Goal: Task Accomplishment & Management: Complete application form

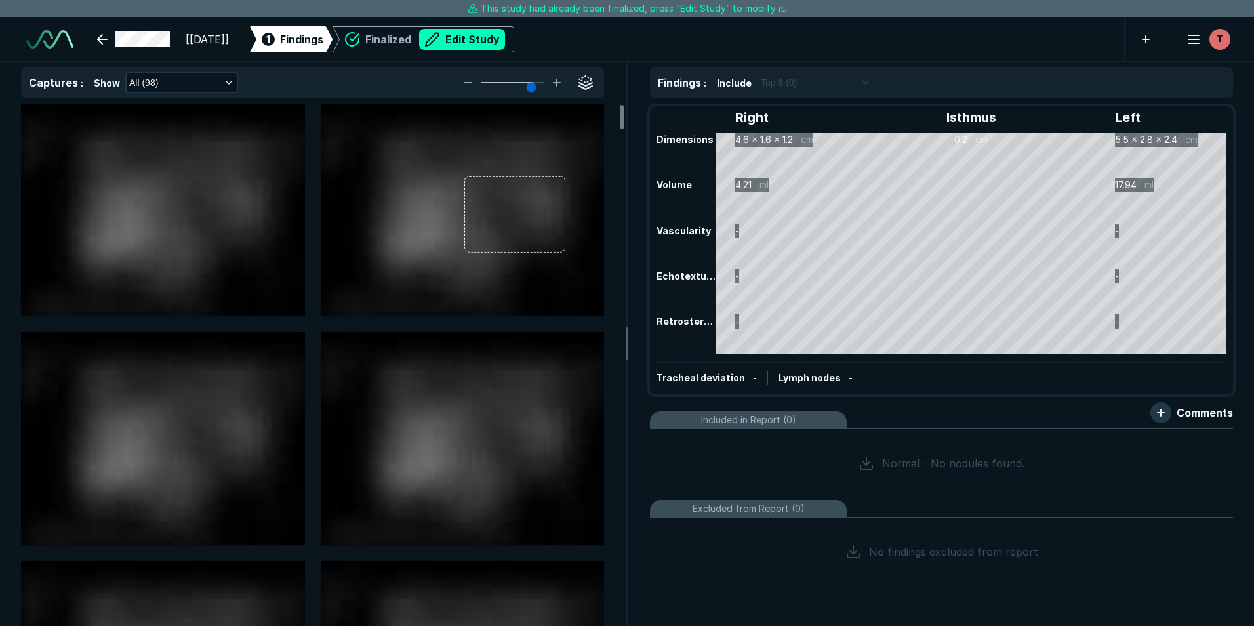
scroll to position [4195, 7328]
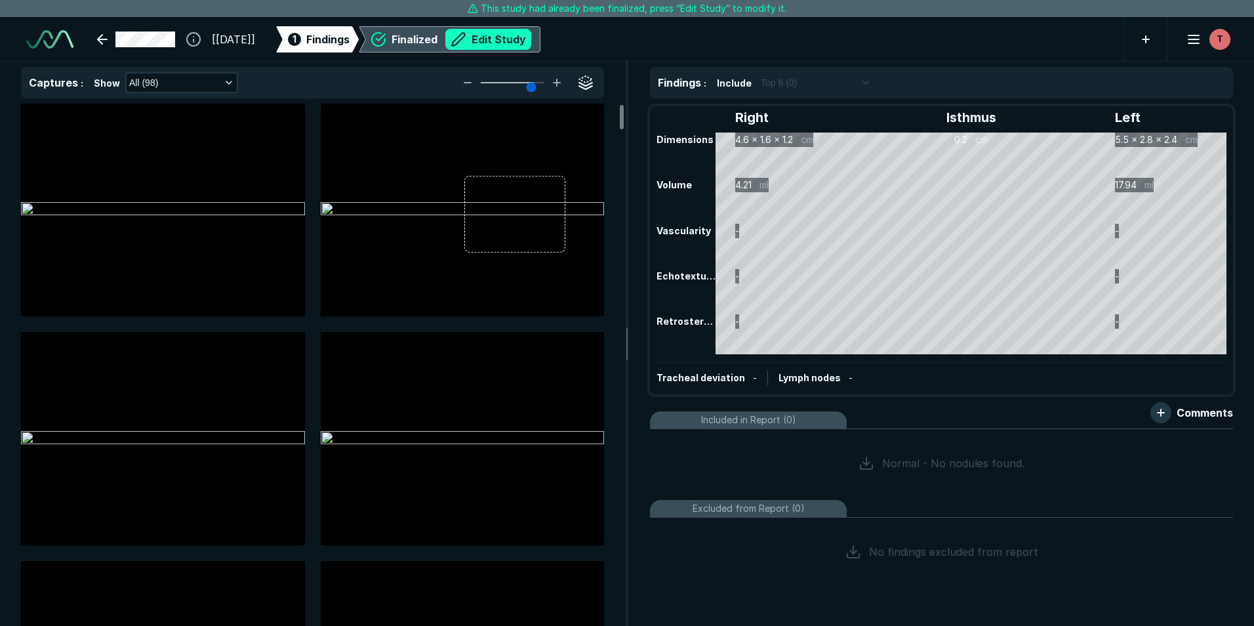
click at [505, 39] on button "Edit Study" at bounding box center [488, 39] width 86 height 21
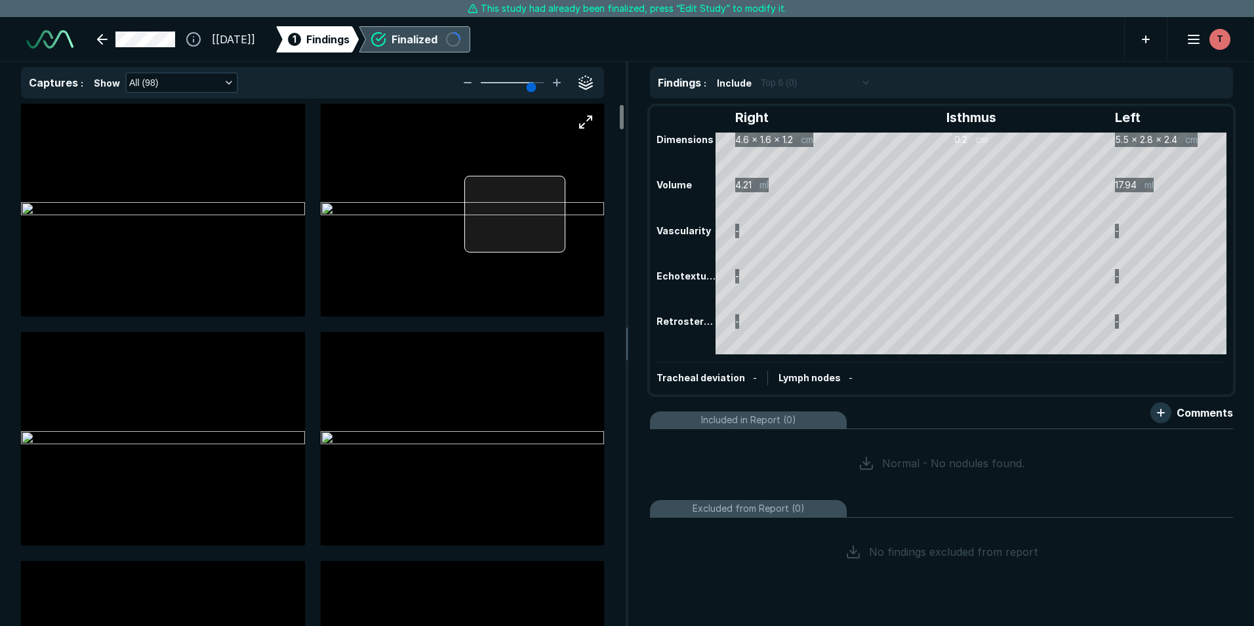
scroll to position [4272, 7328]
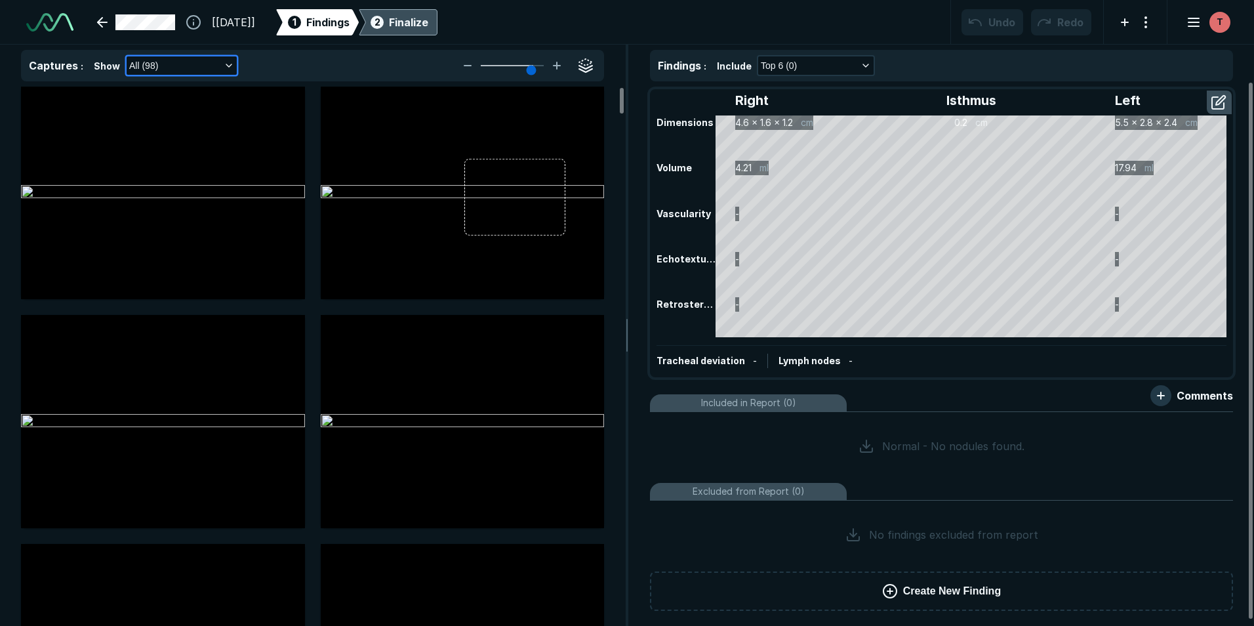
click at [225, 66] on icon "button" at bounding box center [229, 65] width 10 height 10
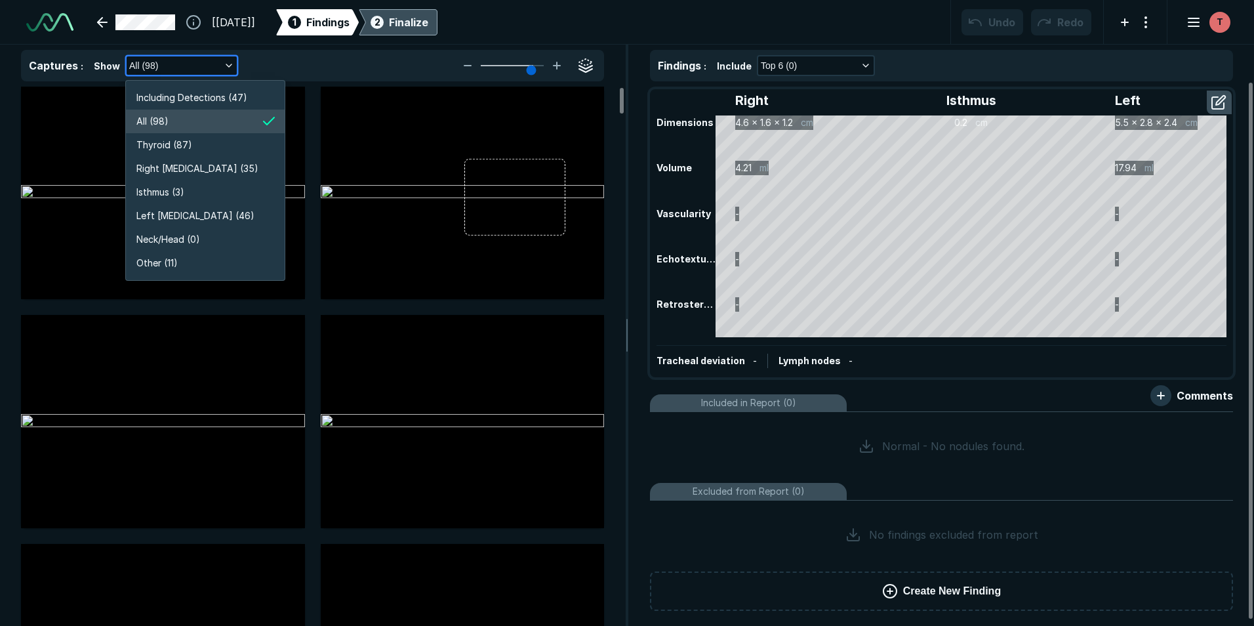
scroll to position [2507, 2338]
click at [203, 169] on span "Right [MEDICAL_DATA] (35)" at bounding box center [197, 168] width 122 height 14
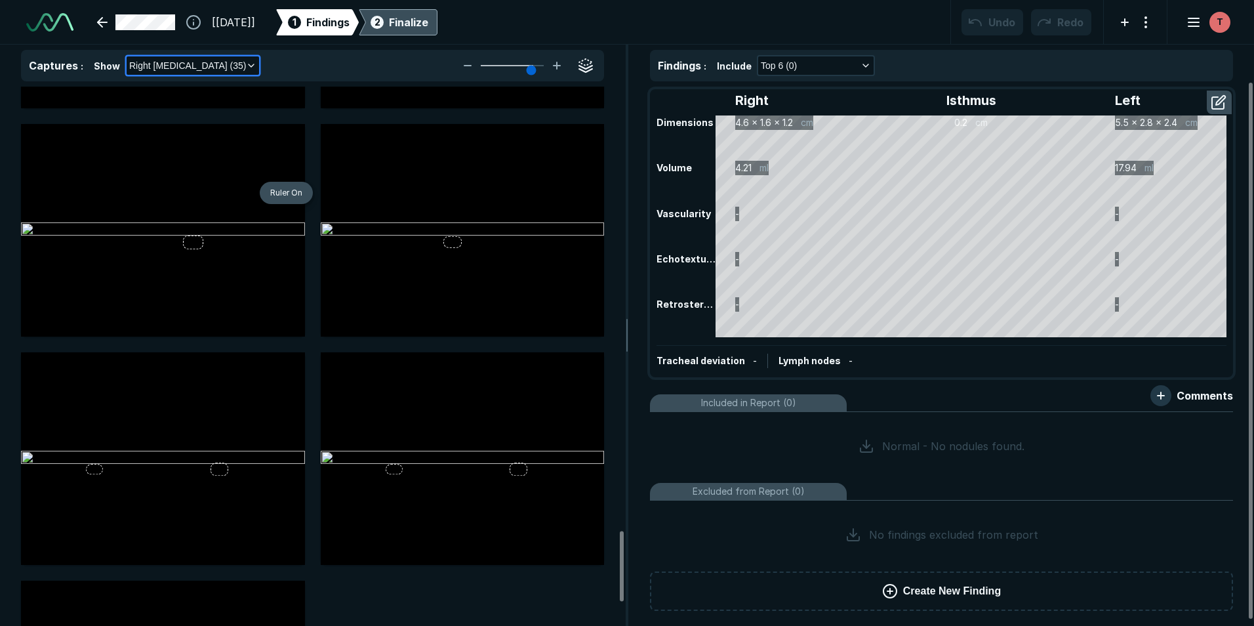
scroll to position [3410, 0]
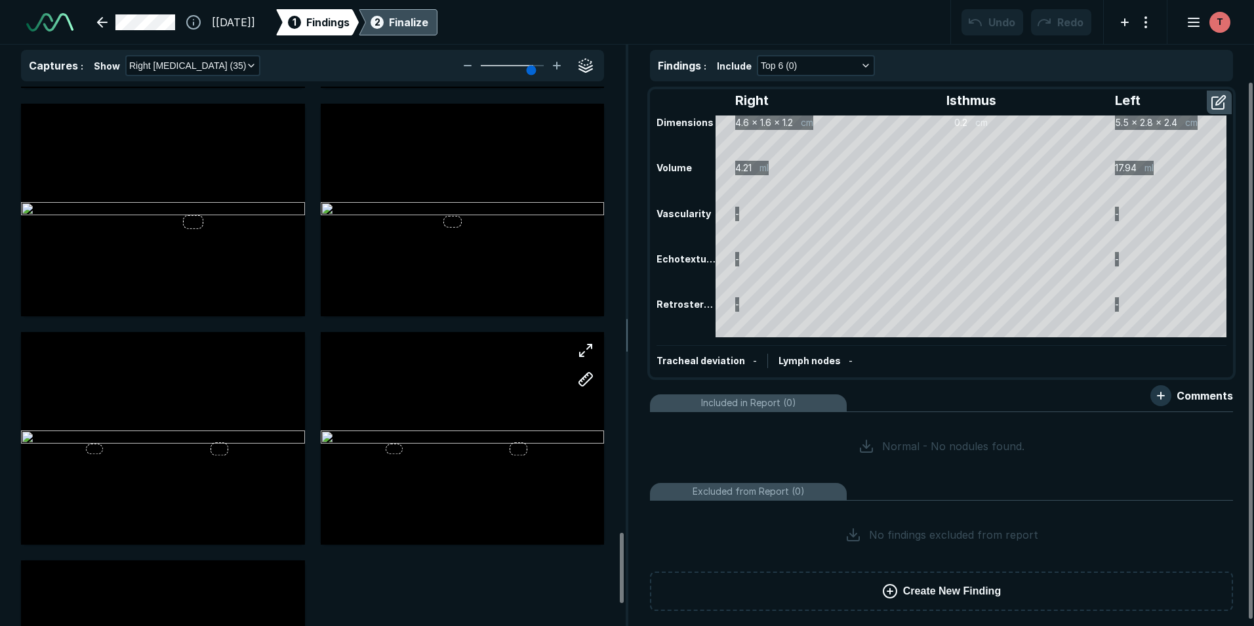
click at [439, 411] on div at bounding box center [463, 438] width 284 height 159
click at [586, 343] on button "button" at bounding box center [585, 350] width 26 height 26
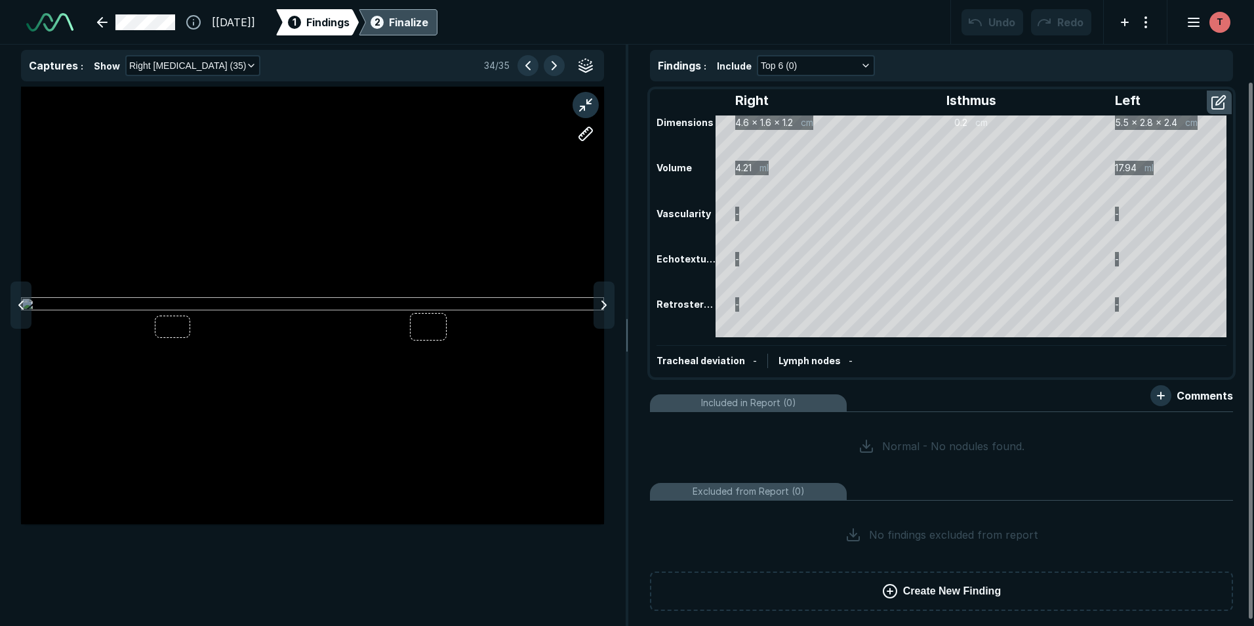
scroll to position [3967, 4288]
click at [182, 326] on div at bounding box center [312, 305] width 583 height 437
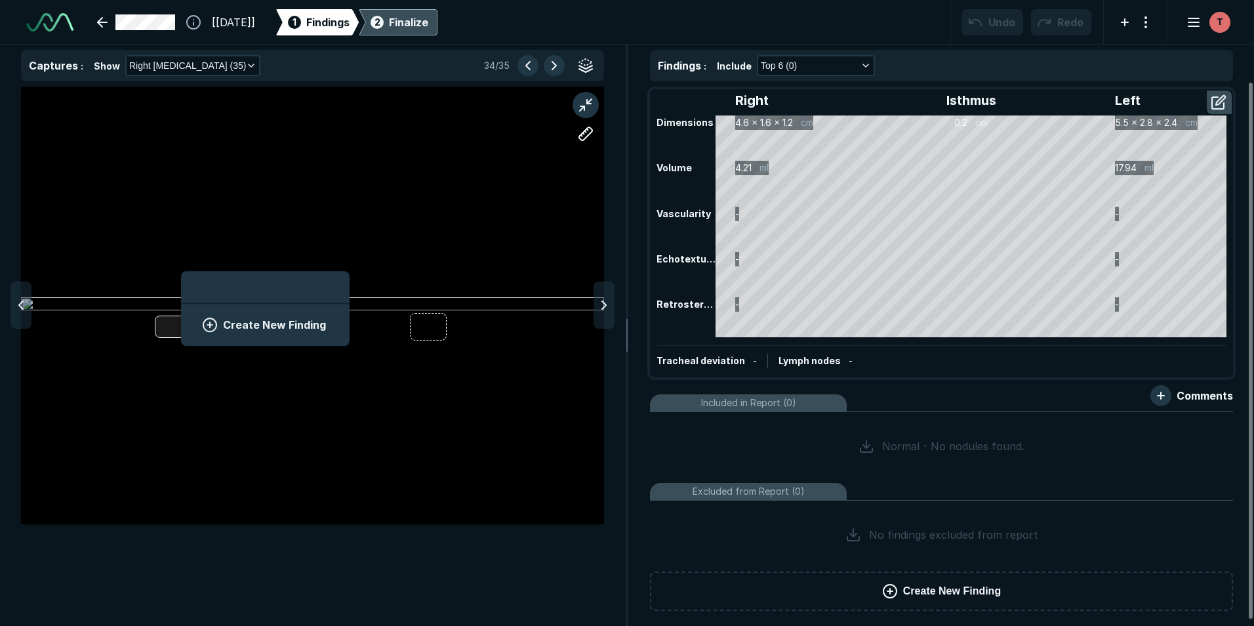
scroll to position [1799, 2438]
click at [224, 329] on button "Create New Finding" at bounding box center [265, 324] width 137 height 26
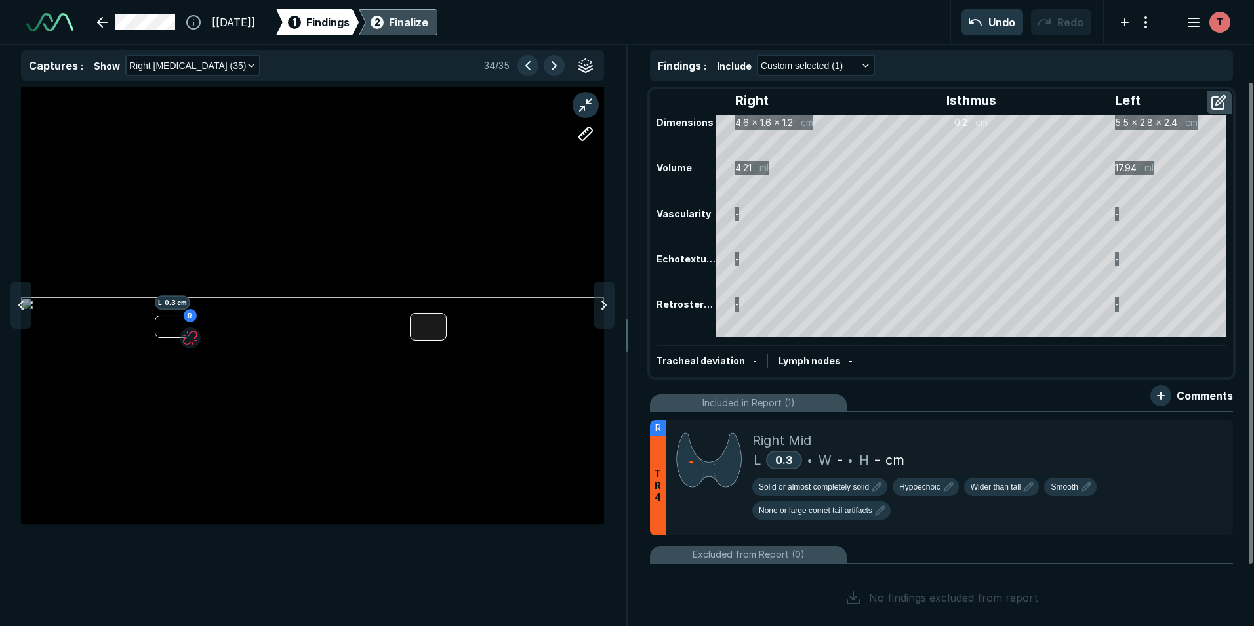
click at [445, 337] on div at bounding box center [428, 327] width 37 height 28
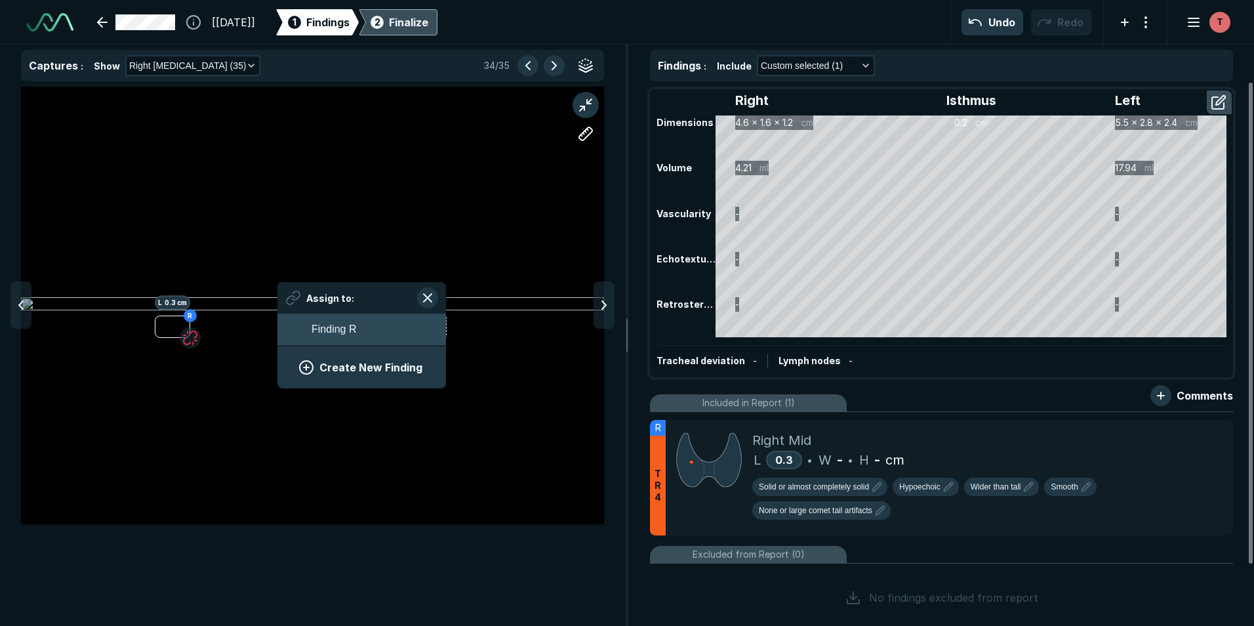
click at [384, 331] on button "Finding R" at bounding box center [361, 328] width 169 height 31
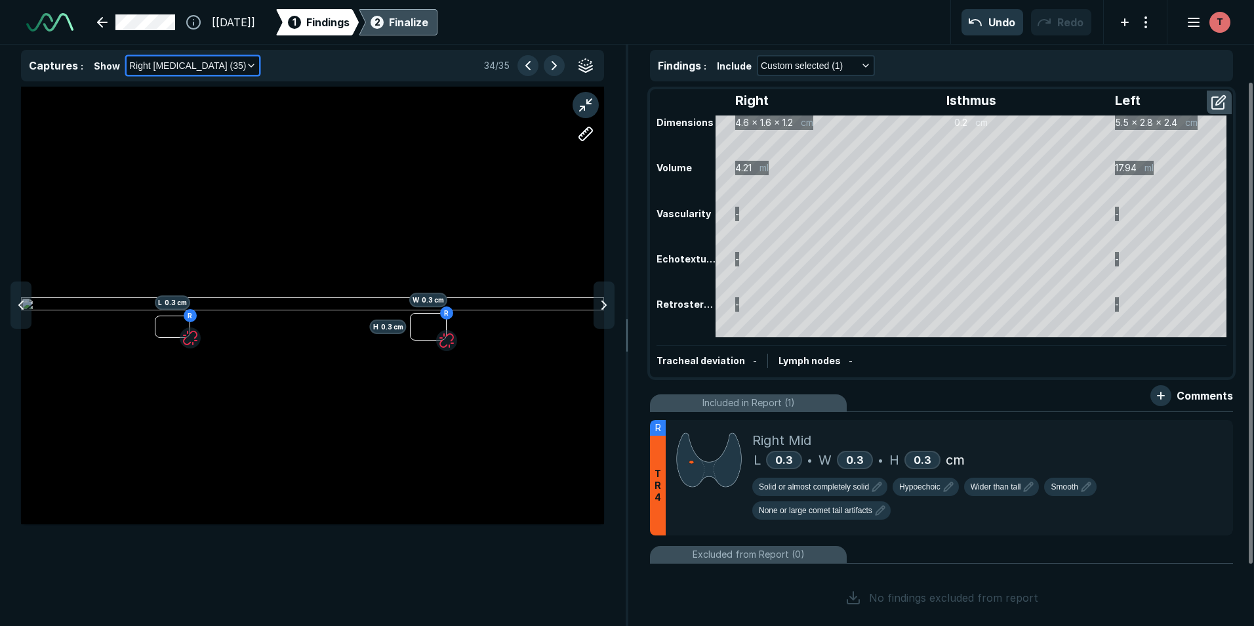
click at [246, 64] on icon "button" at bounding box center [251, 65] width 10 height 10
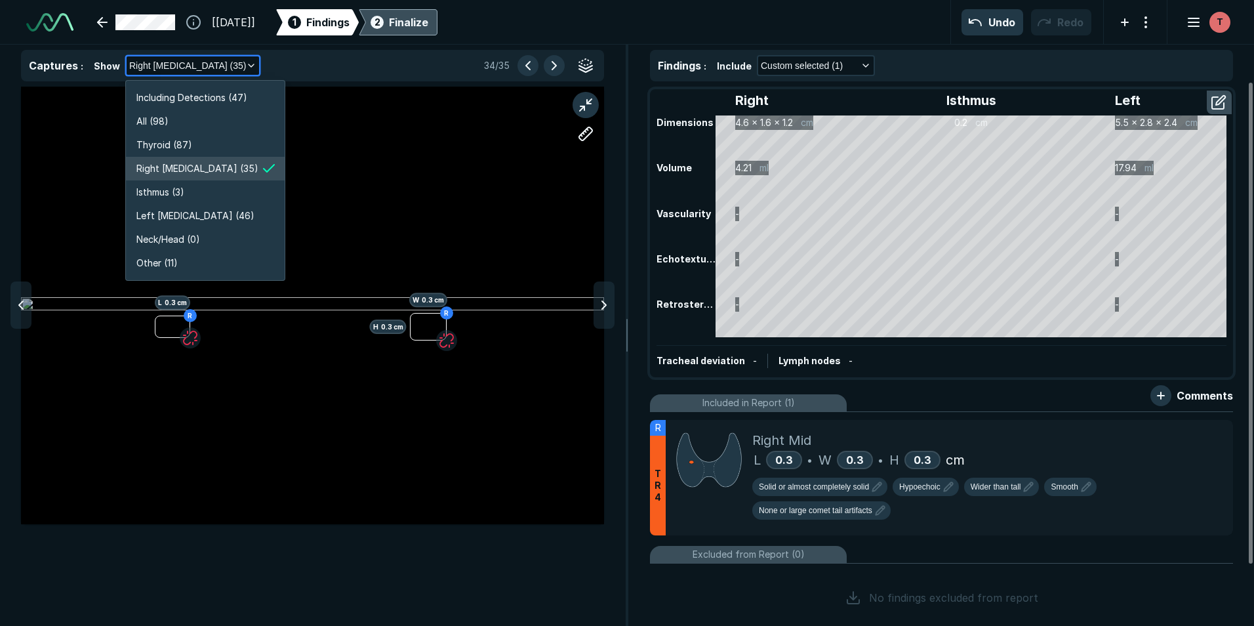
scroll to position [2507, 2338]
click at [210, 200] on li "Isthmus (3)" at bounding box center [205, 192] width 159 height 24
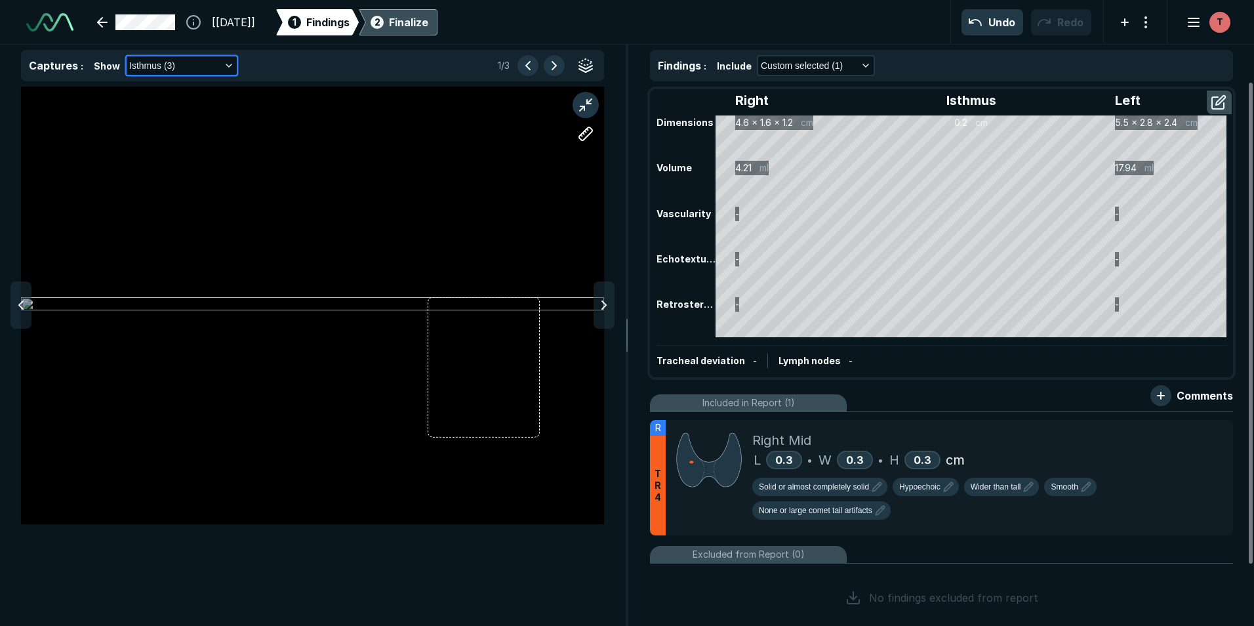
click at [209, 60] on button "Isthmus (3)" at bounding box center [182, 65] width 110 height 18
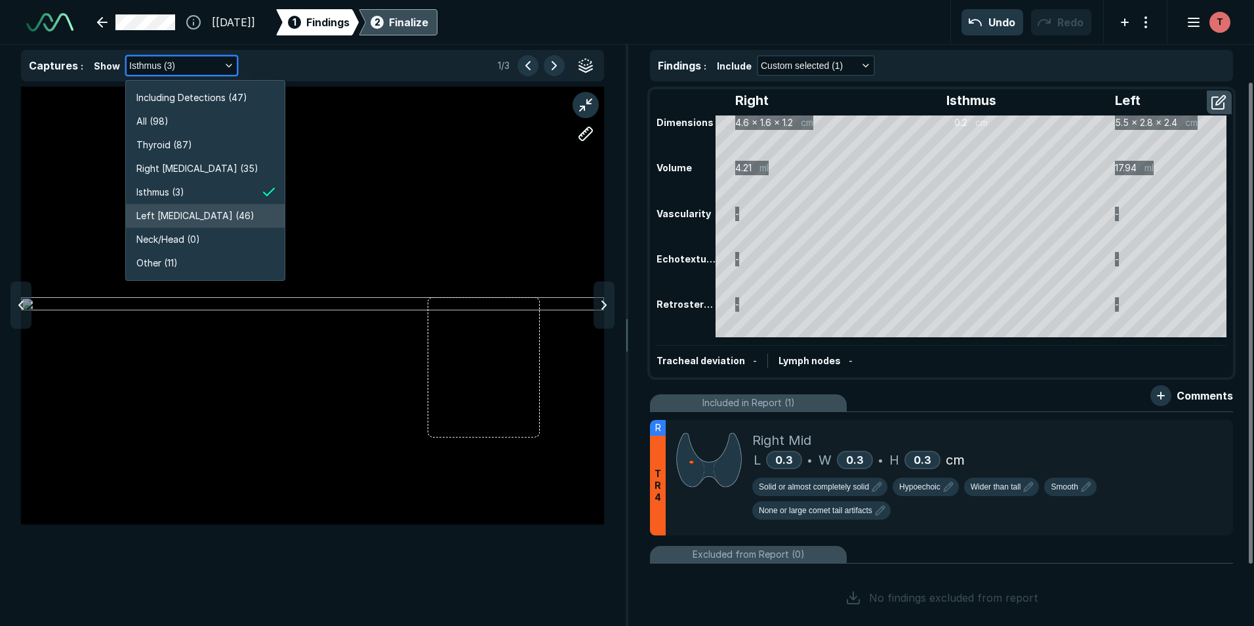
click at [197, 212] on span "Left [MEDICAL_DATA] (46)" at bounding box center [195, 216] width 118 height 14
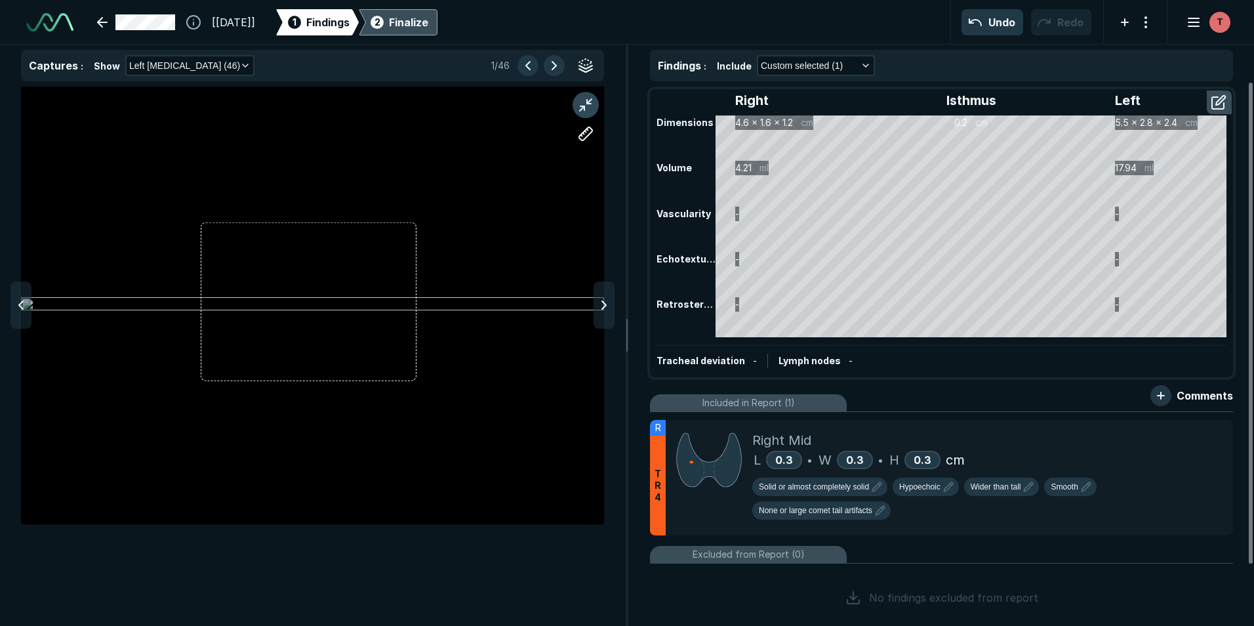
click at [587, 98] on button "button" at bounding box center [585, 105] width 26 height 26
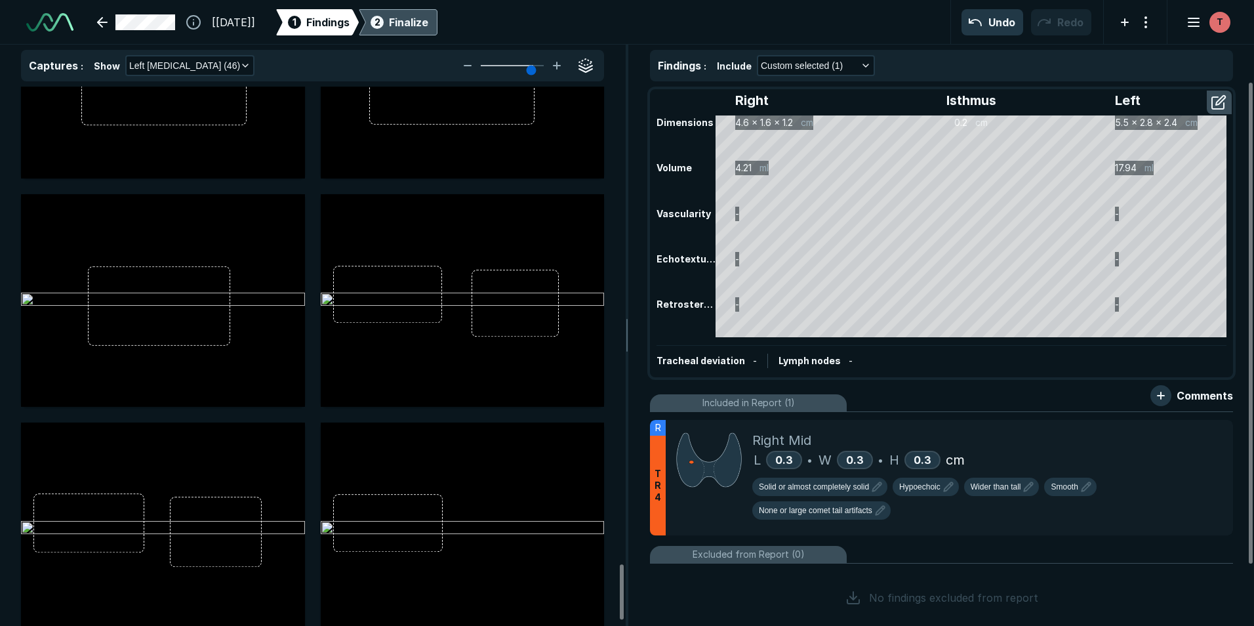
scroll to position [4721, 0]
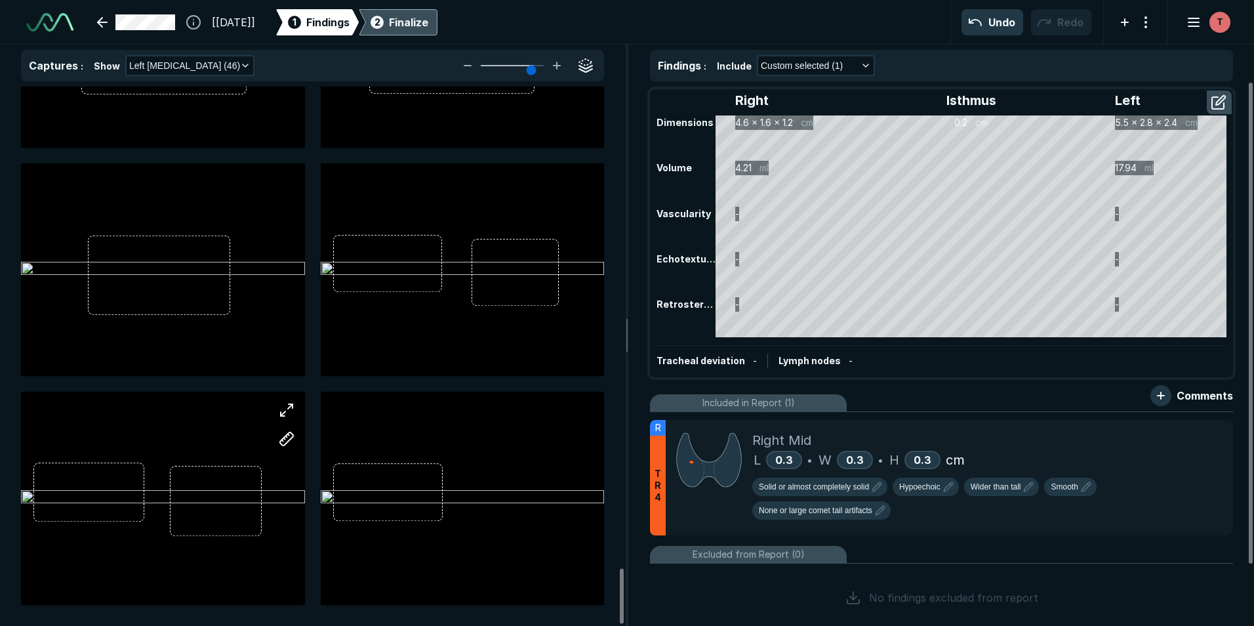
click at [240, 460] on div at bounding box center [163, 497] width 284 height 159
click at [289, 409] on button "button" at bounding box center [286, 410] width 26 height 26
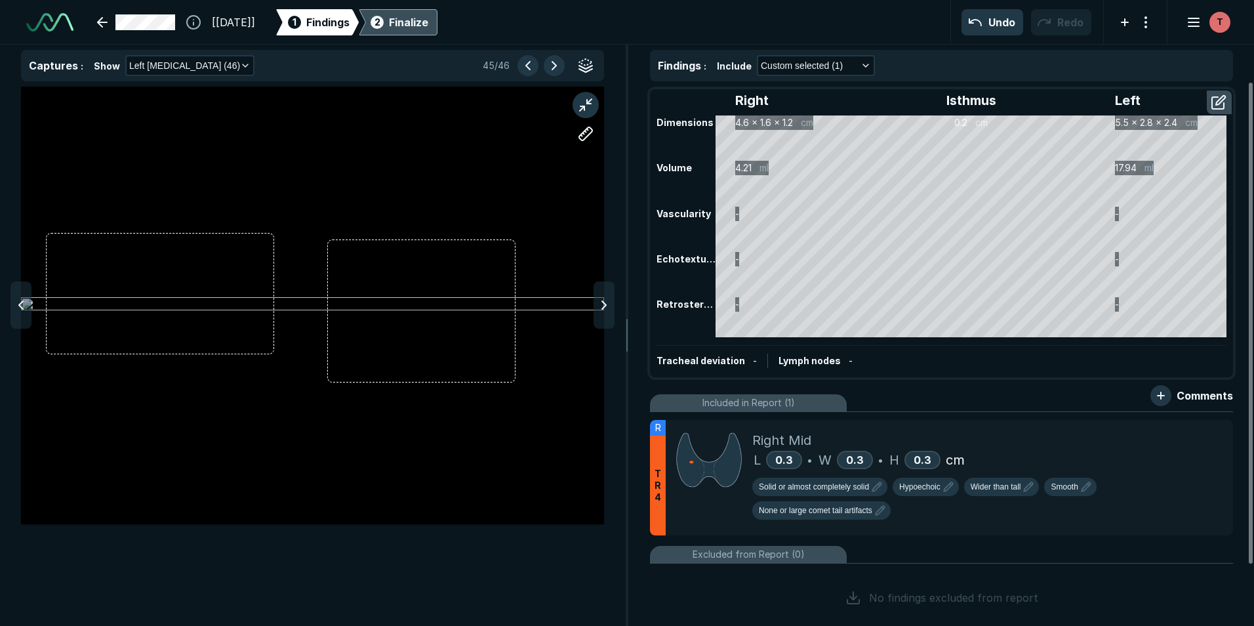
scroll to position [3967, 4288]
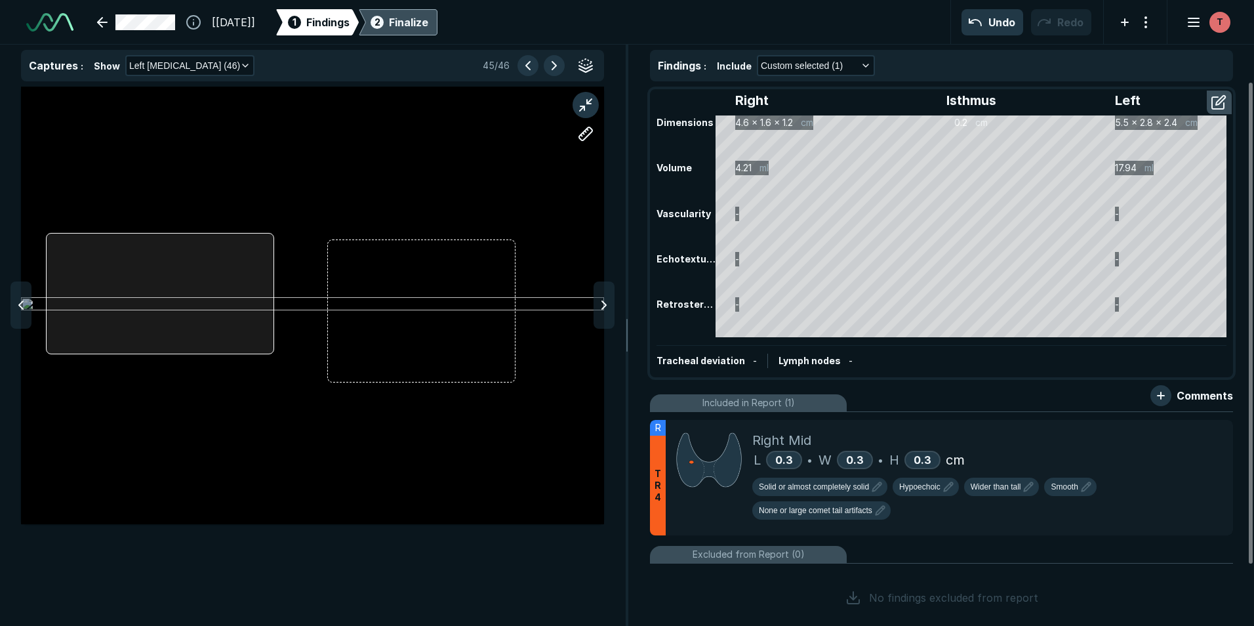
click at [272, 349] on div at bounding box center [312, 305] width 583 height 437
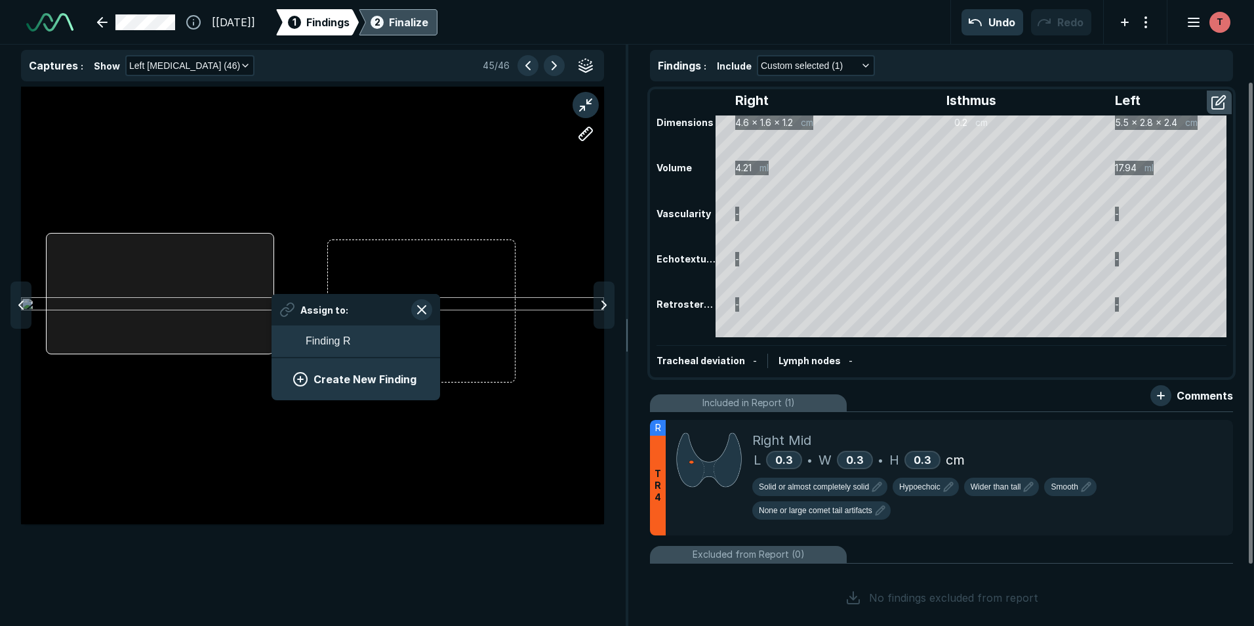
scroll to position [1799, 2438]
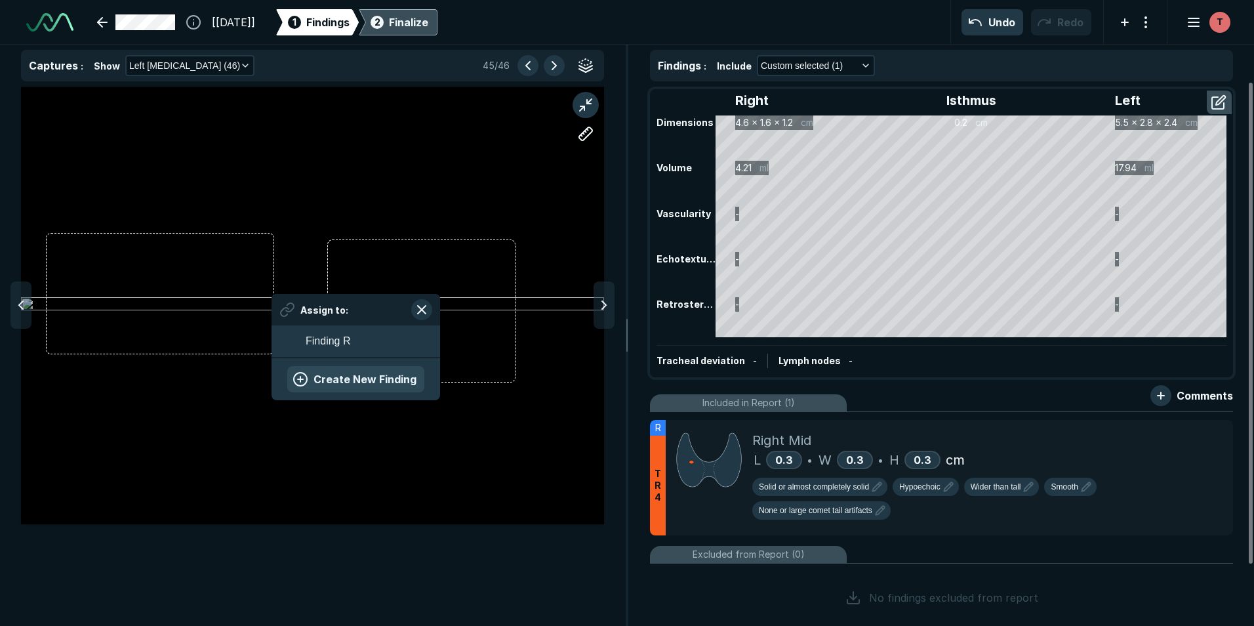
click at [333, 381] on button "Create New Finding" at bounding box center [355, 379] width 137 height 26
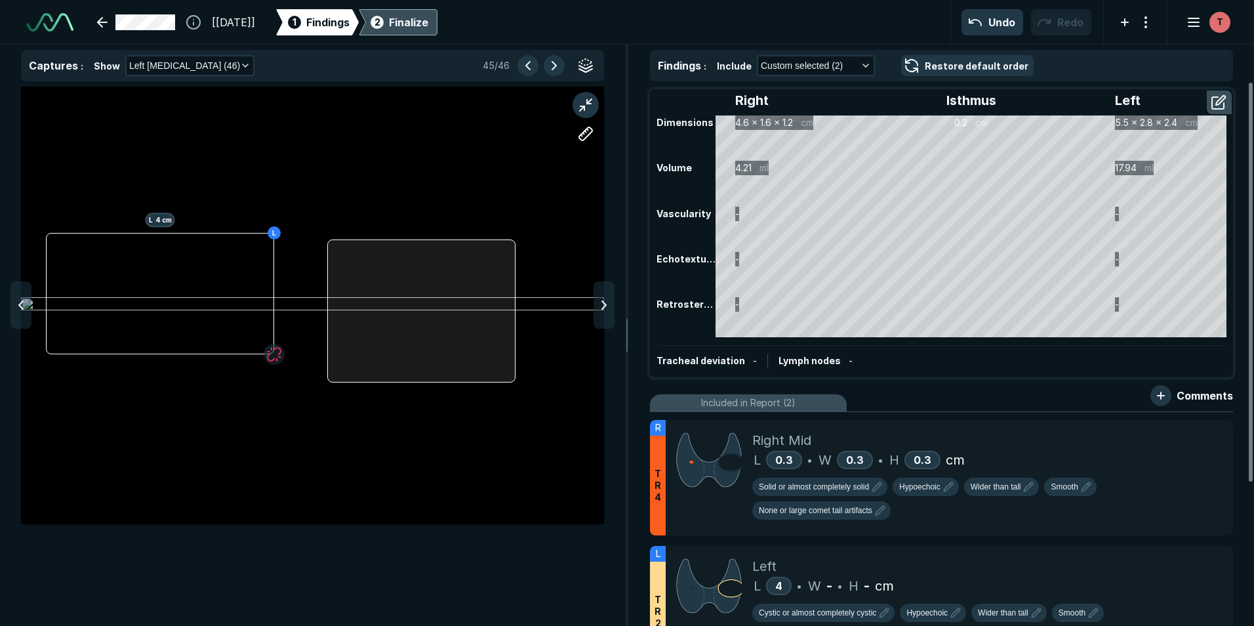
click at [513, 378] on div at bounding box center [421, 310] width 188 height 143
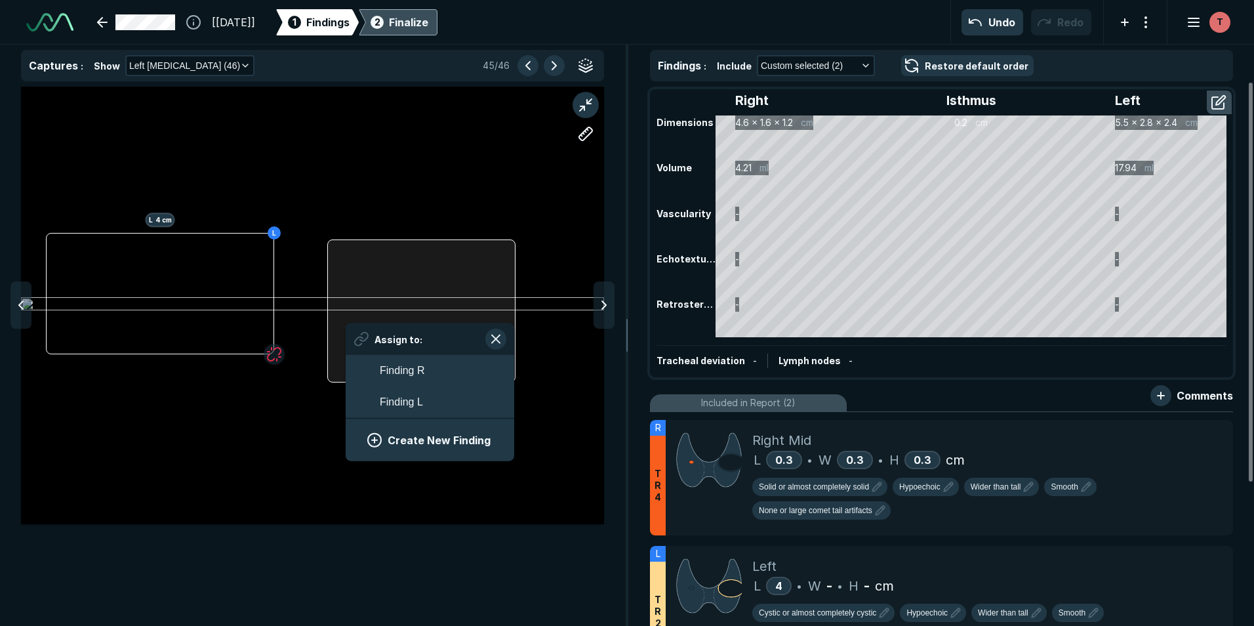
scroll to position [1940, 2438]
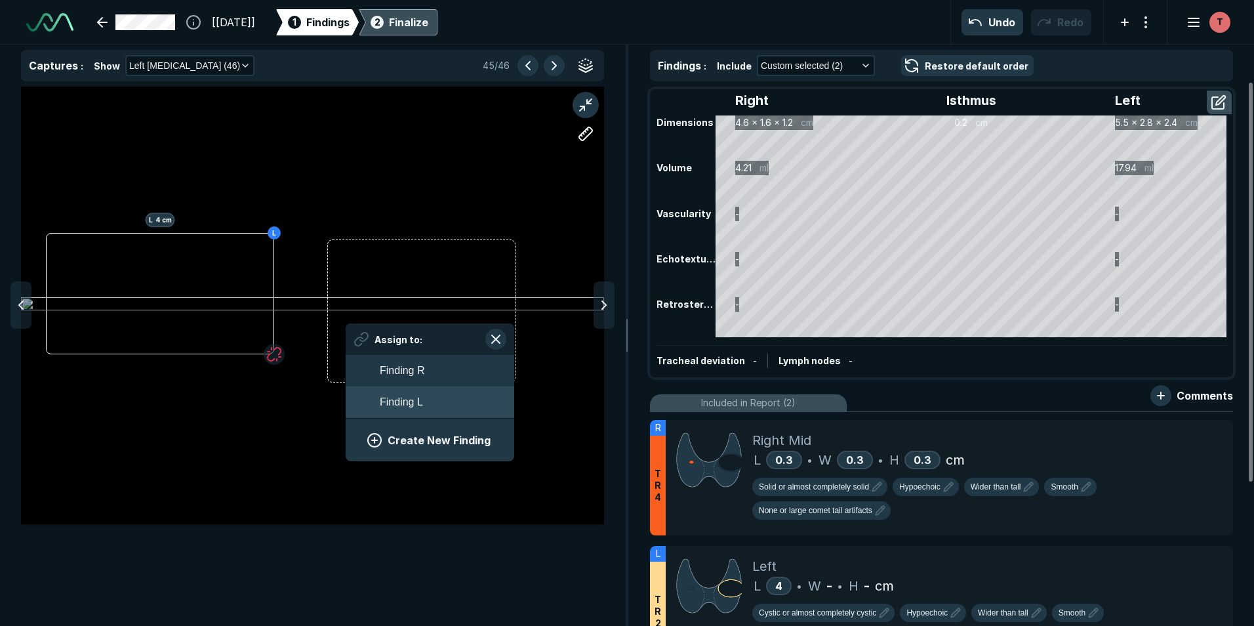
click at [450, 403] on button "Finding L" at bounding box center [430, 401] width 169 height 31
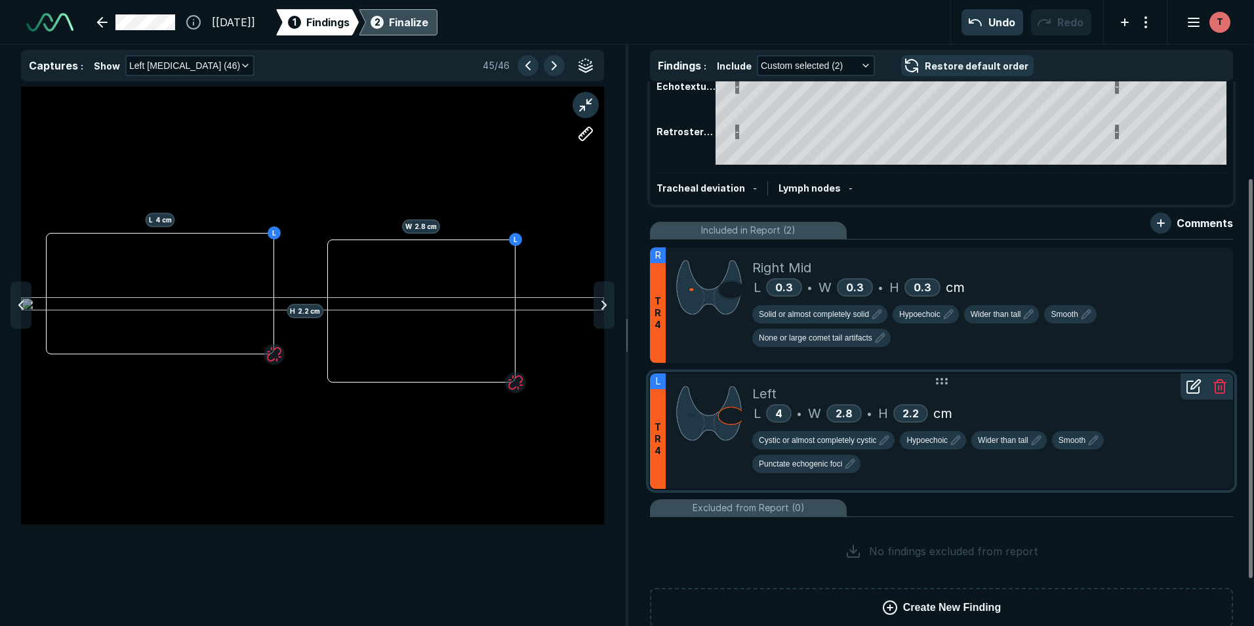
scroll to position [195, 0]
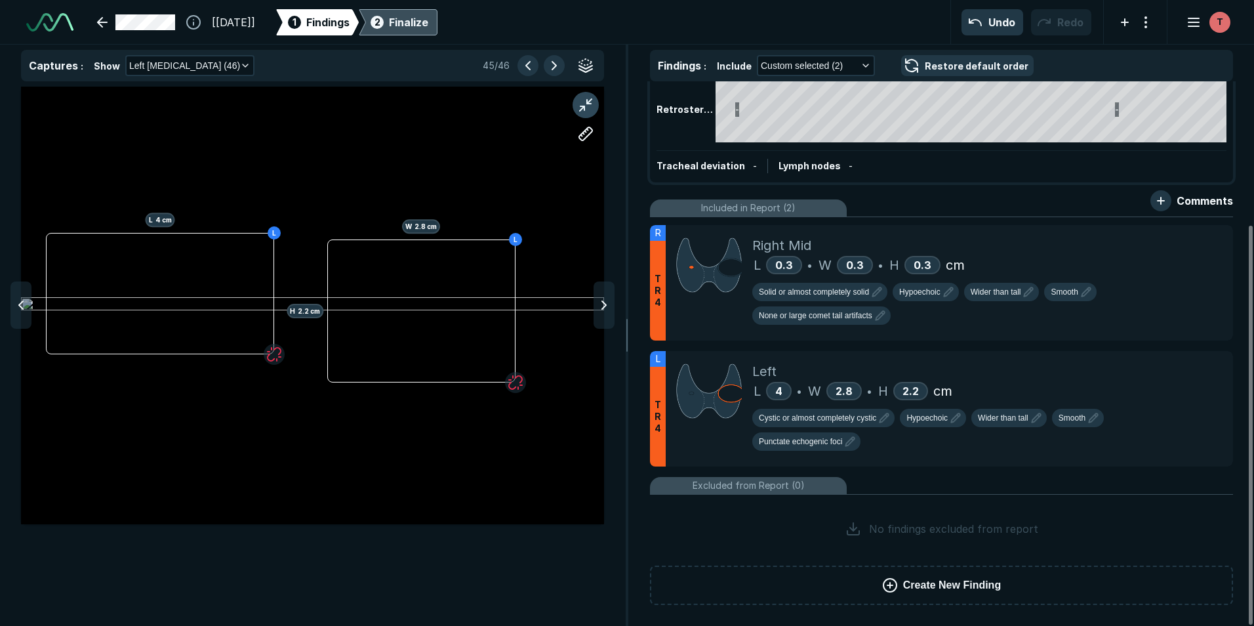
click at [588, 103] on button "button" at bounding box center [585, 105] width 26 height 26
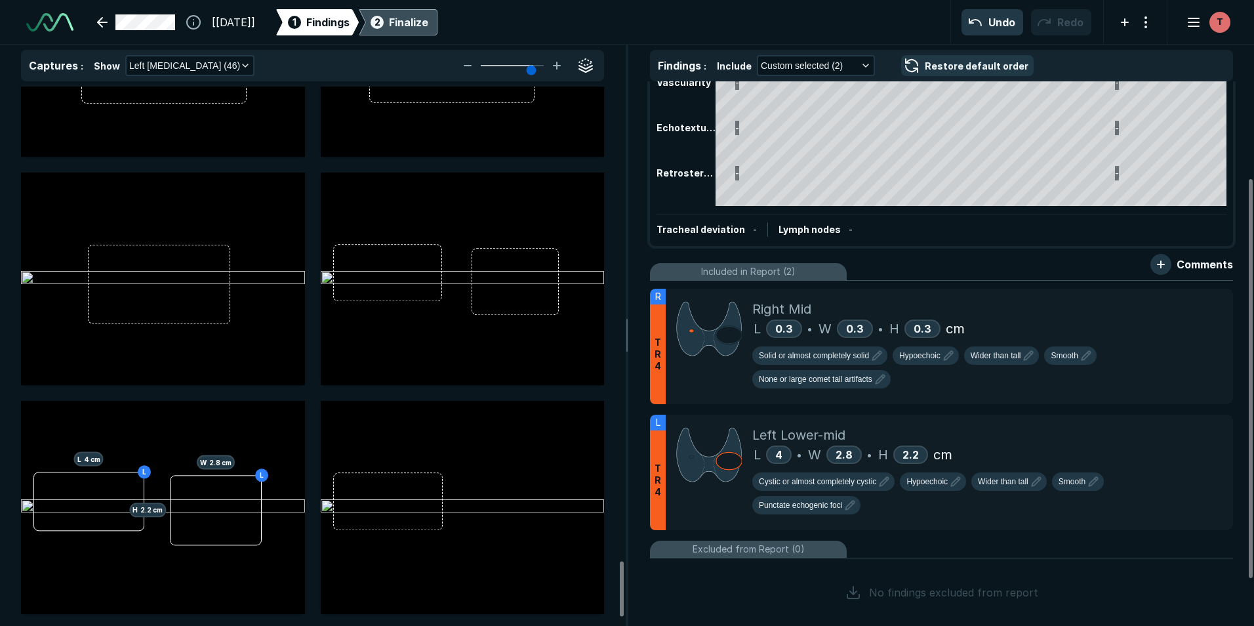
scroll to position [4721, 0]
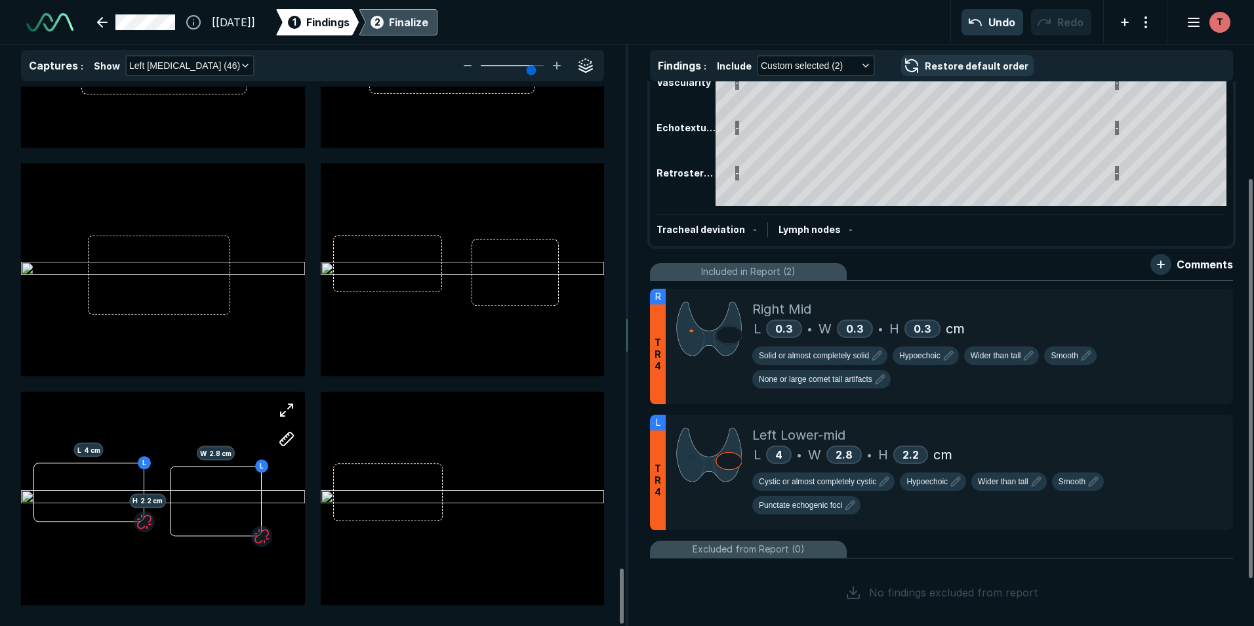
click at [271, 481] on div "L L 4 cm L H 2.2 cm W 2.8 cm" at bounding box center [163, 497] width 284 height 159
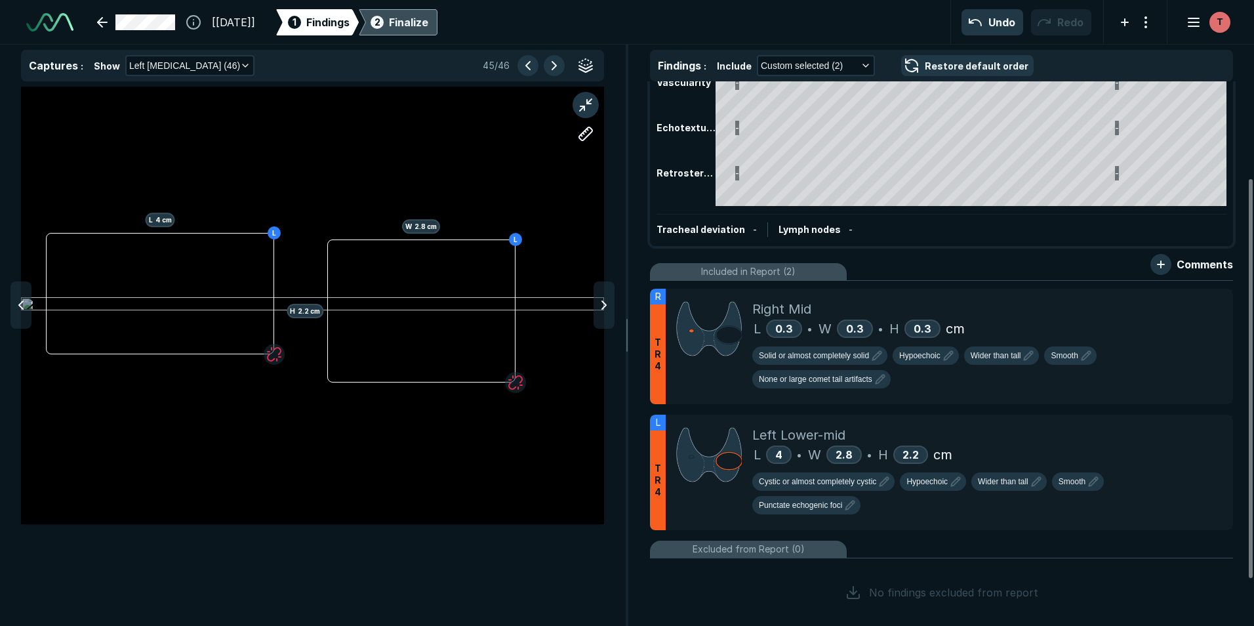
scroll to position [3967, 4288]
click at [915, 458] on span "2.2" at bounding box center [910, 454] width 16 height 13
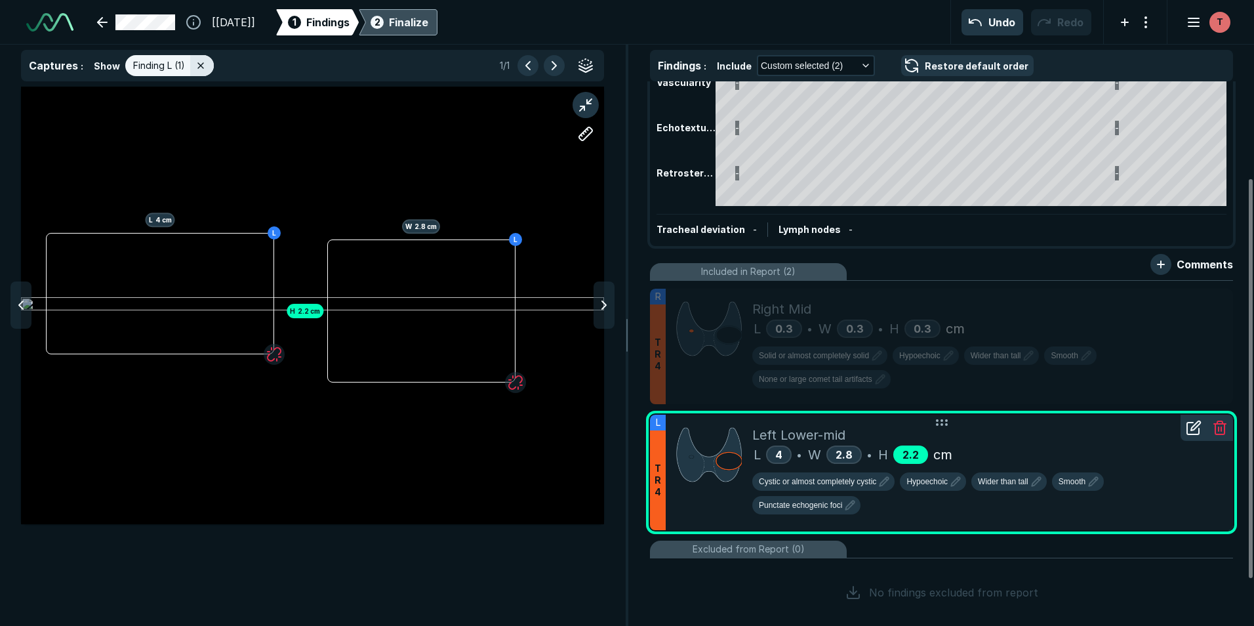
click at [917, 454] on span "2.2" at bounding box center [910, 454] width 16 height 13
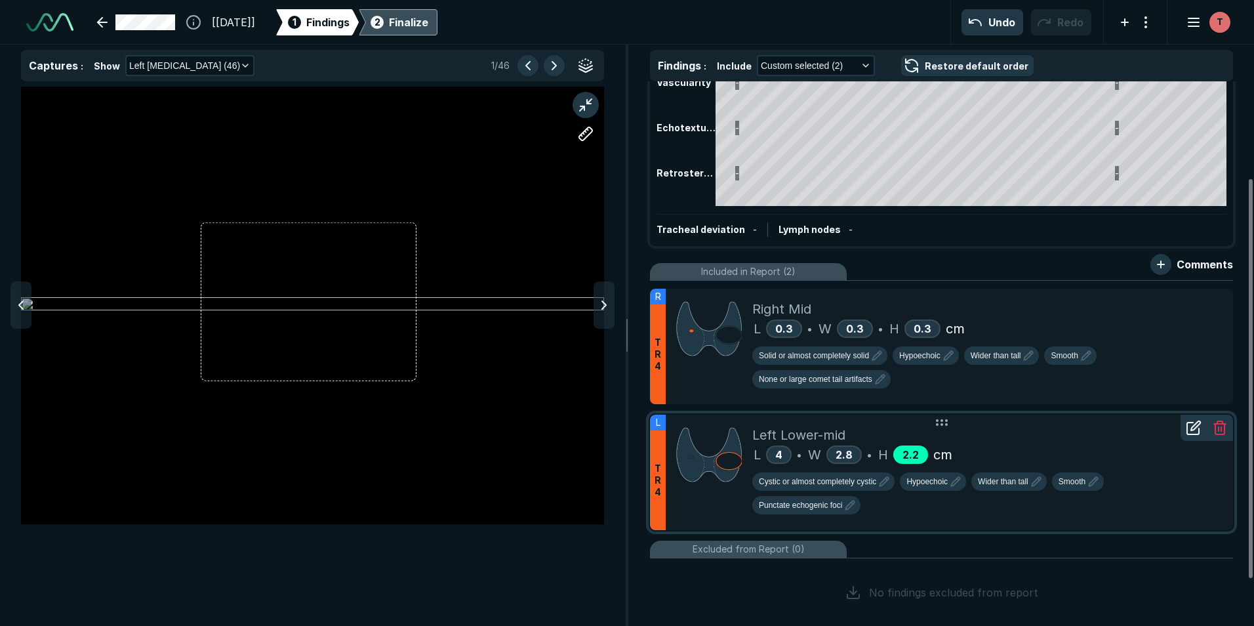
click at [917, 454] on span "2.2" at bounding box center [910, 454] width 16 height 13
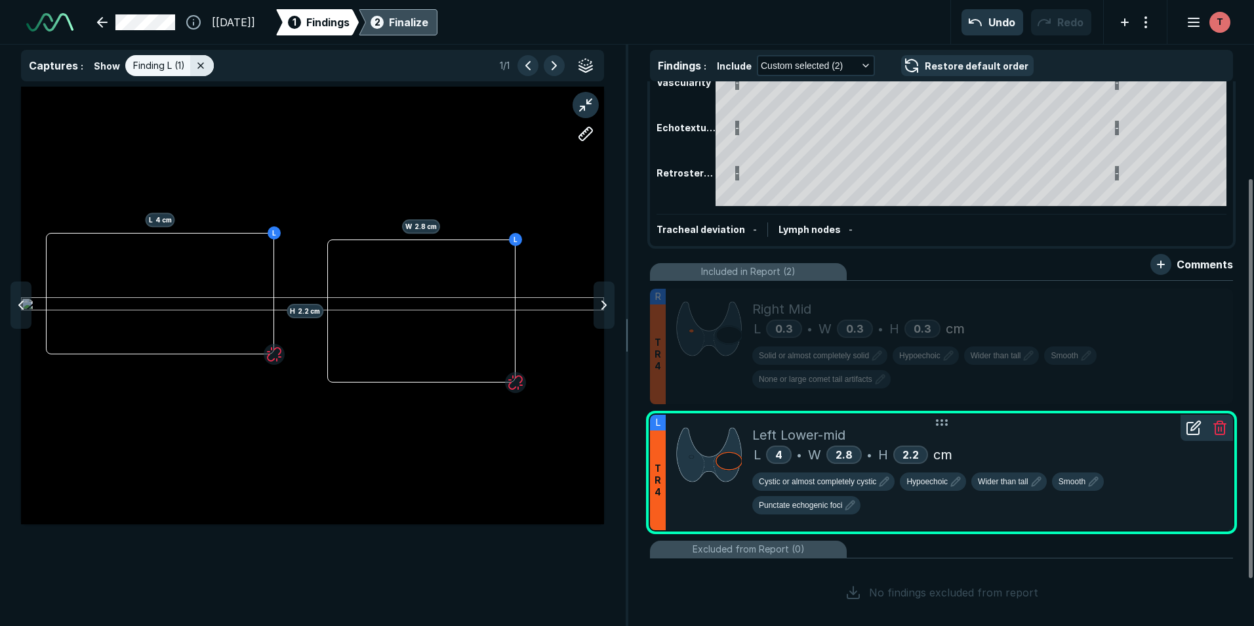
click at [1190, 428] on icon at bounding box center [1194, 428] width 16 height 16
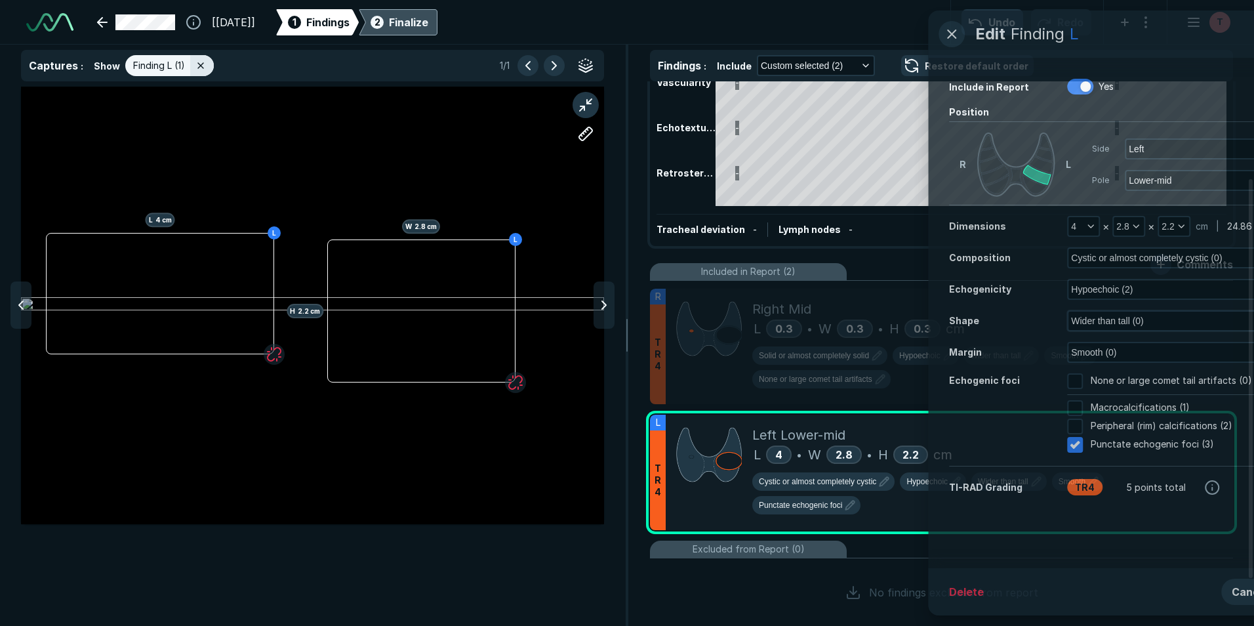
scroll to position [3743, 3364]
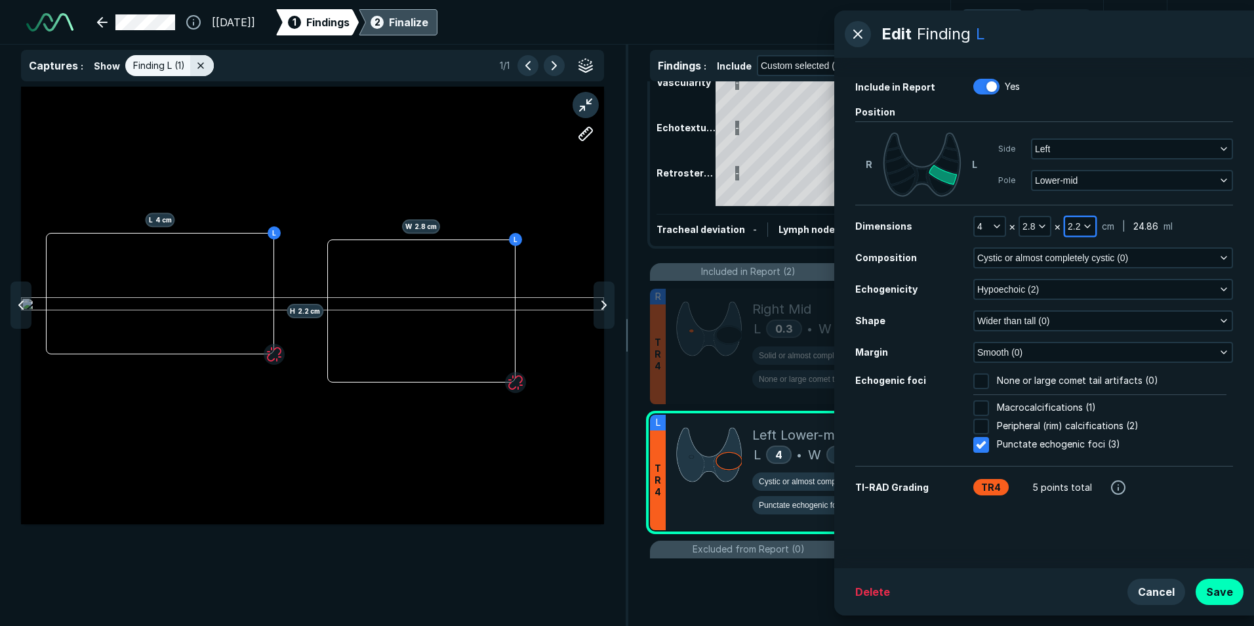
click at [1084, 225] on icon "button" at bounding box center [1087, 226] width 10 height 10
click at [1110, 311] on input "text" at bounding box center [1097, 310] width 51 height 18
type input "2.8"
click at [1112, 342] on button "Done" at bounding box center [1098, 339] width 54 height 21
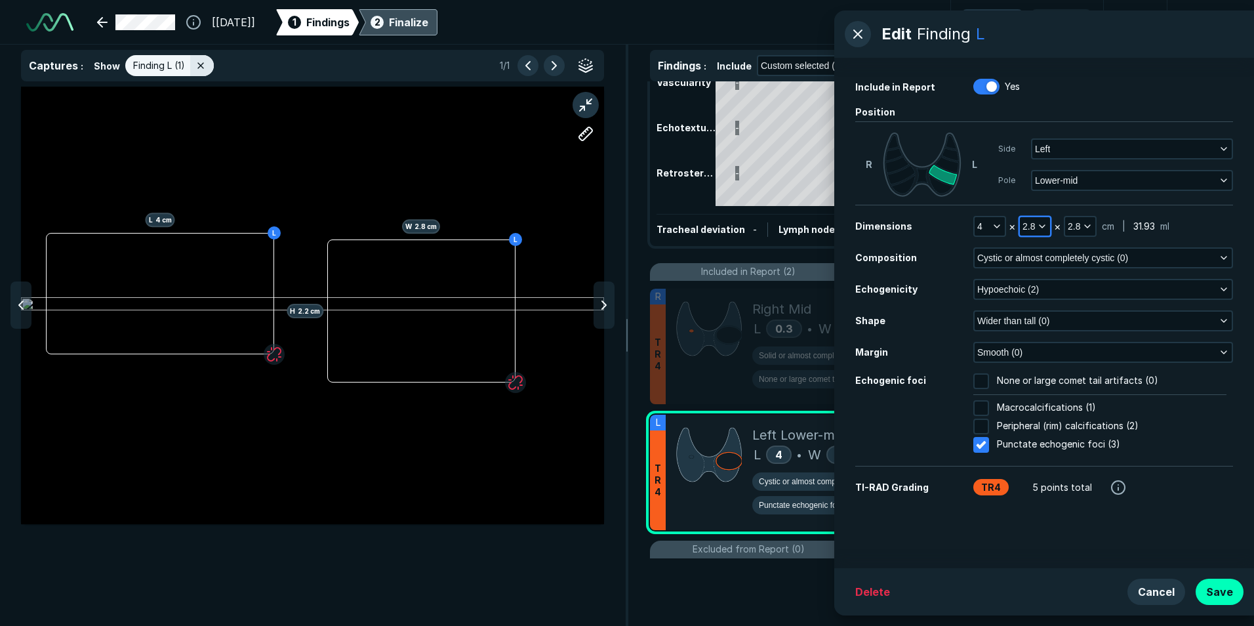
click at [1043, 223] on icon "button" at bounding box center [1042, 226] width 10 height 10
click at [1053, 312] on input "text" at bounding box center [1052, 310] width 51 height 18
type input "2.2"
click at [1049, 332] on button "Done" at bounding box center [1053, 339] width 54 height 21
click at [1218, 586] on button "Save" at bounding box center [1219, 591] width 48 height 26
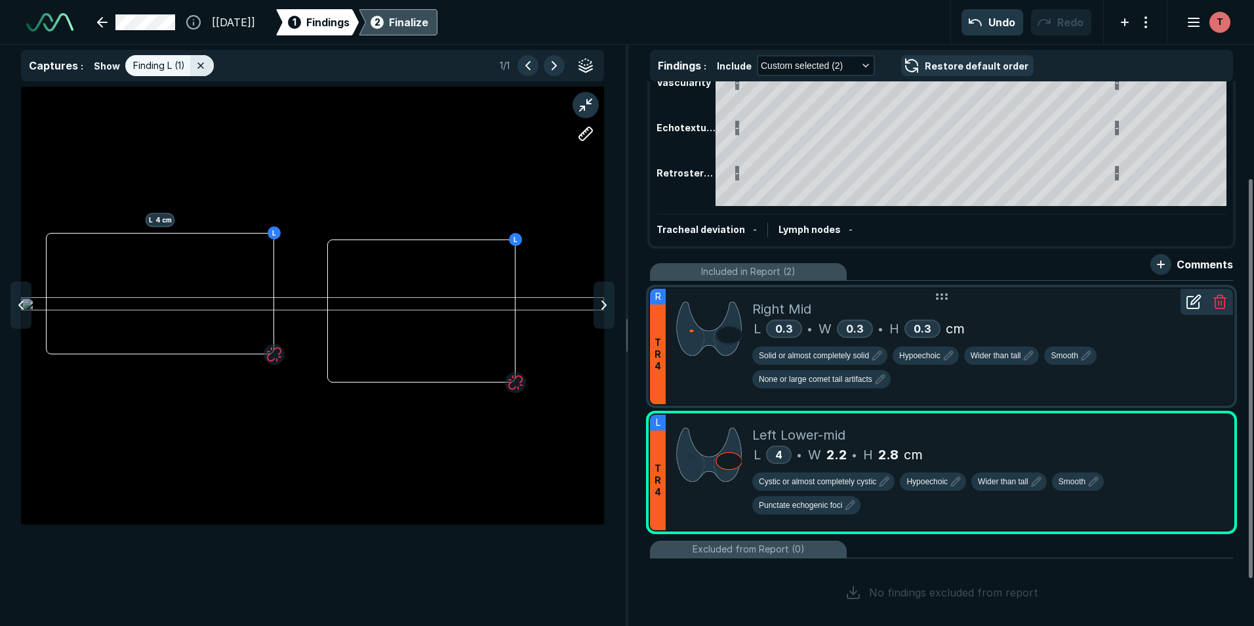
click at [1025, 311] on div "Right Mid" at bounding box center [987, 309] width 470 height 20
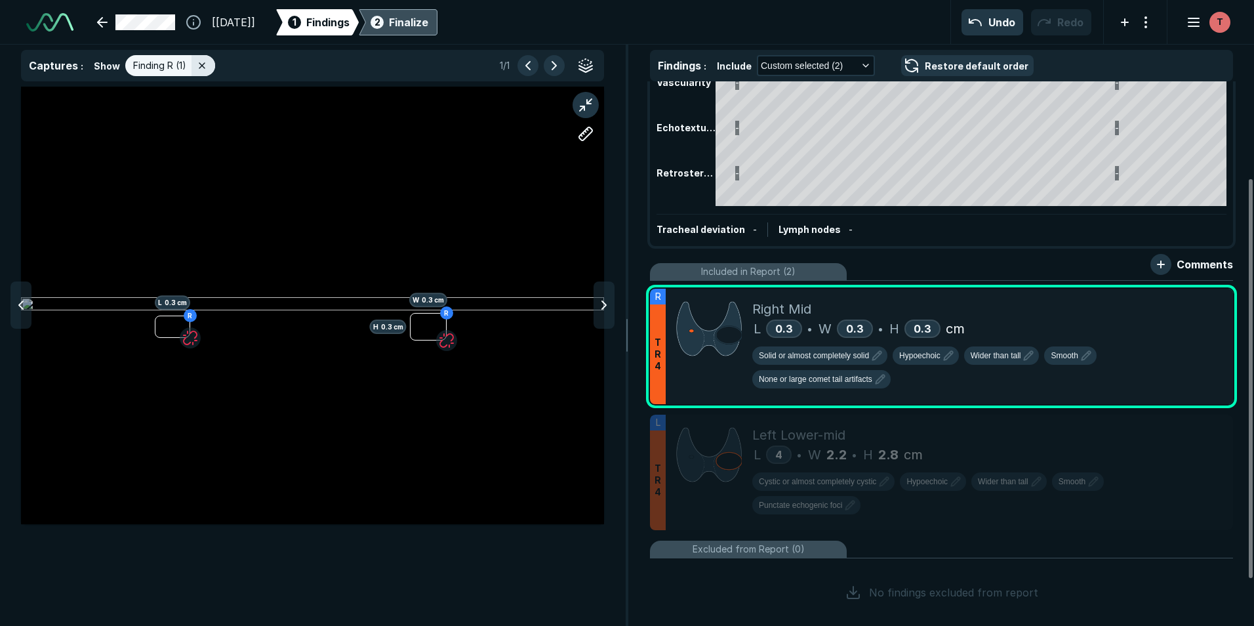
click at [428, 24] on div "Finalize" at bounding box center [408, 22] width 39 height 16
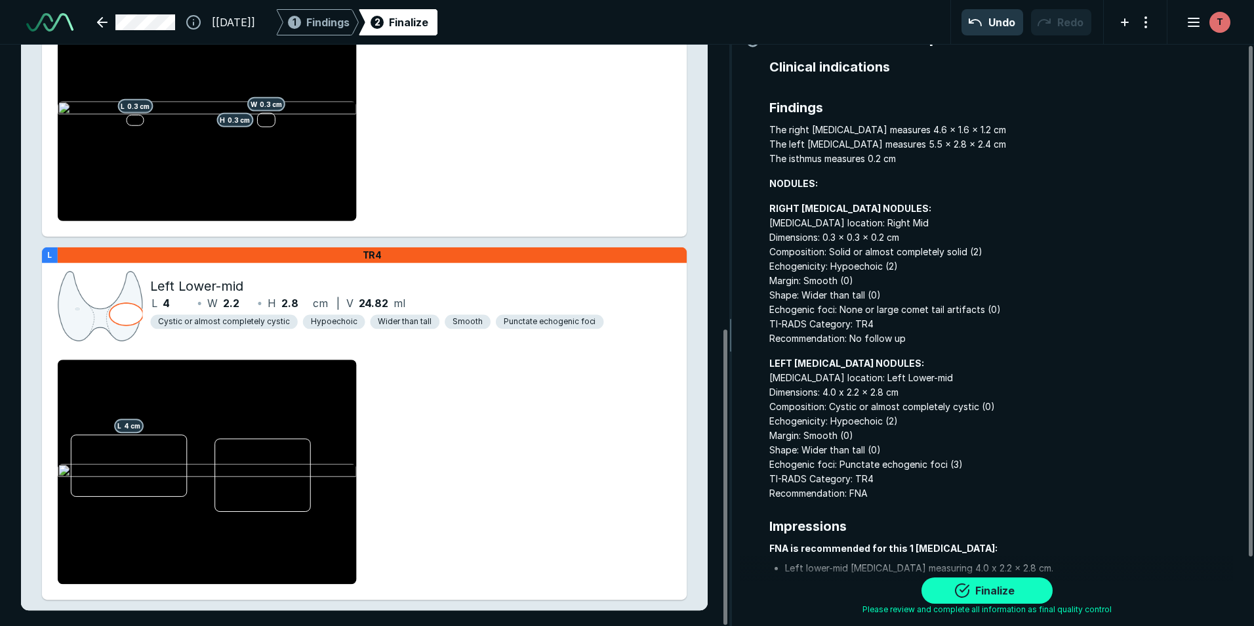
scroll to position [77, 0]
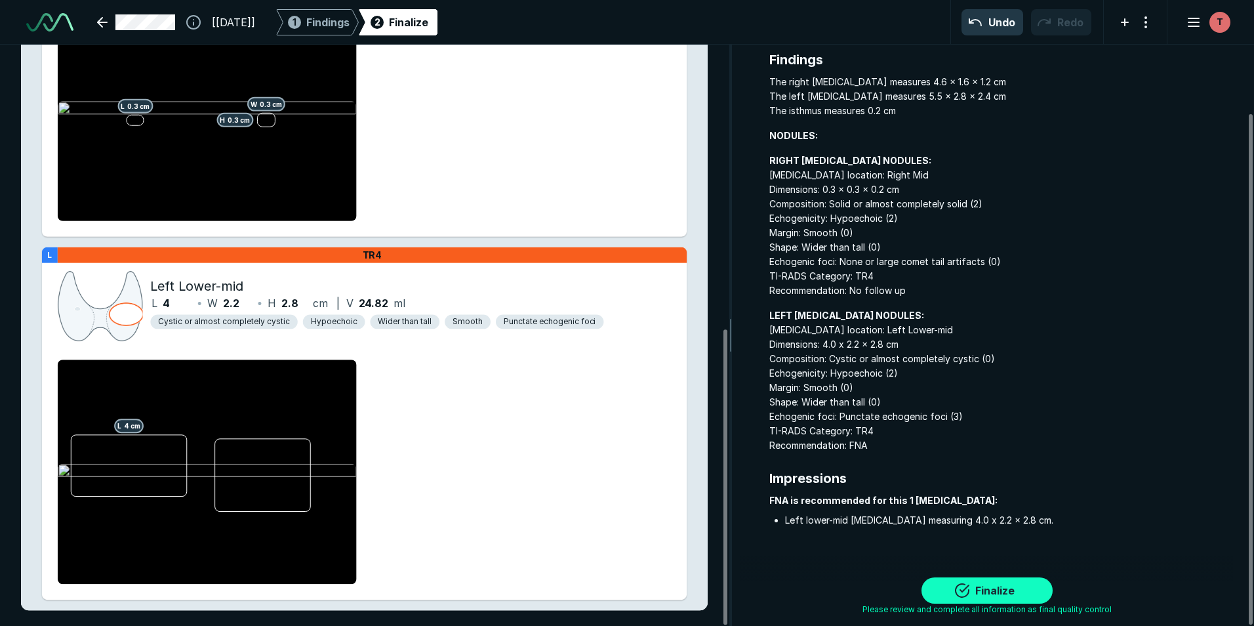
click at [999, 591] on button "Finalize" at bounding box center [986, 590] width 131 height 26
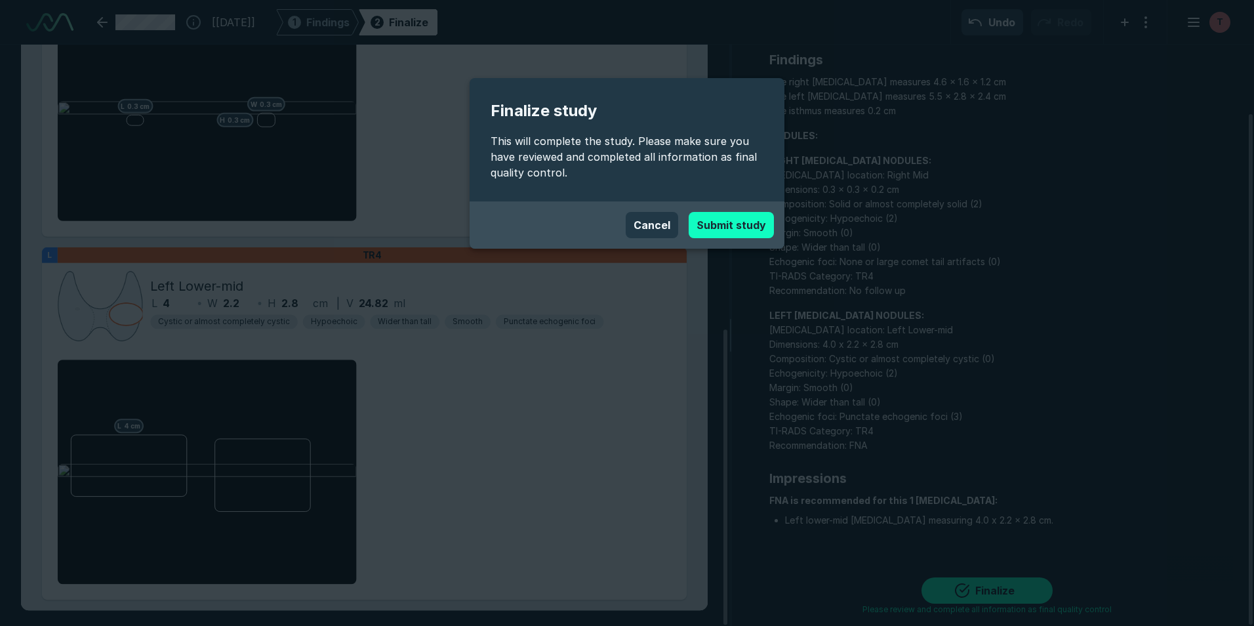
click at [742, 226] on button "Submit study" at bounding box center [731, 225] width 85 height 26
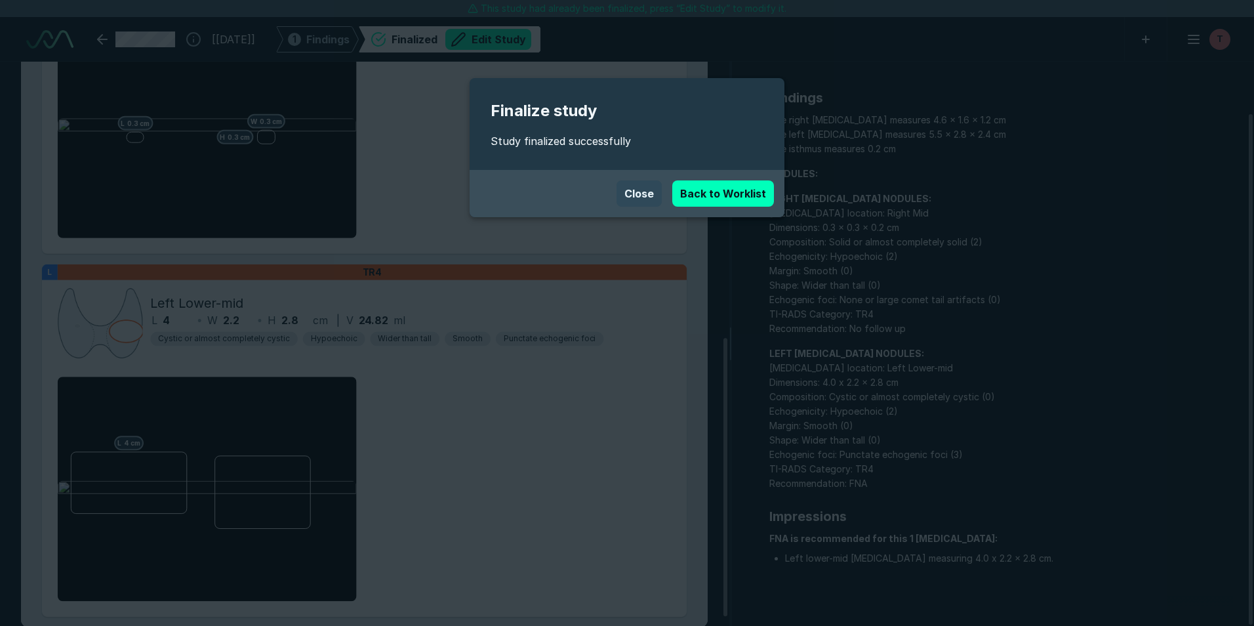
click at [630, 193] on button "Close" at bounding box center [638, 193] width 45 height 26
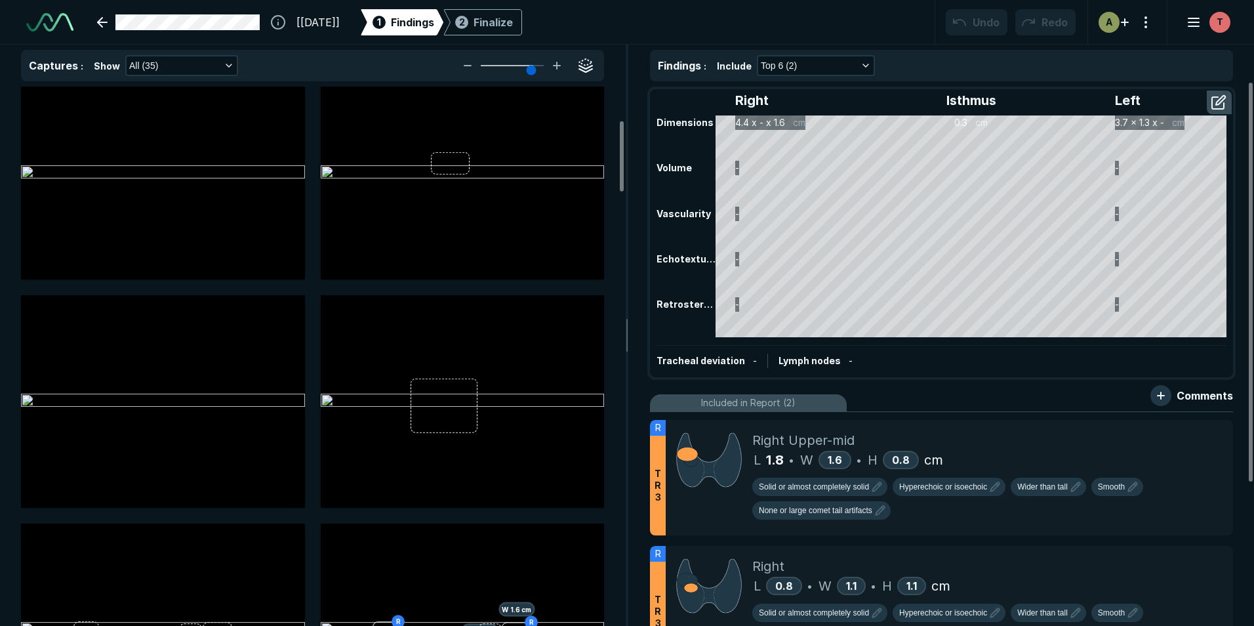
scroll to position [262, 0]
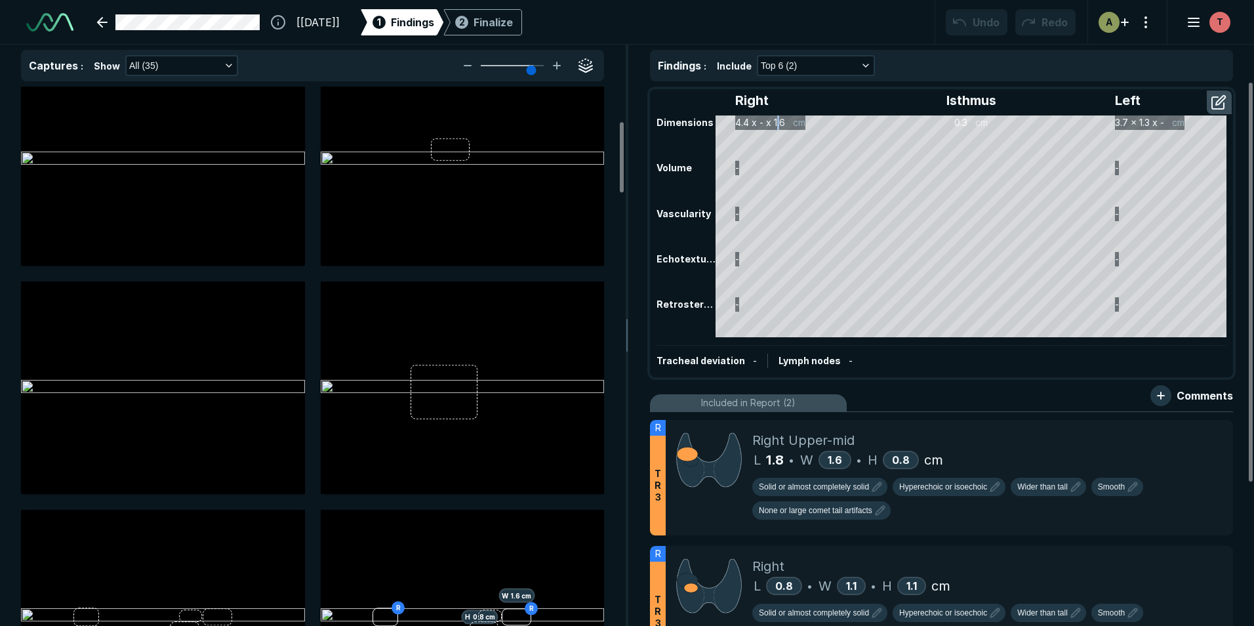
click at [782, 114] on div "Right Isthmus Left Dimensions 4.4 x - x 1.6 cm 0.3 cm 3.7 x 1.3 x - cm Volume -…" at bounding box center [941, 232] width 580 height 285
click at [1218, 103] on button "button" at bounding box center [1220, 102] width 24 height 21
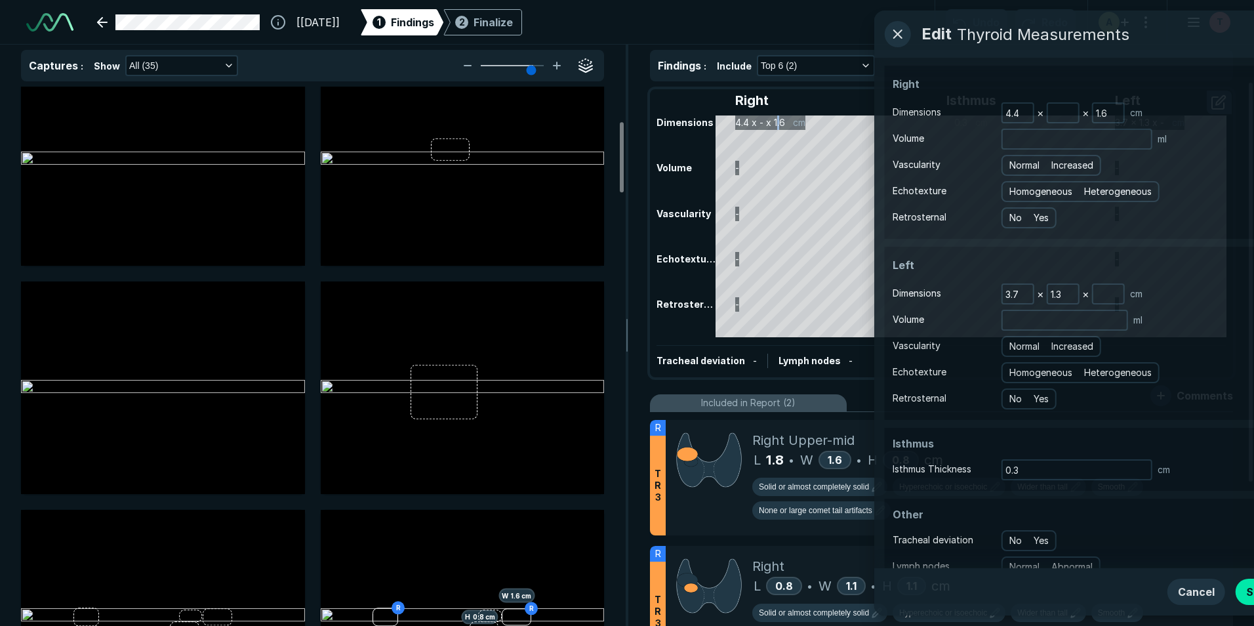
scroll to position [3953, 3574]
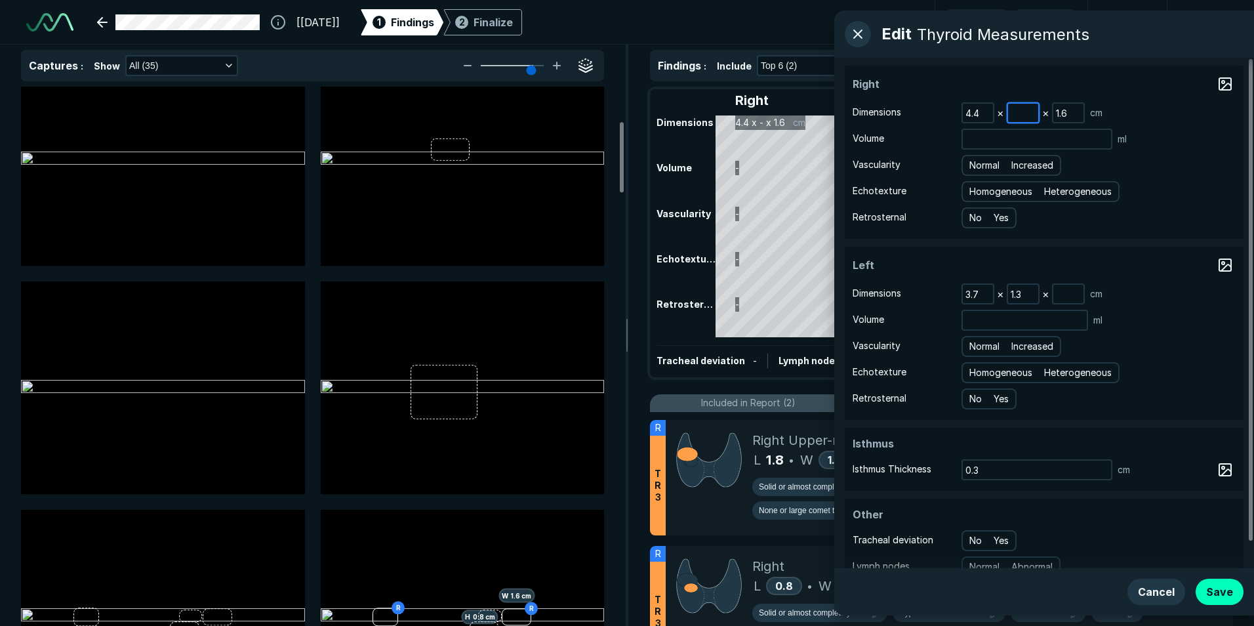
click at [1013, 113] on input at bounding box center [1023, 113] width 30 height 18
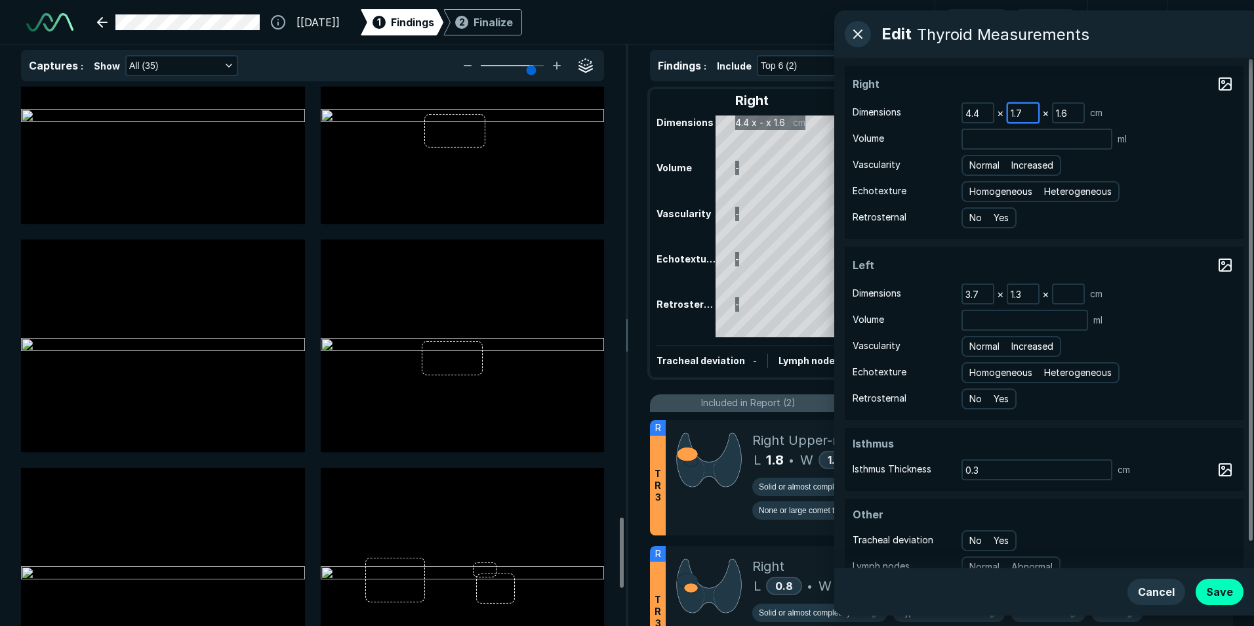
scroll to position [3344, 0]
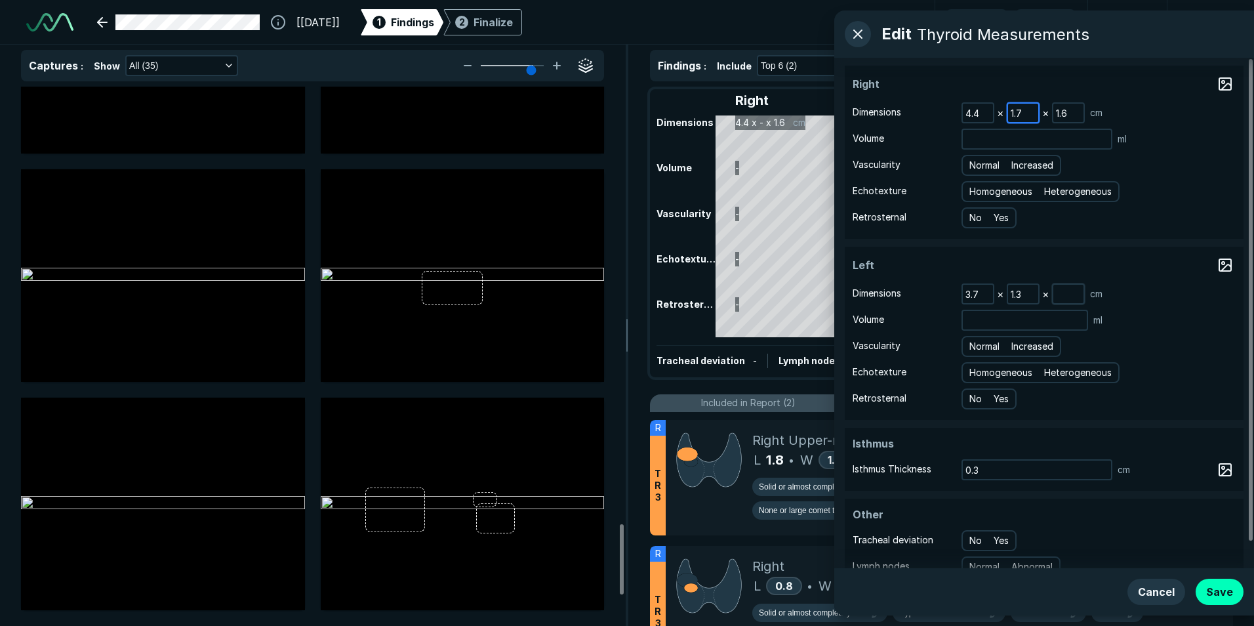
type input "1.7"
click at [1078, 295] on input at bounding box center [1068, 294] width 30 height 18
type input "1.2"
click at [1170, 329] on div "ml" at bounding box center [1098, 320] width 274 height 21
click at [1206, 586] on button "Save" at bounding box center [1219, 591] width 48 height 26
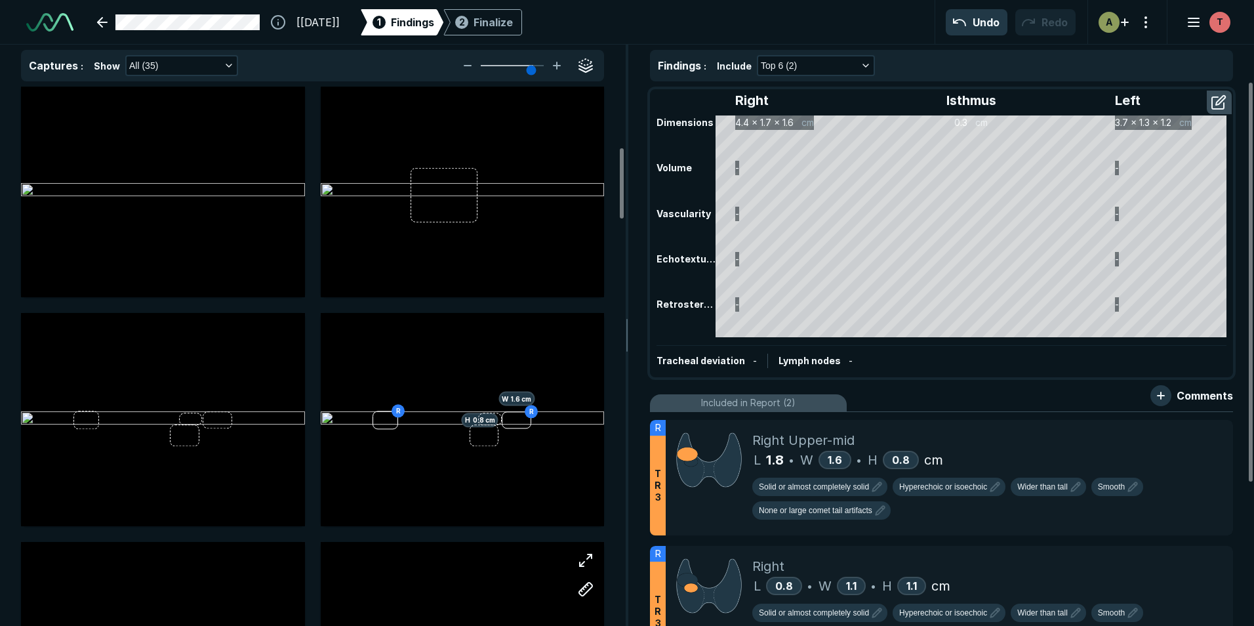
scroll to position [525, 0]
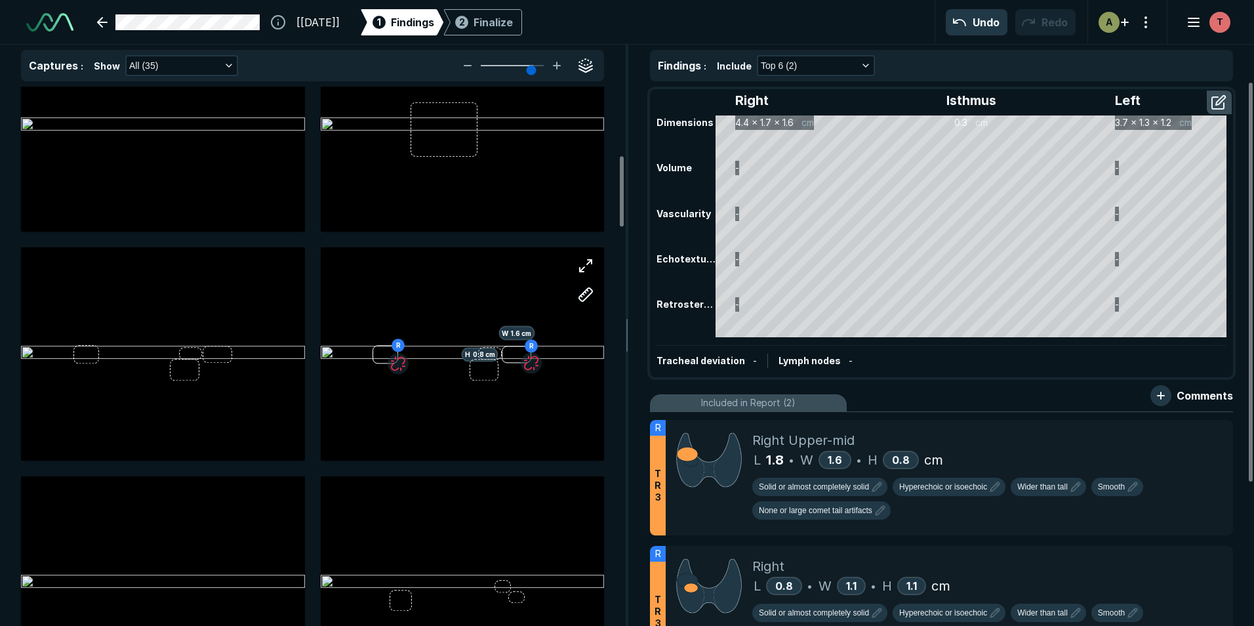
click at [502, 396] on div "R R H 0.8 cm W 1.6 cm" at bounding box center [463, 353] width 284 height 159
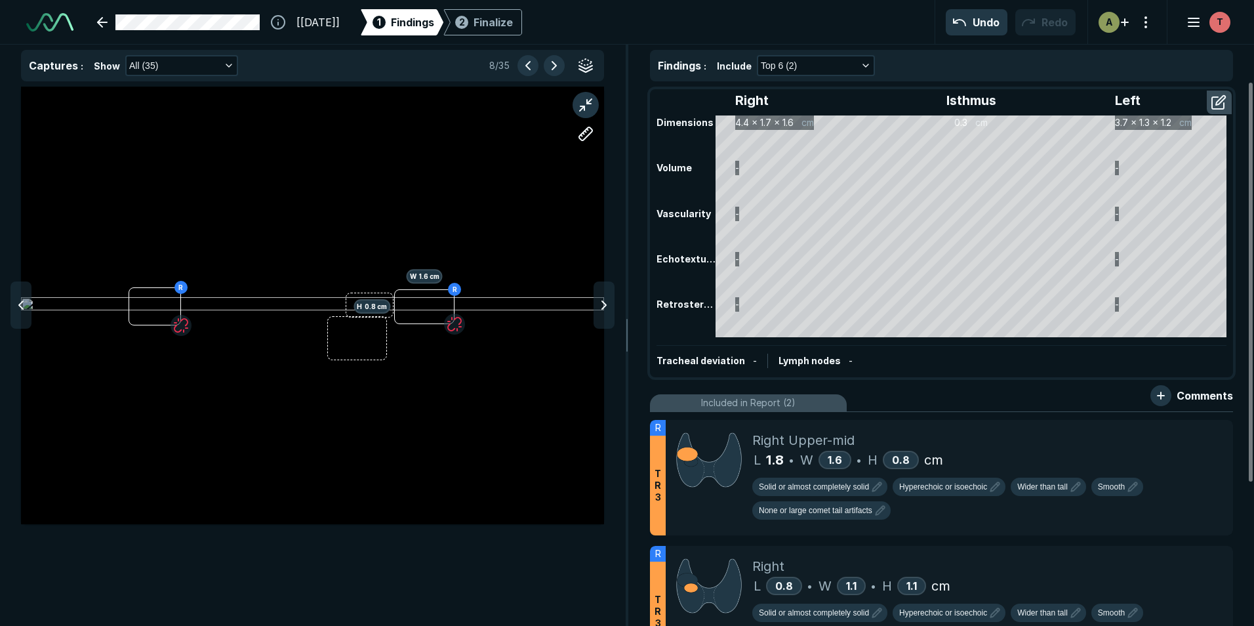
scroll to position [3967, 4288]
click at [1200, 432] on icon at bounding box center [1194, 433] width 16 height 16
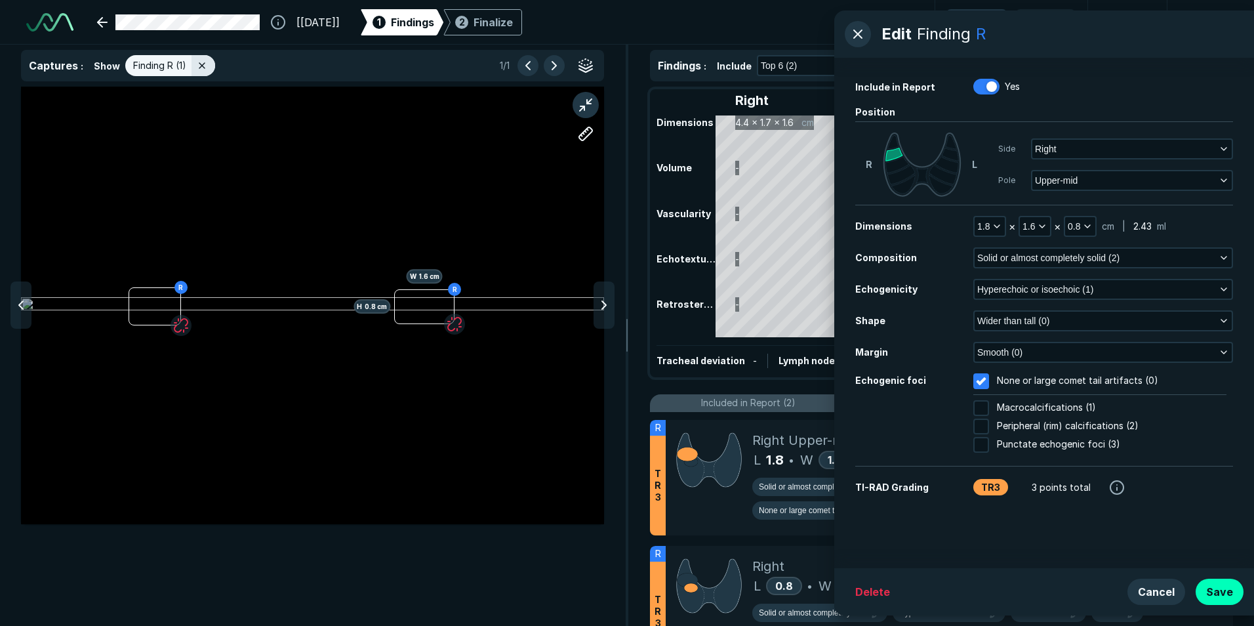
drag, startPoint x: 378, startPoint y: 306, endPoint x: 373, endPoint y: 315, distance: 10.9
click at [373, 315] on div "R R H 0.8 cm W 1.6 cm" at bounding box center [312, 305] width 583 height 328
click at [995, 226] on polyline "button" at bounding box center [996, 226] width 5 height 3
click at [1007, 312] on input "1.8" at bounding box center [1007, 310] width 51 height 18
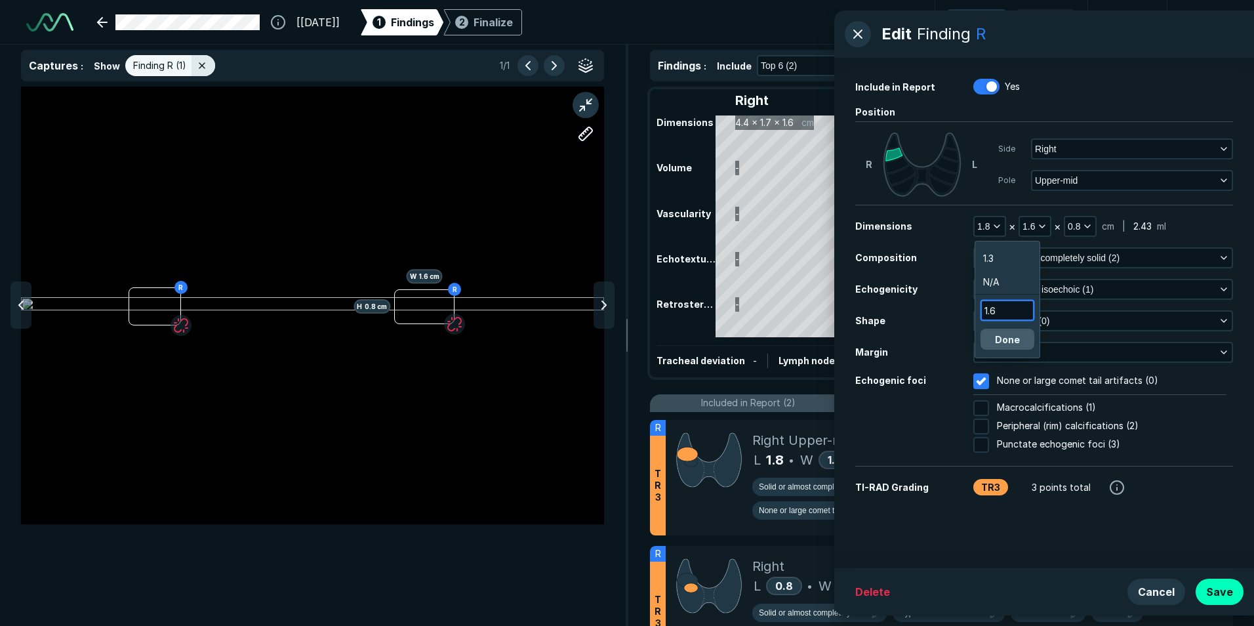
type input "1.6"
click at [1010, 336] on button "Done" at bounding box center [1007, 339] width 54 height 21
click at [1047, 230] on icon "button" at bounding box center [1042, 226] width 10 height 10
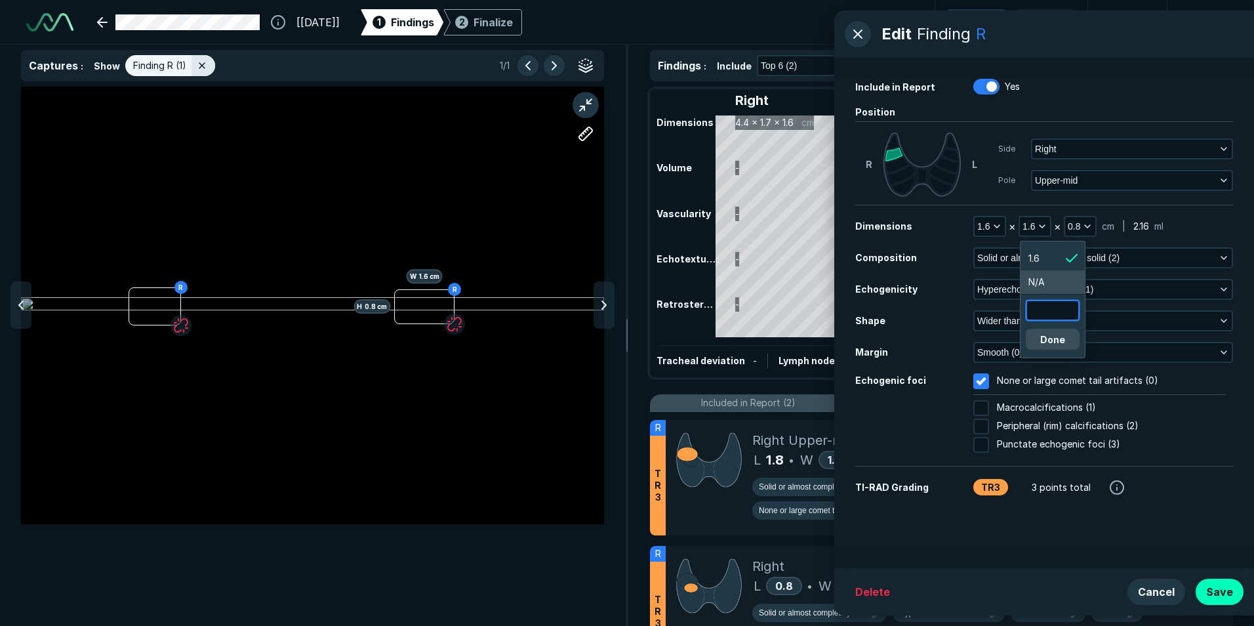
click at [1058, 310] on input "text" at bounding box center [1052, 310] width 51 height 18
type input "1.3"
click at [1066, 353] on div "1.6 N/A 1.3 Done" at bounding box center [1053, 299] width 66 height 117
click at [1069, 343] on button "Done" at bounding box center [1053, 339] width 54 height 21
click at [458, 300] on div "R R H 0.8 cm W 1.6 cm" at bounding box center [312, 305] width 583 height 328
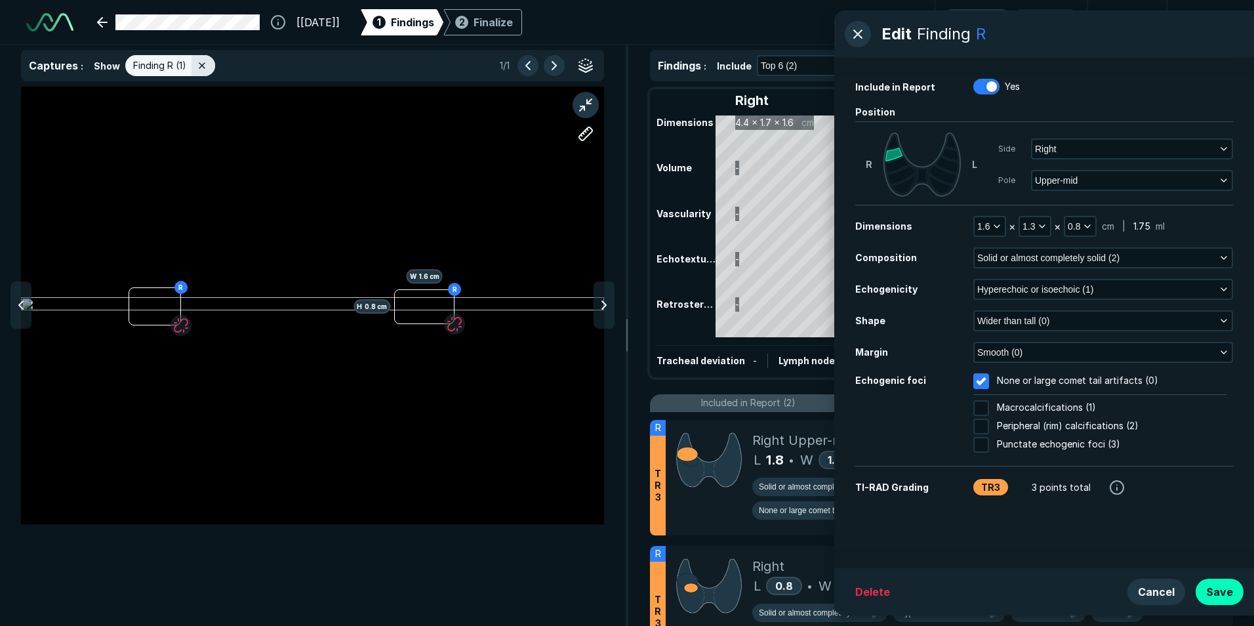
click at [458, 300] on div "R R H 0.8 cm W 1.6 cm" at bounding box center [312, 305] width 583 height 328
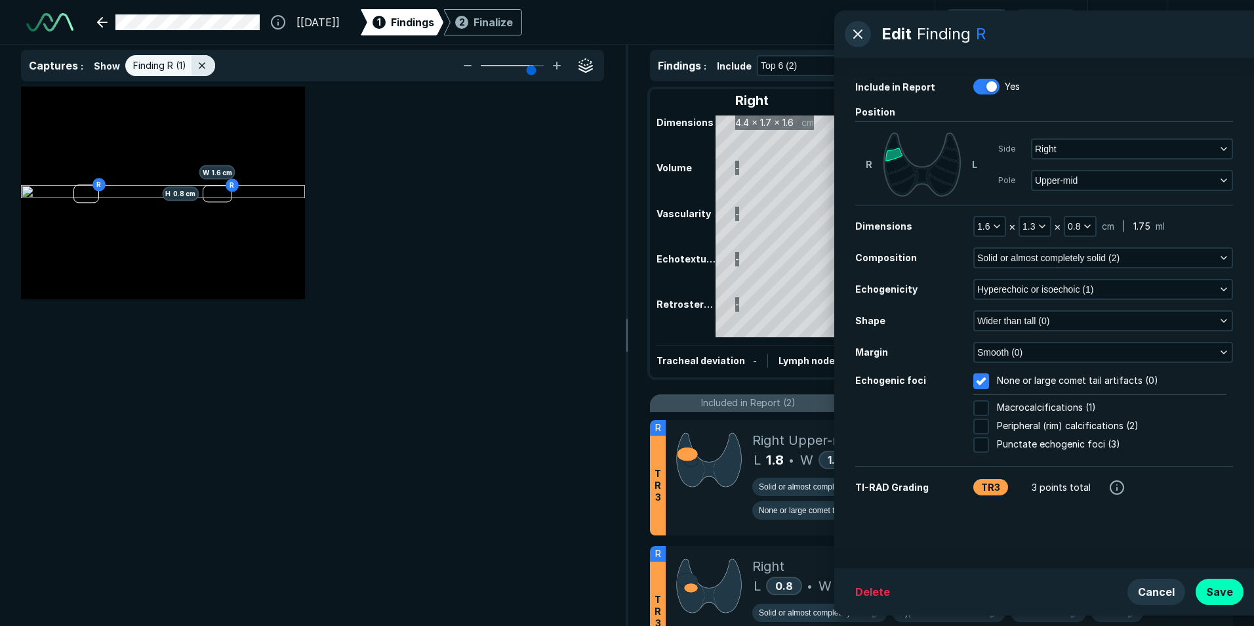
scroll to position [3967, 4288]
click at [219, 229] on div "R R H 0.8 cm W 1.6 cm" at bounding box center [163, 192] width 284 height 159
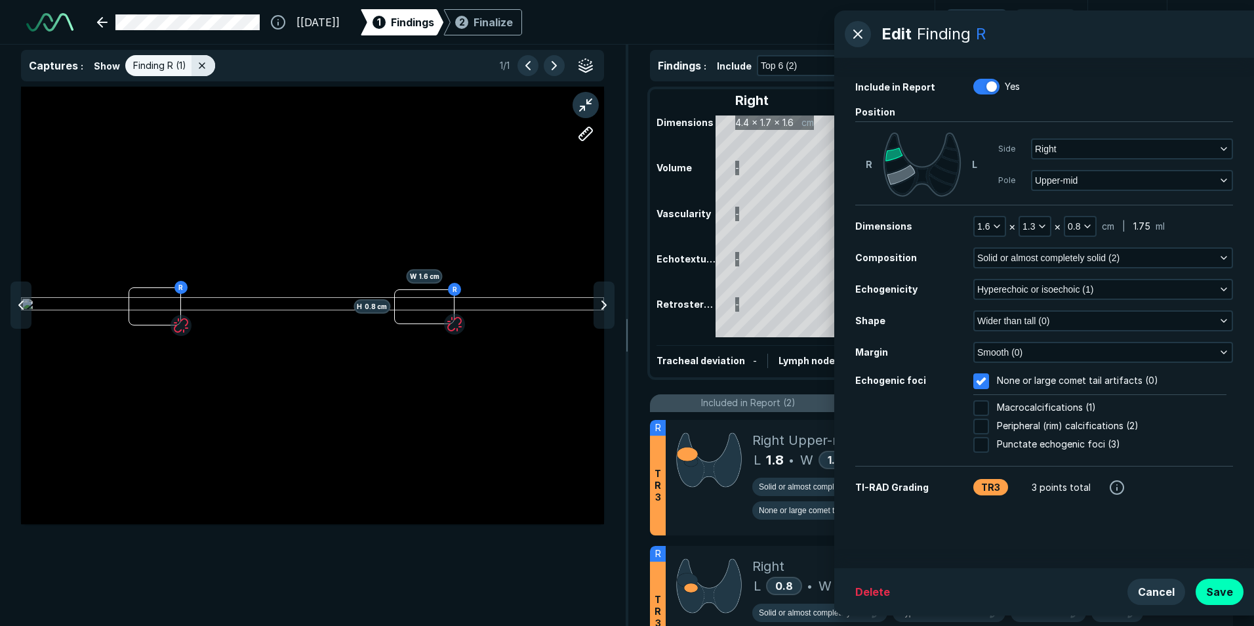
click at [900, 182] on icon at bounding box center [901, 175] width 28 height 20
click at [1225, 586] on button "Save" at bounding box center [1219, 591] width 48 height 26
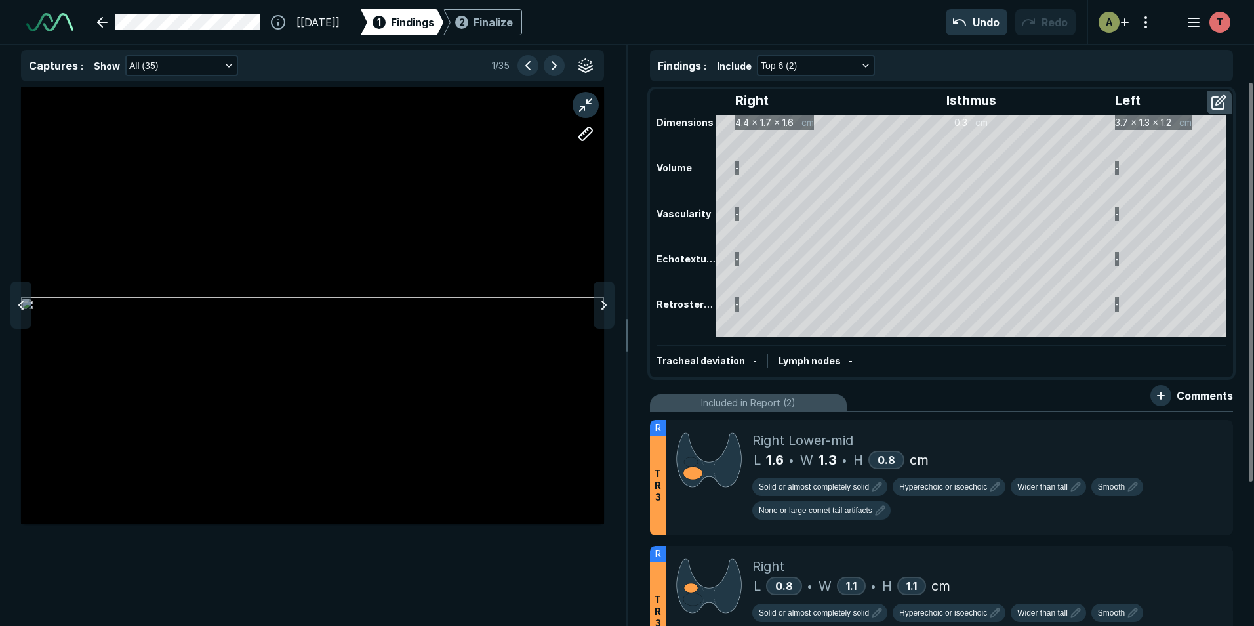
click at [458, 357] on div at bounding box center [312, 305] width 583 height 437
click at [590, 97] on button "button" at bounding box center [585, 105] width 26 height 26
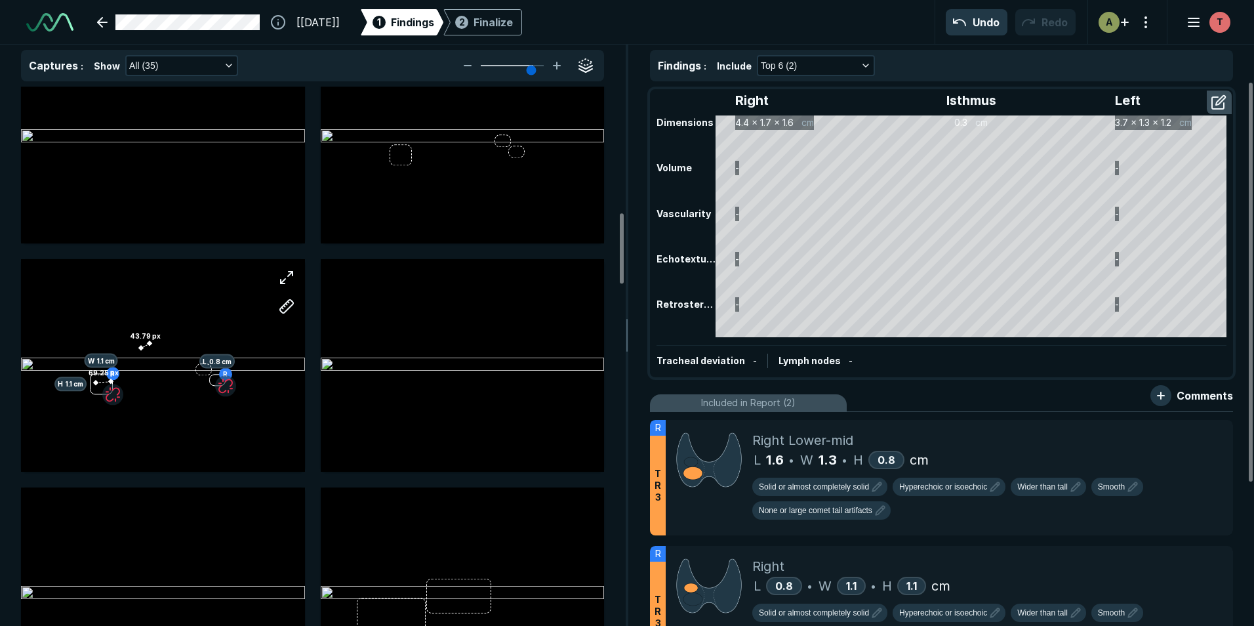
scroll to position [984, 0]
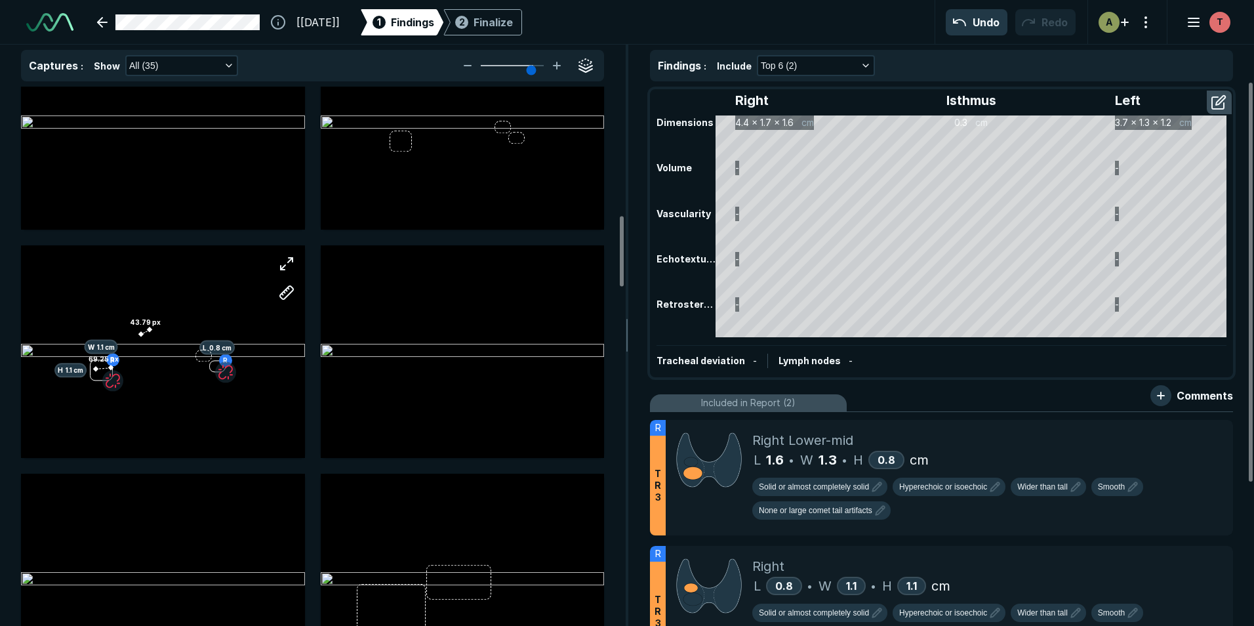
click at [233, 410] on div "R H 1.1 cm W 1.1 cm R L 0.8 cm 43.79 px 69.25 px" at bounding box center [163, 350] width 284 height 159
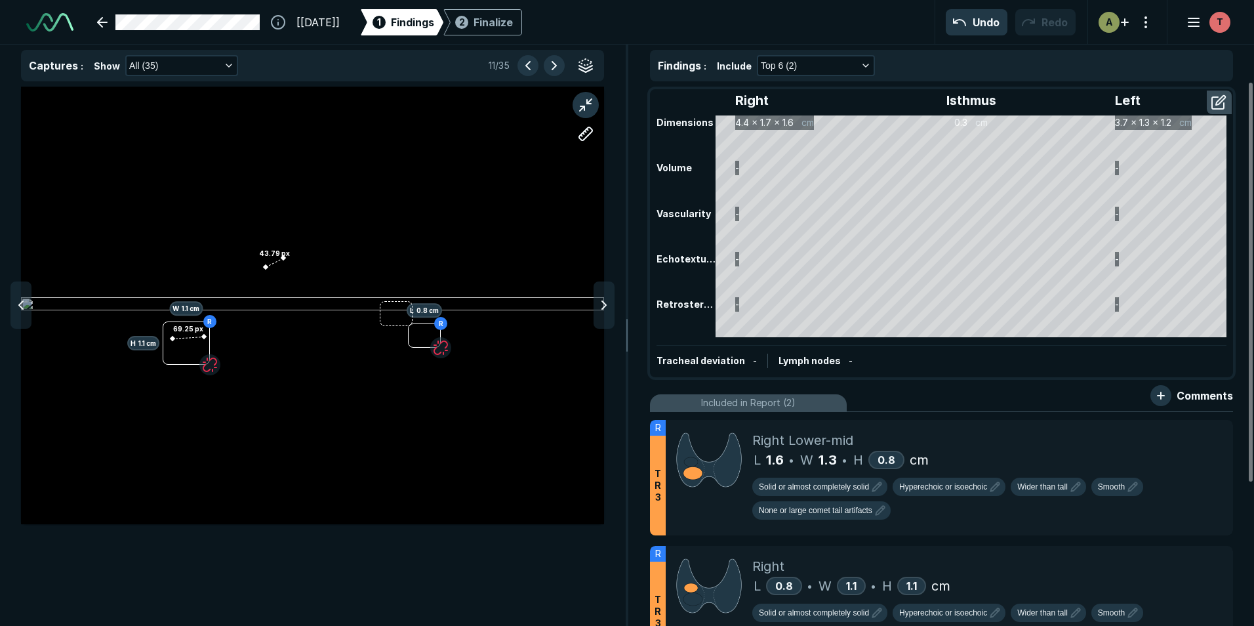
scroll to position [3967, 4288]
click at [715, 561] on img at bounding box center [709, 585] width 66 height 58
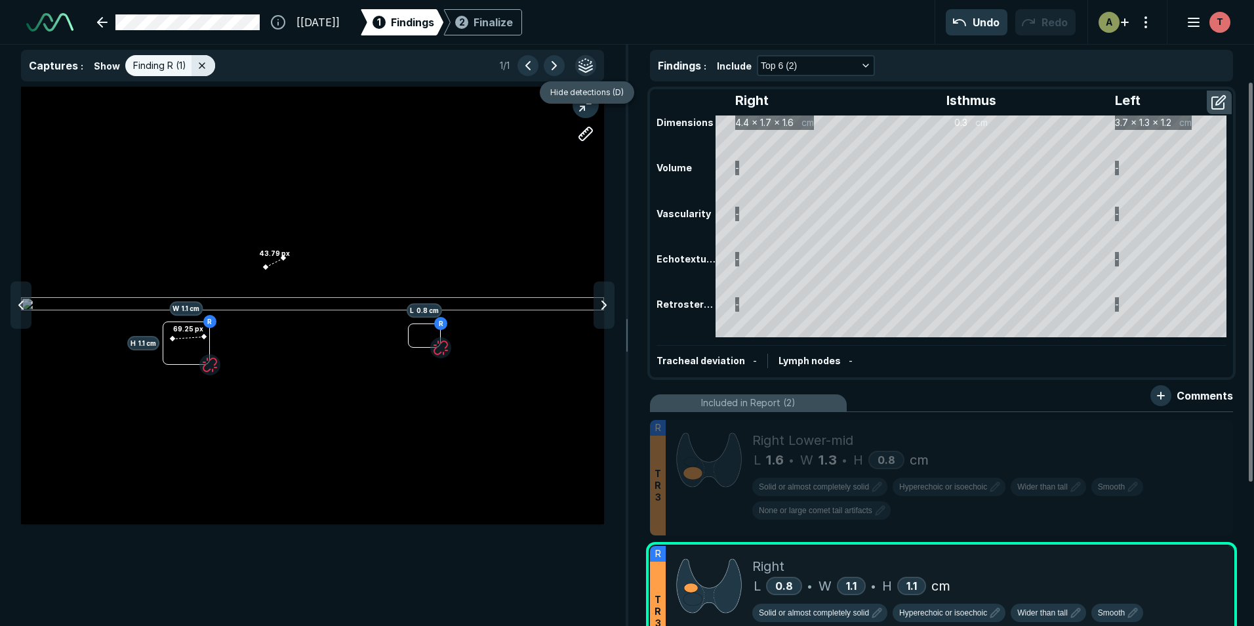
click at [590, 75] on button "button" at bounding box center [585, 65] width 21 height 21
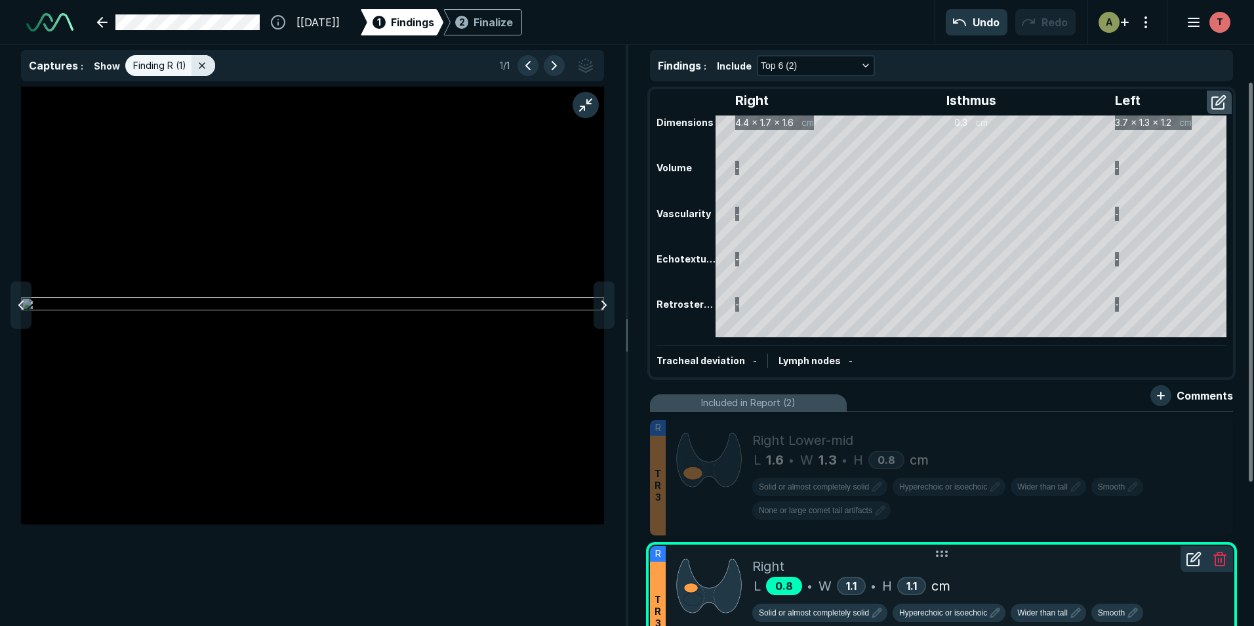
click at [791, 588] on span "0.8" at bounding box center [784, 585] width 18 height 13
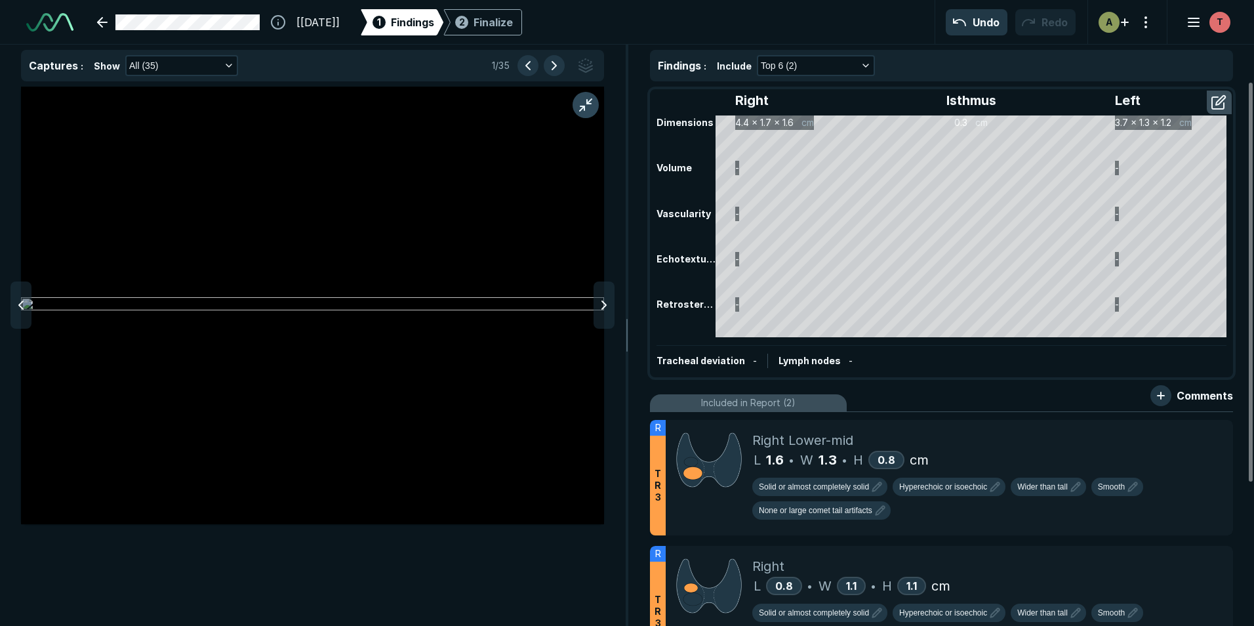
click at [576, 97] on button "button" at bounding box center [585, 105] width 26 height 26
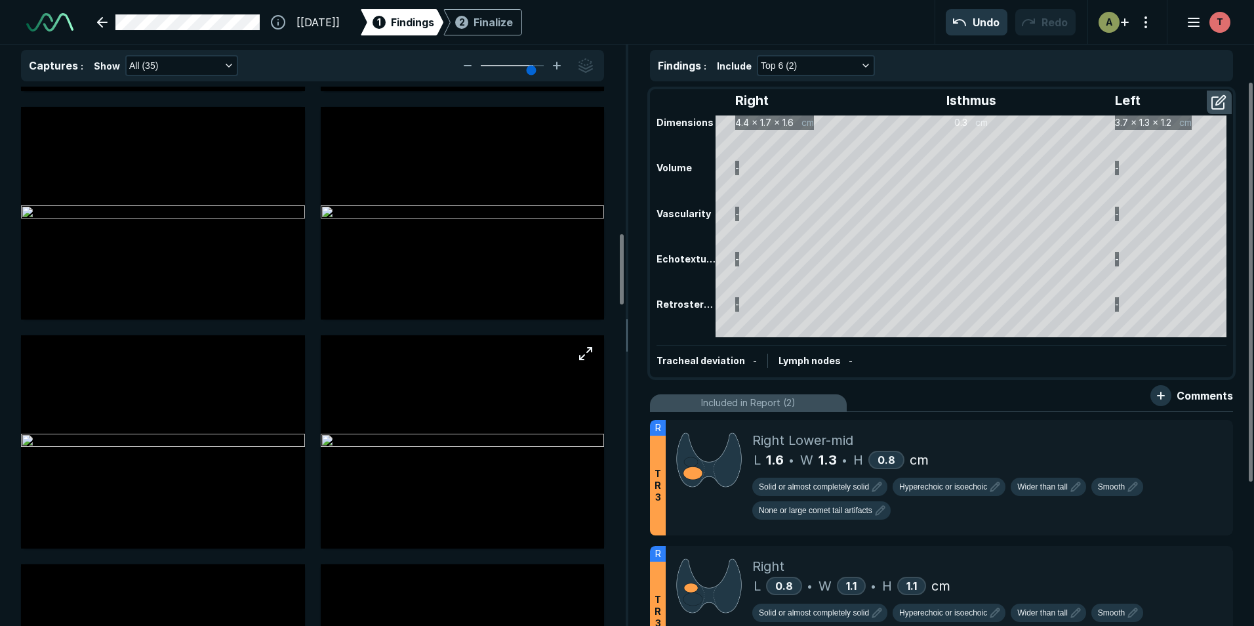
scroll to position [1115, 0]
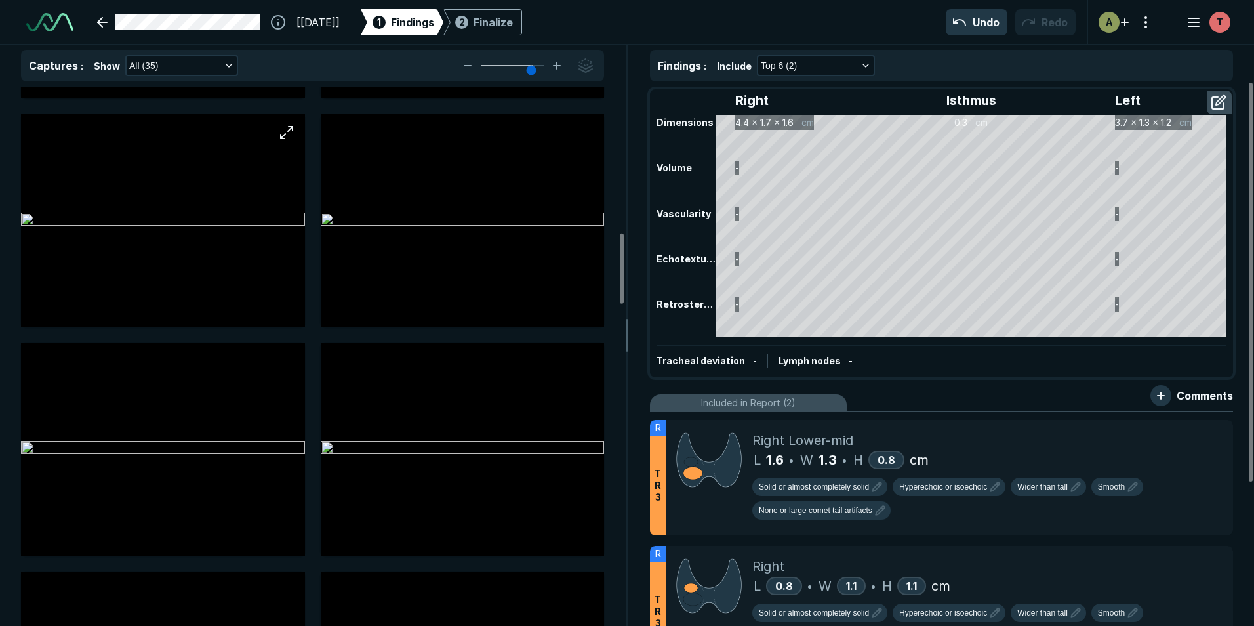
click at [210, 228] on img at bounding box center [163, 220] width 284 height 16
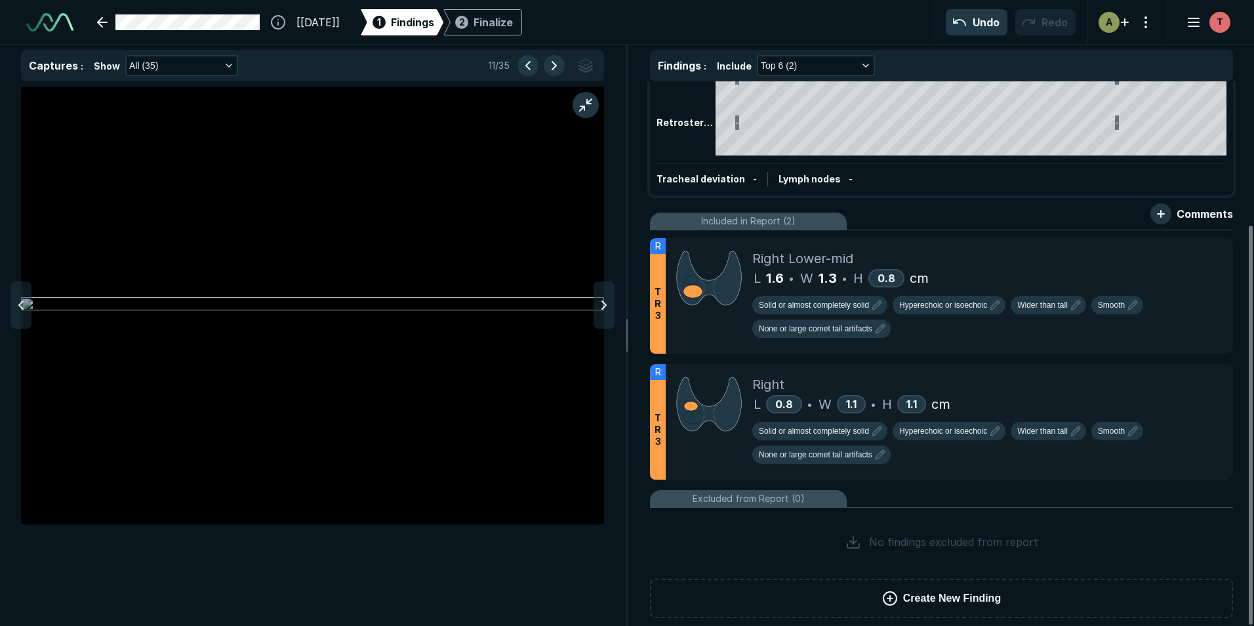
scroll to position [195, 0]
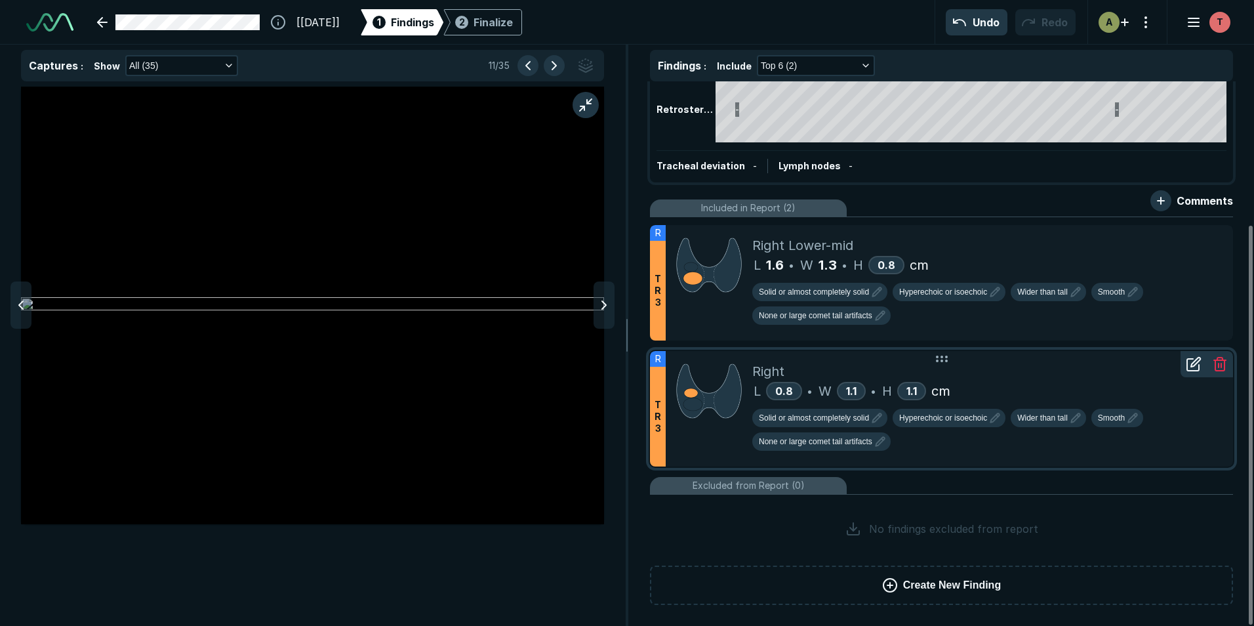
click at [1194, 363] on icon at bounding box center [1194, 364] width 16 height 16
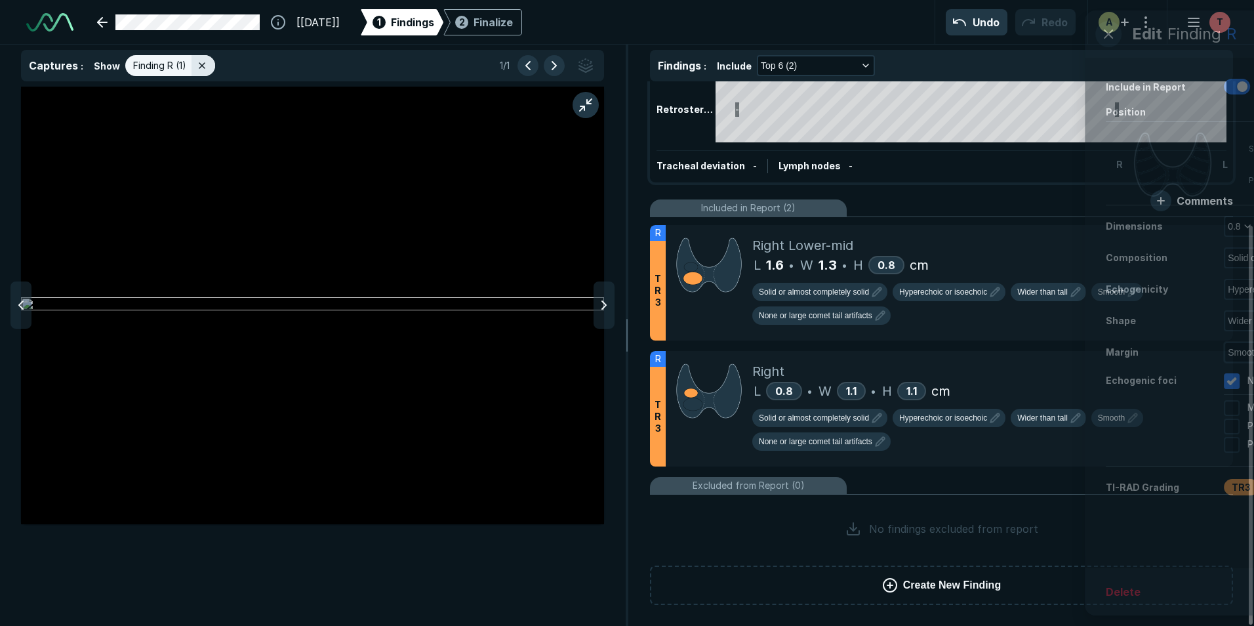
scroll to position [3967, 4288]
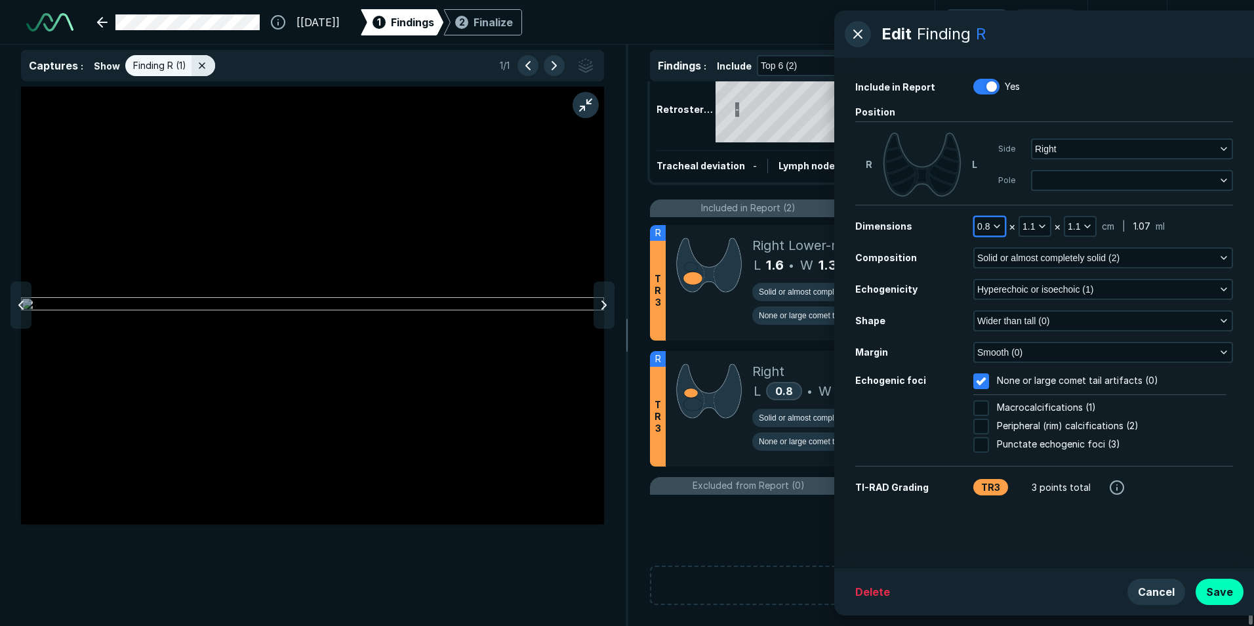
click at [998, 218] on button "0.8" at bounding box center [989, 226] width 30 height 18
click at [1005, 308] on input "text" at bounding box center [1007, 310] width 51 height 18
type input "1.1"
click at [1011, 341] on button "Done" at bounding box center [1007, 339] width 54 height 21
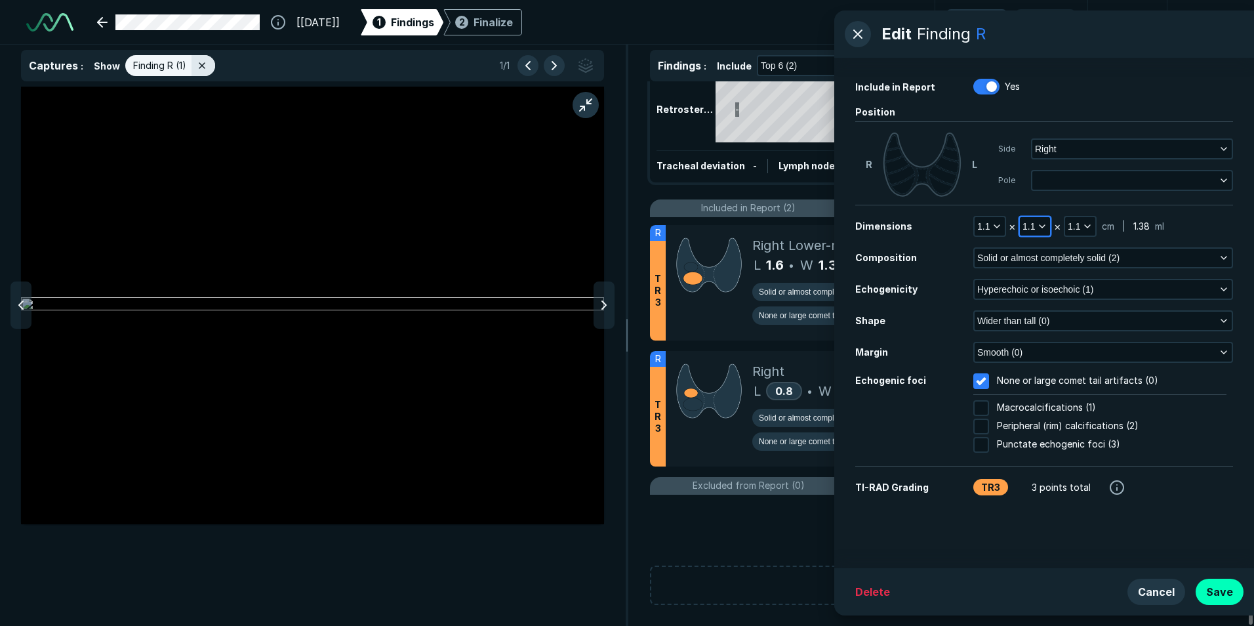
click at [1040, 228] on icon "button" at bounding box center [1042, 226] width 10 height 10
click at [1061, 315] on input "text" at bounding box center [1052, 310] width 51 height 18
type input "0.9"
click at [1070, 345] on button "Done" at bounding box center [1053, 339] width 54 height 21
click at [900, 184] on icon at bounding box center [903, 184] width 24 height 20
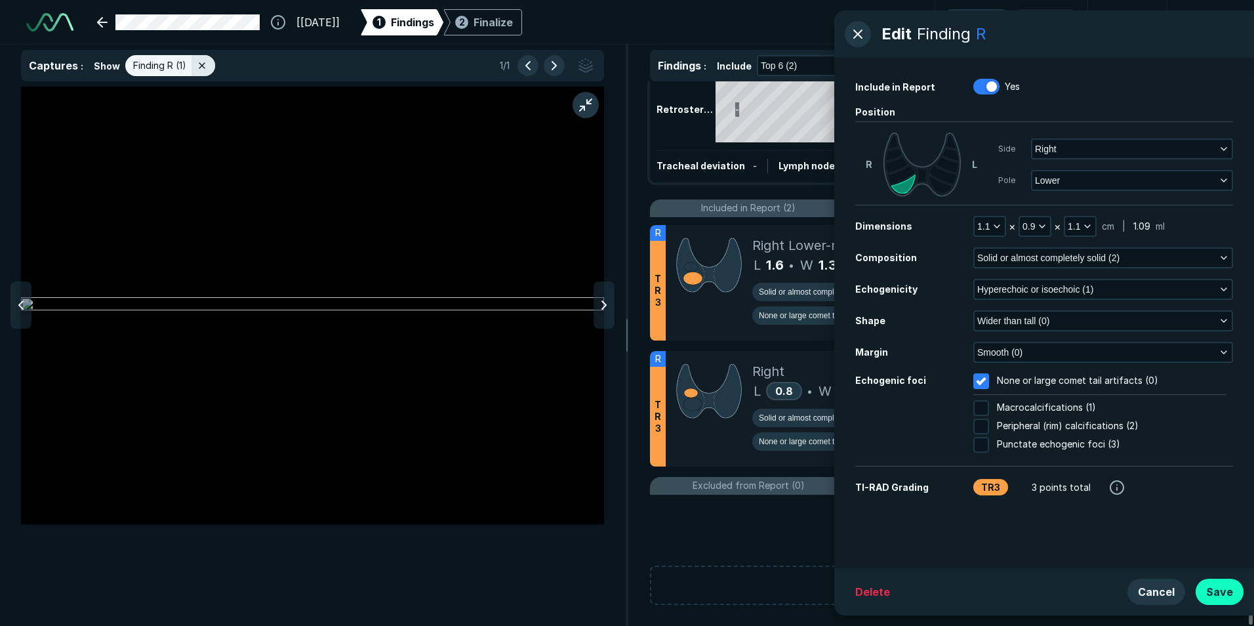
click at [1231, 590] on button "Save" at bounding box center [1219, 591] width 48 height 26
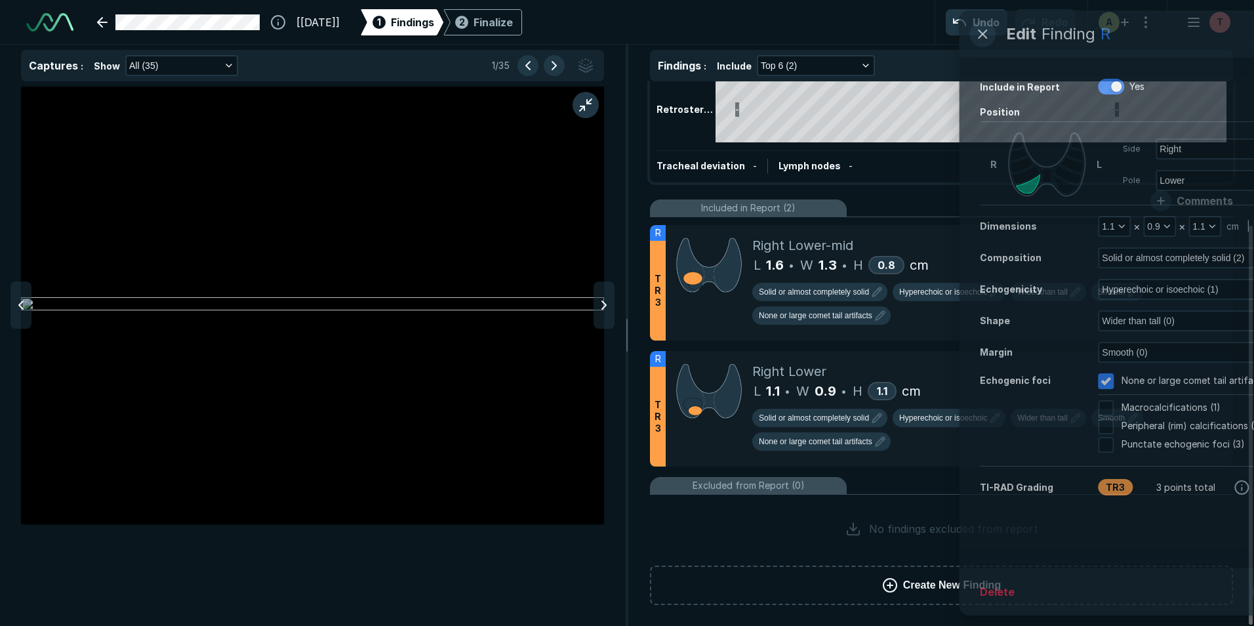
scroll to position [3967, 4288]
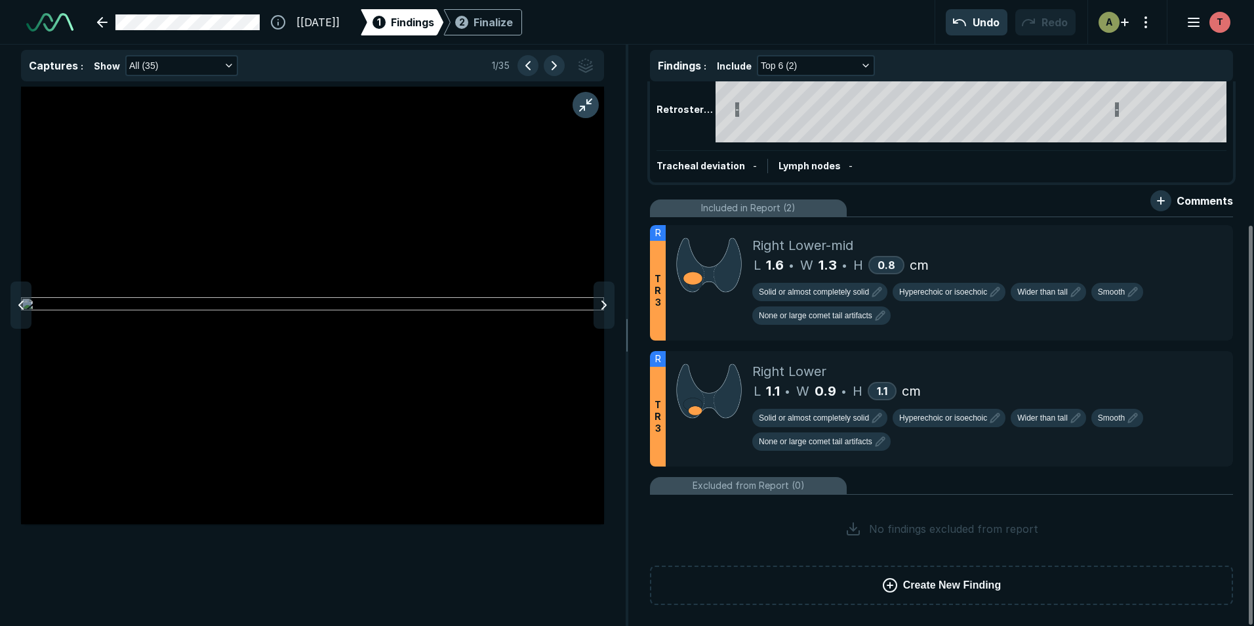
click at [588, 101] on button "button" at bounding box center [585, 105] width 26 height 26
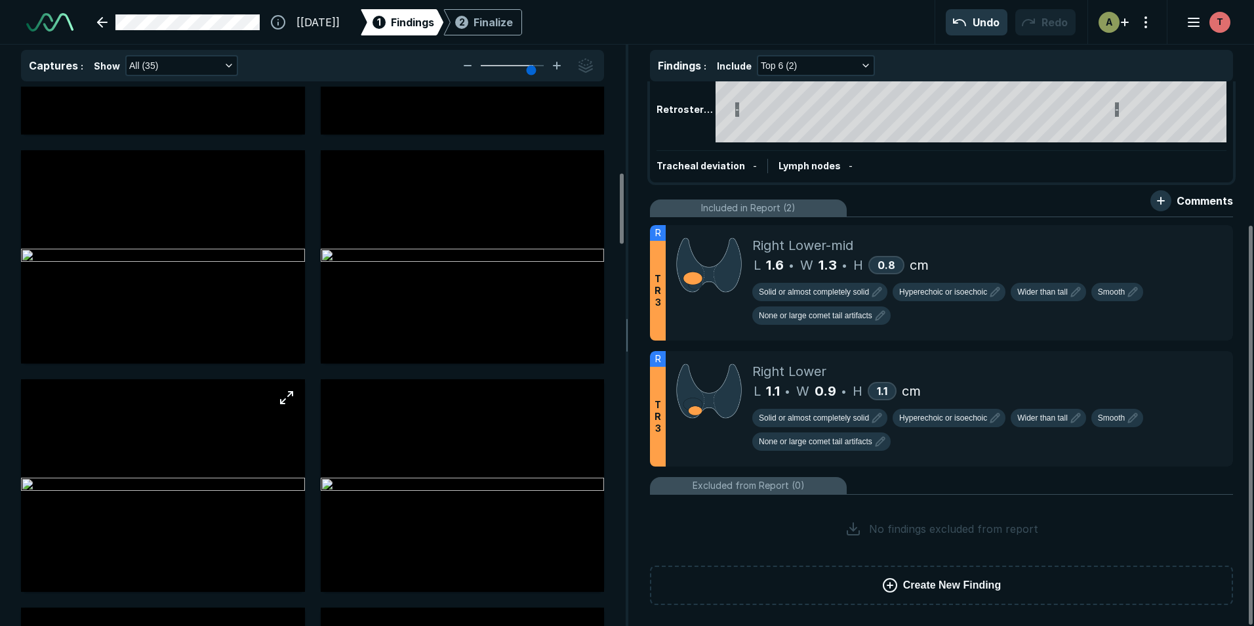
scroll to position [590, 0]
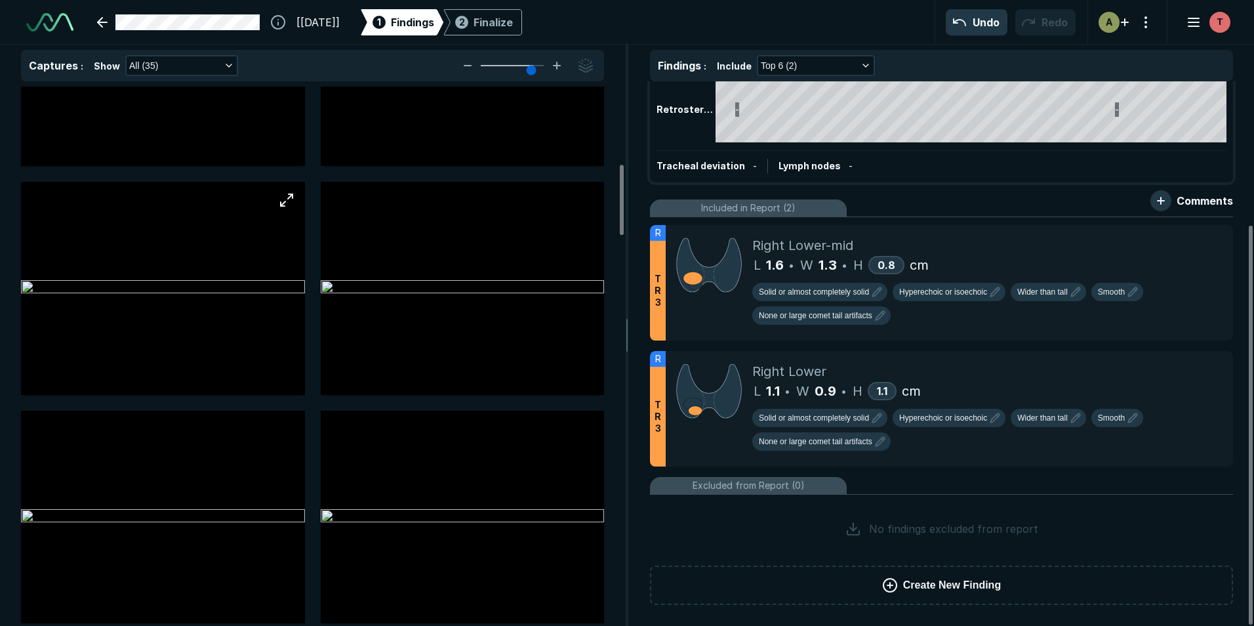
click at [184, 296] on img at bounding box center [163, 288] width 284 height 16
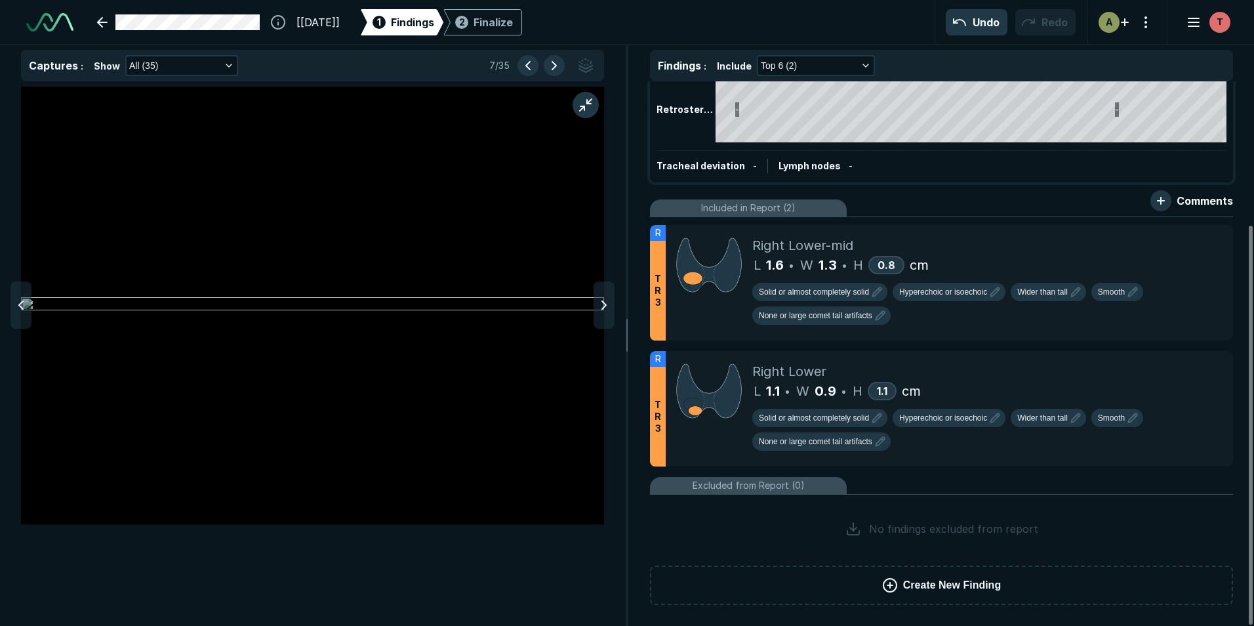
scroll to position [3967, 4288]
click at [599, 313] on icon at bounding box center [604, 305] width 16 height 16
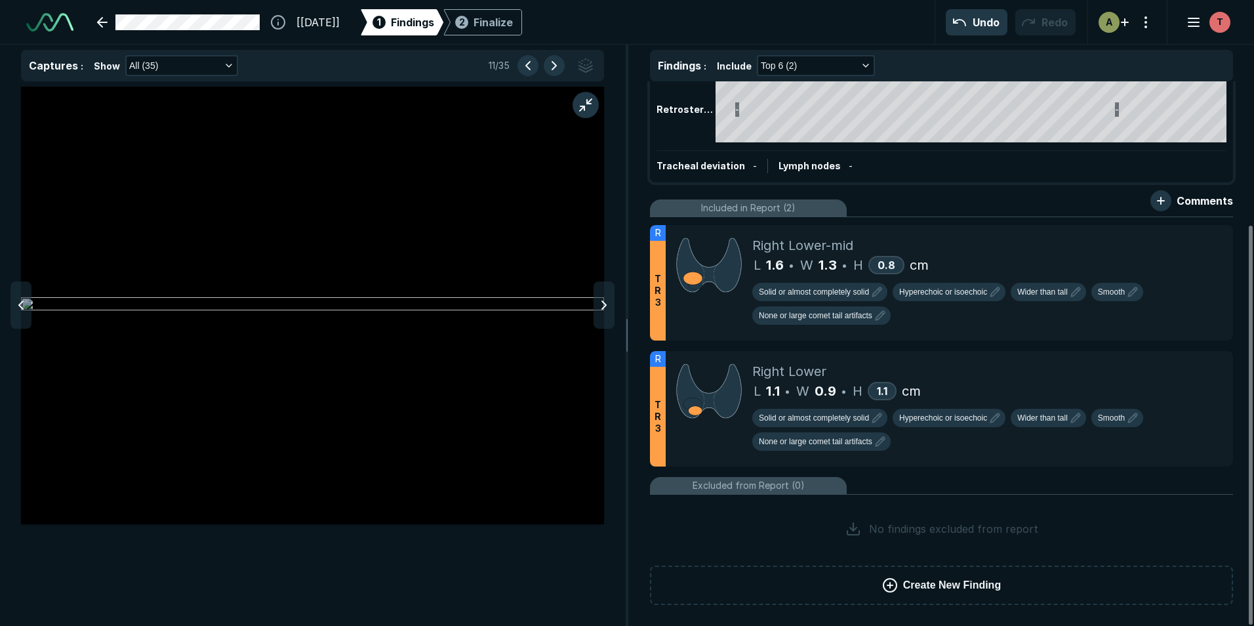
click at [599, 313] on icon at bounding box center [604, 305] width 16 height 16
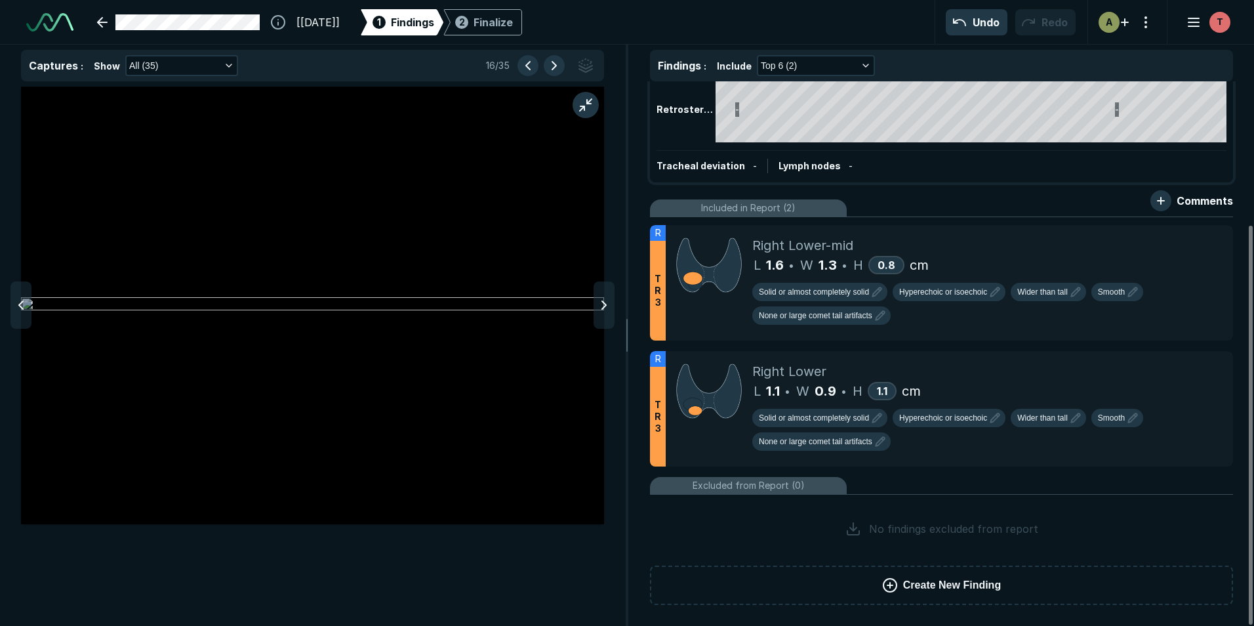
click at [599, 313] on icon at bounding box center [604, 305] width 16 height 16
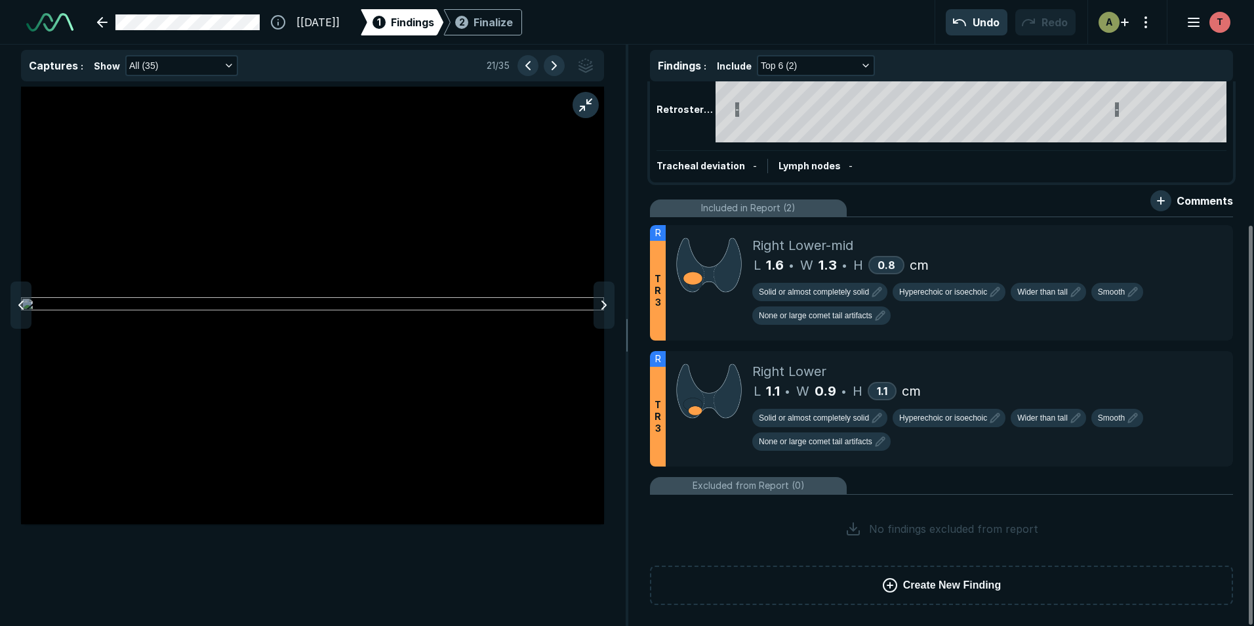
click at [599, 313] on icon at bounding box center [604, 305] width 16 height 16
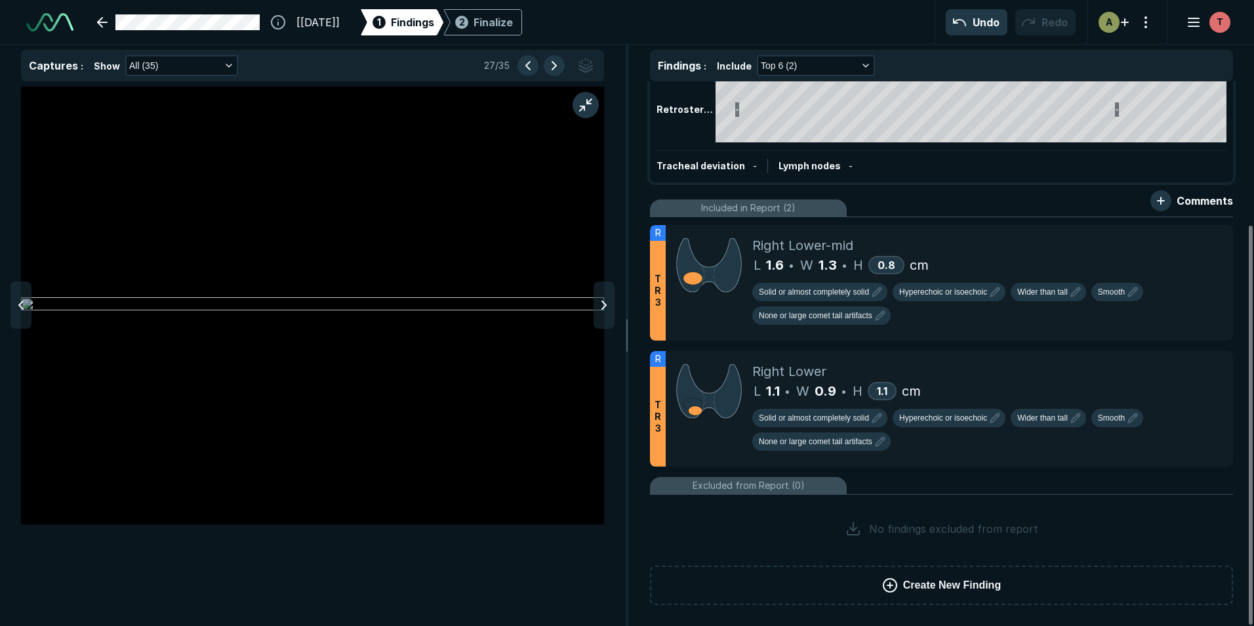
click at [599, 313] on icon at bounding box center [604, 305] width 16 height 16
click at [25, 308] on icon at bounding box center [21, 305] width 16 height 16
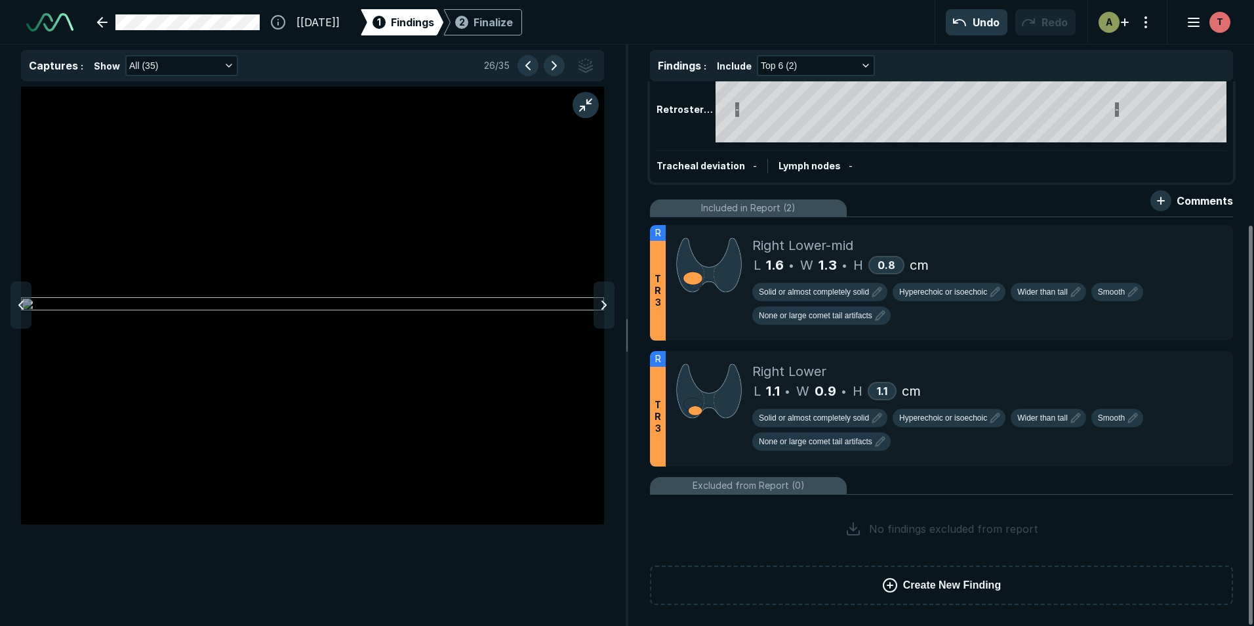
click at [25, 308] on icon at bounding box center [21, 305] width 16 height 16
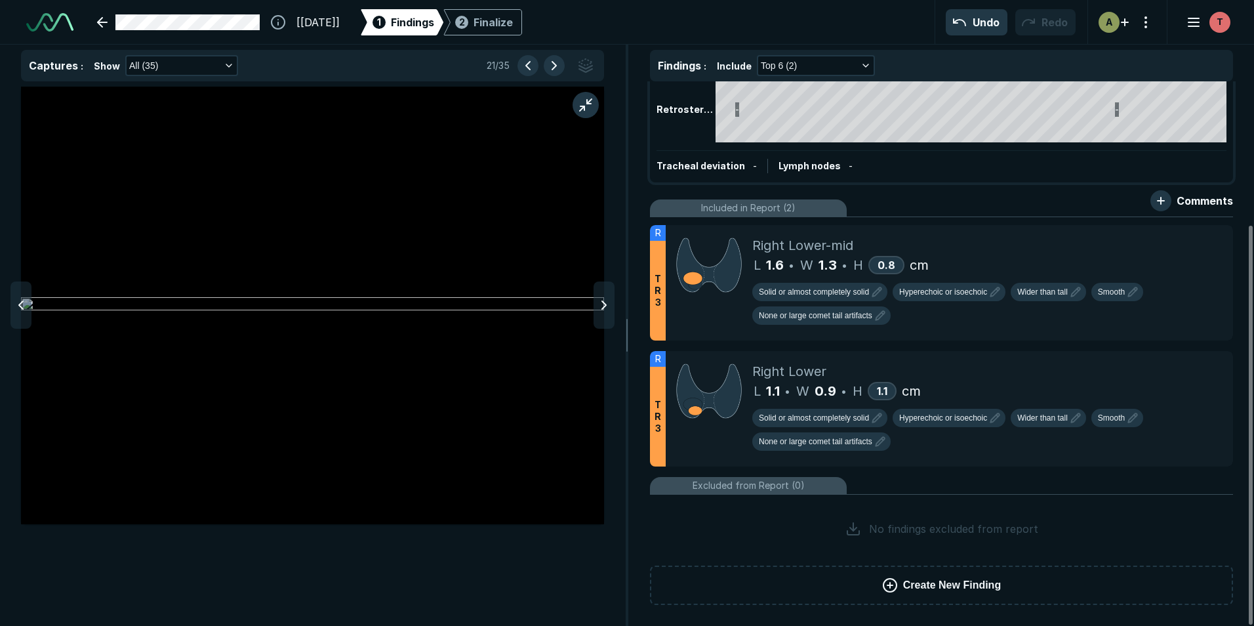
click at [25, 308] on icon at bounding box center [21, 305] width 16 height 16
click at [609, 315] on div at bounding box center [603, 304] width 21 height 47
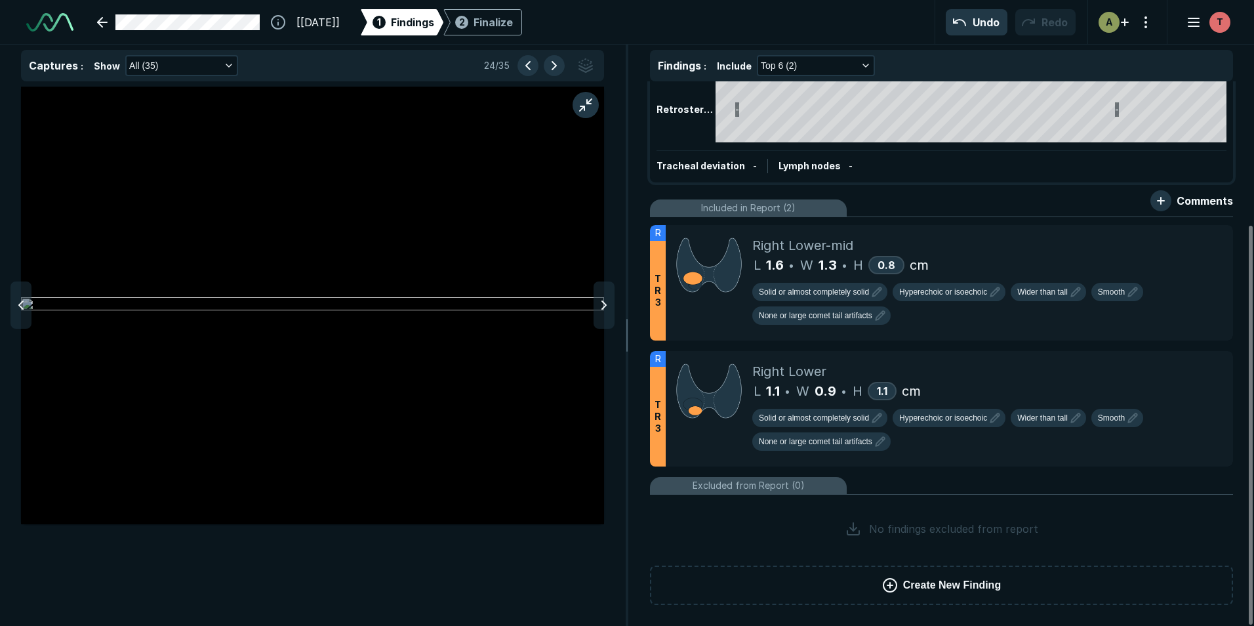
click at [609, 315] on div at bounding box center [603, 304] width 21 height 47
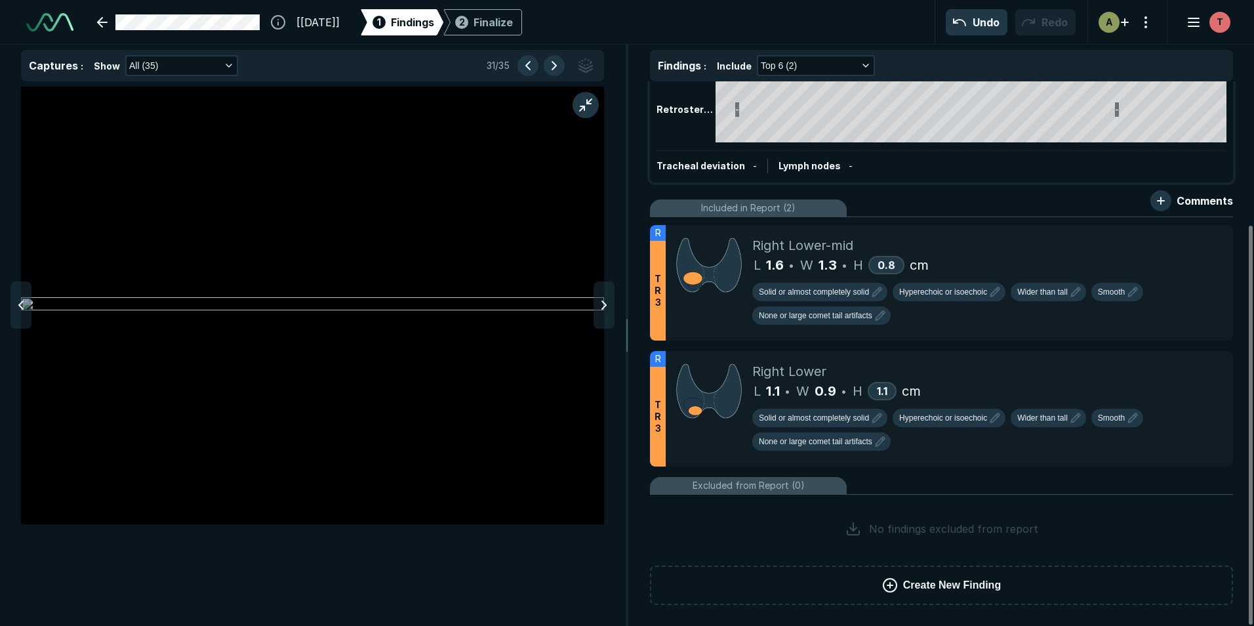
click at [609, 315] on div at bounding box center [603, 304] width 21 height 47
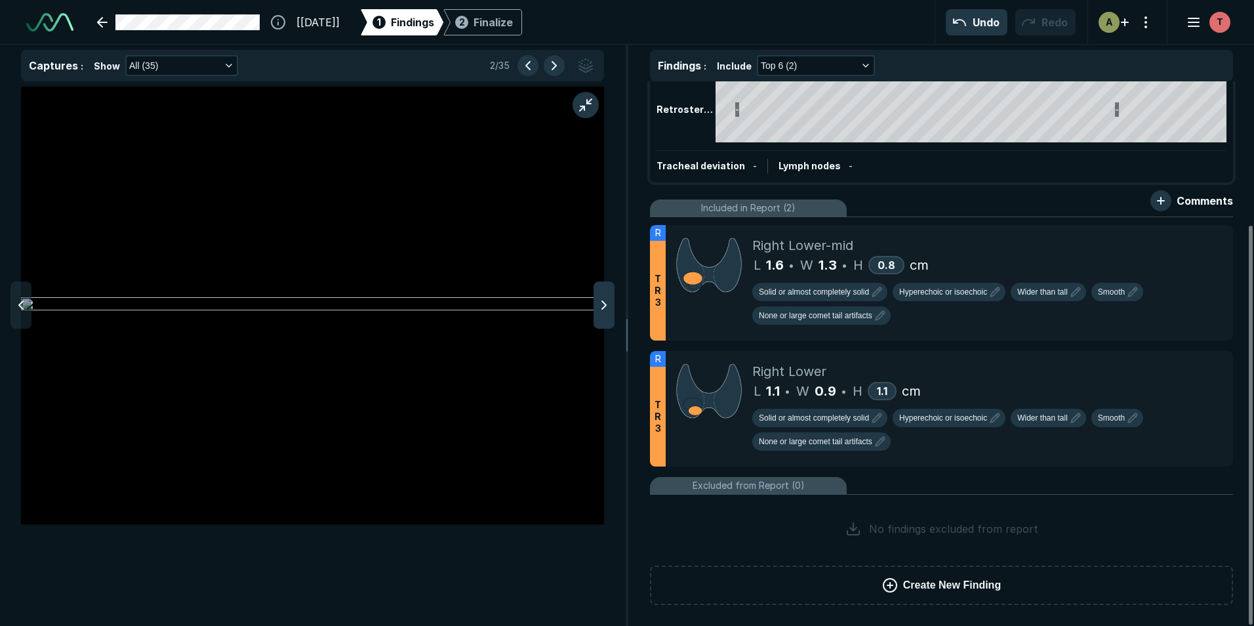
click at [593, 304] on div at bounding box center [603, 304] width 21 height 47
click at [20, 309] on icon at bounding box center [21, 305] width 16 height 16
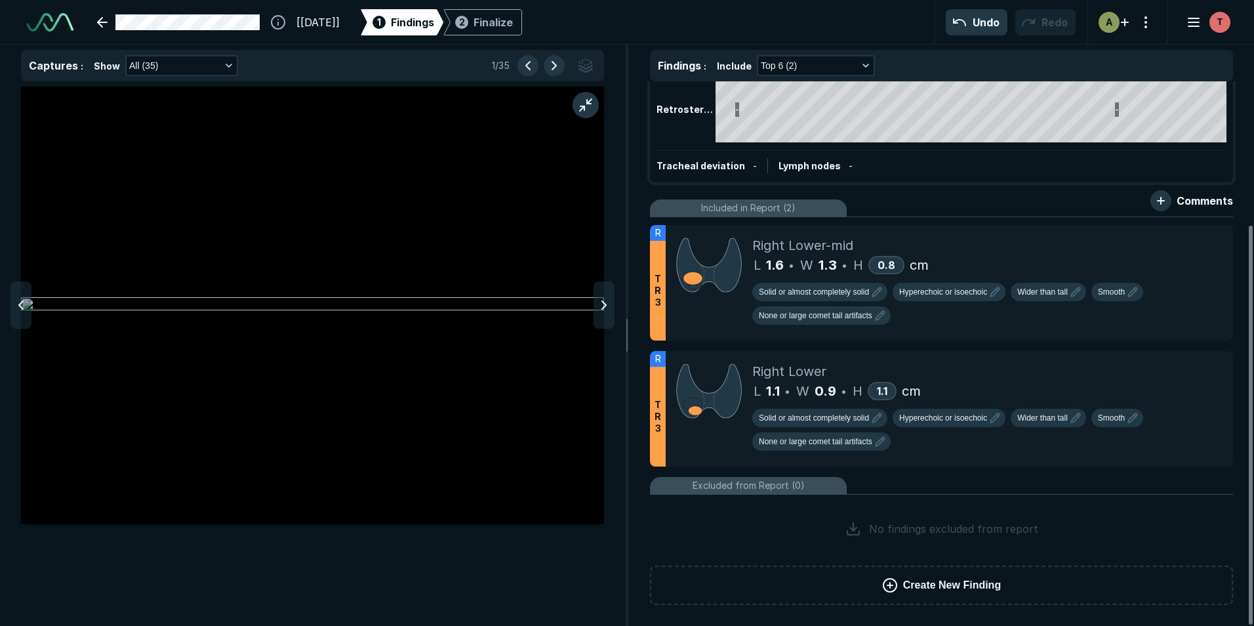
click at [20, 309] on icon at bounding box center [21, 305] width 16 height 16
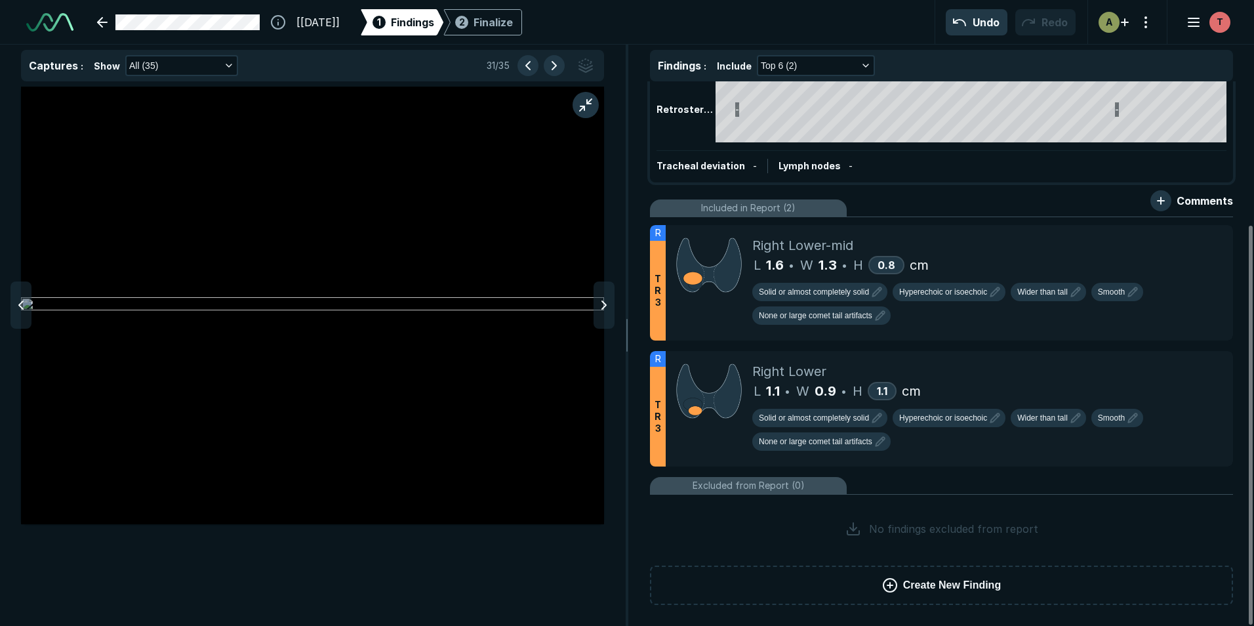
click at [20, 309] on icon at bounding box center [21, 305] width 16 height 16
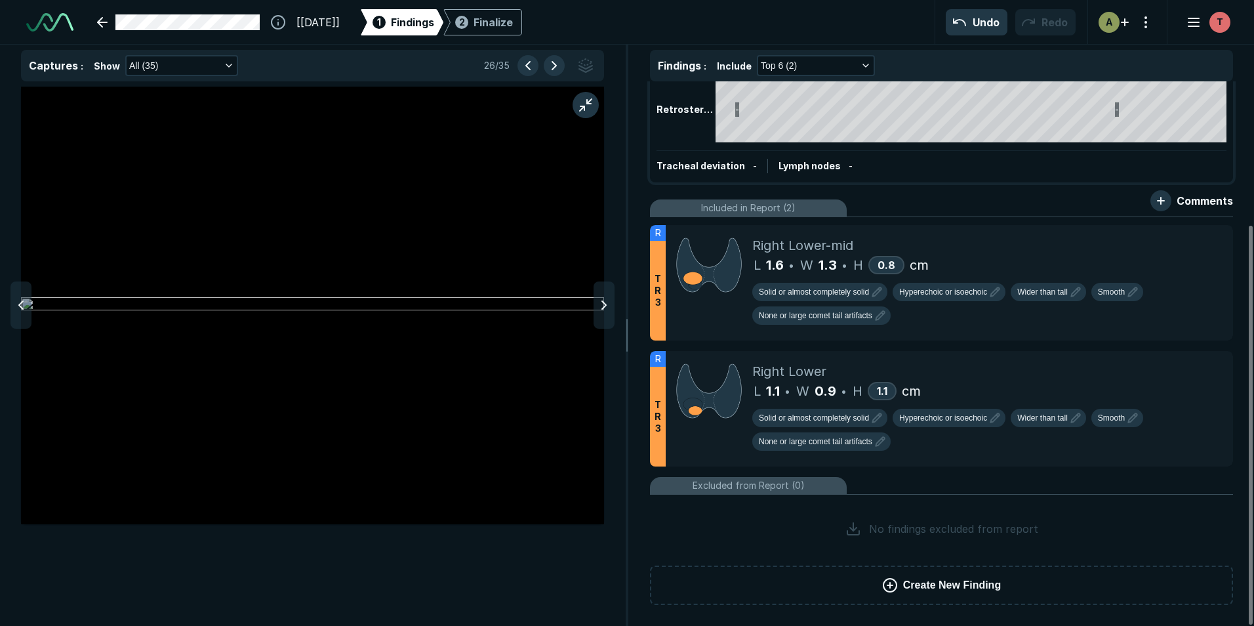
click at [20, 309] on icon at bounding box center [21, 305] width 16 height 16
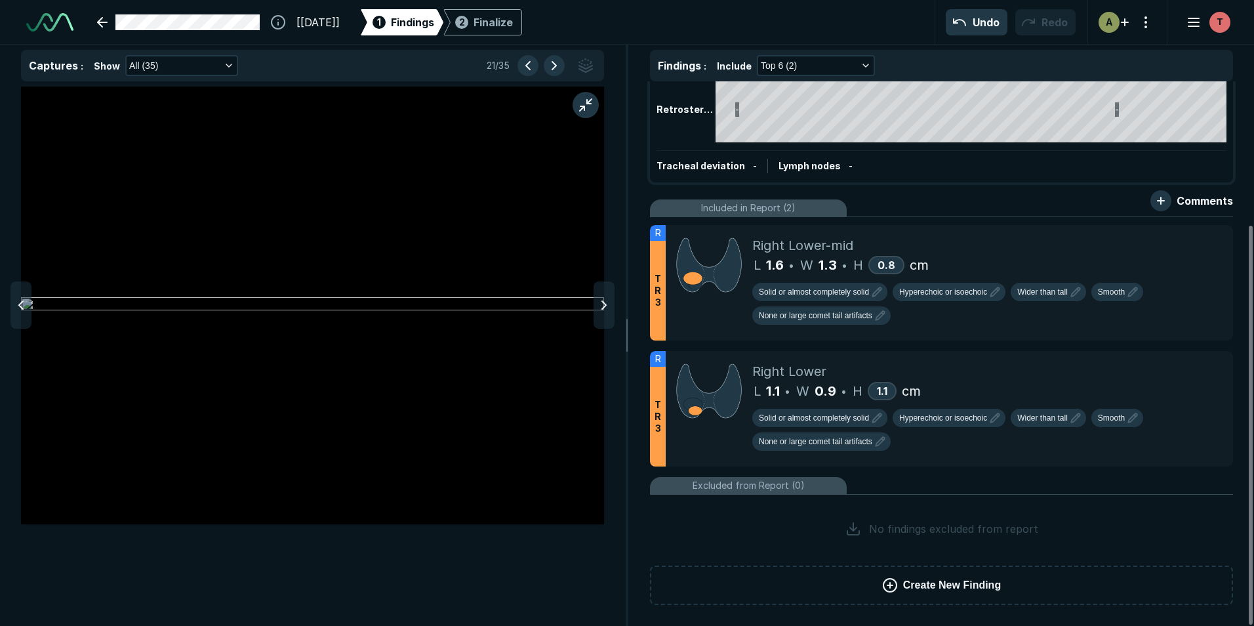
click at [20, 309] on icon at bounding box center [21, 305] width 16 height 16
click at [603, 302] on polyline at bounding box center [604, 305] width 4 height 8
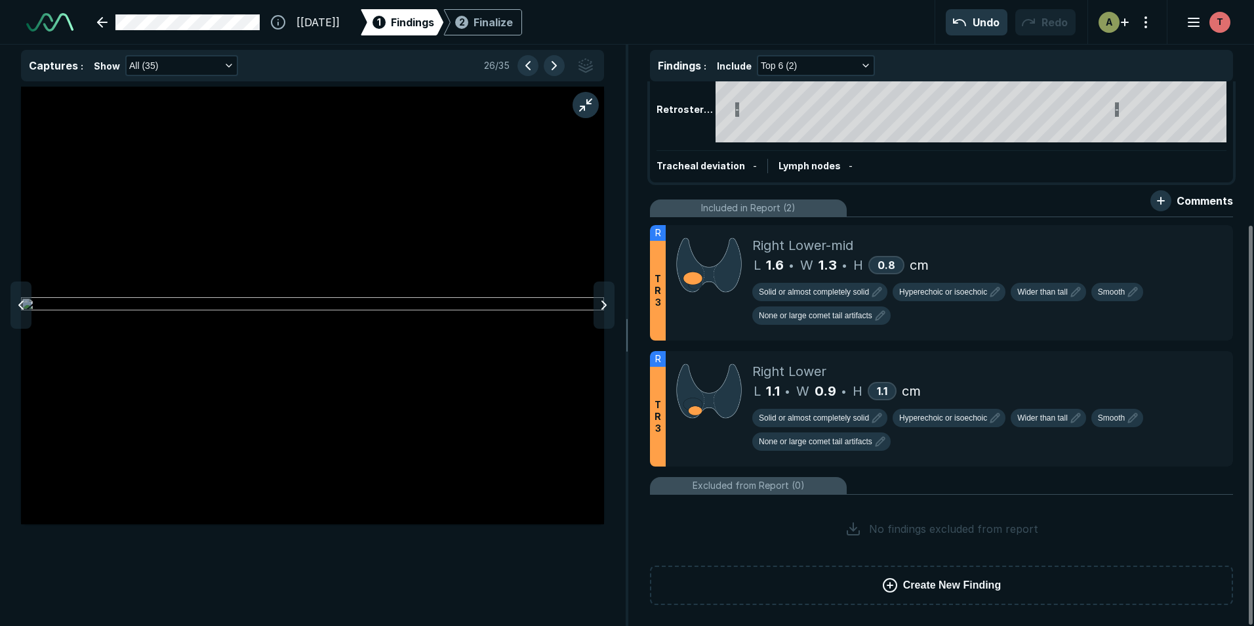
click at [603, 302] on polyline at bounding box center [604, 305] width 4 height 8
click at [592, 66] on button "button" at bounding box center [585, 65] width 21 height 21
click at [163, 323] on div at bounding box center [312, 305] width 583 height 437
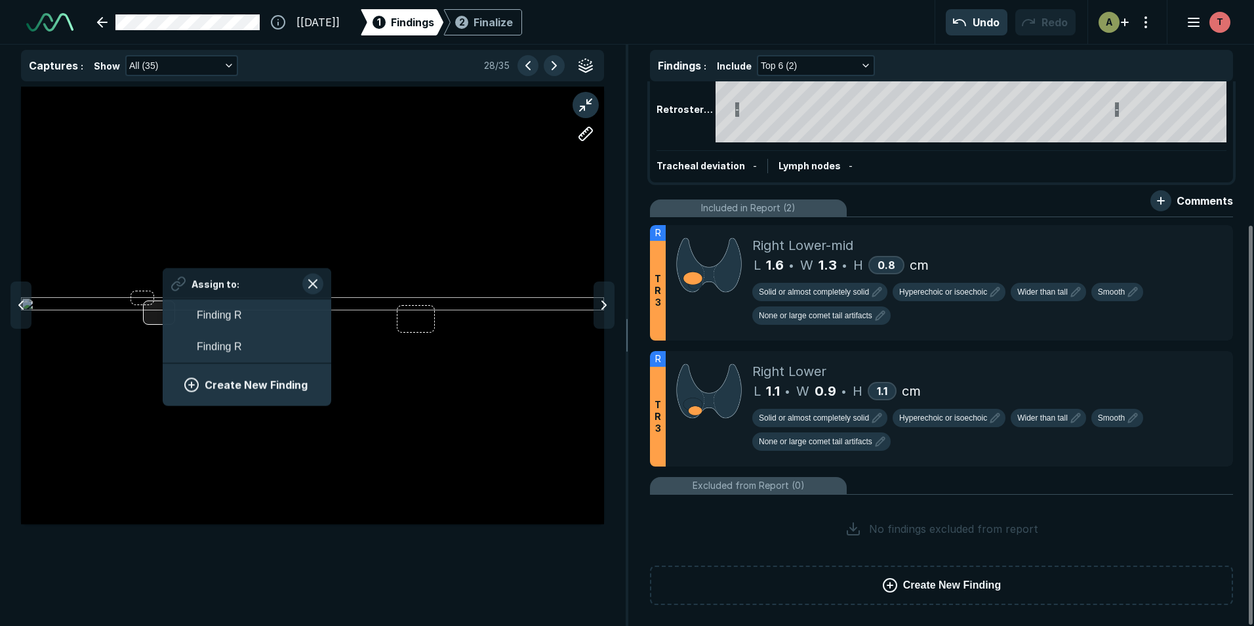
scroll to position [1940, 2438]
click at [242, 384] on button "Create New Finding" at bounding box center [246, 384] width 137 height 26
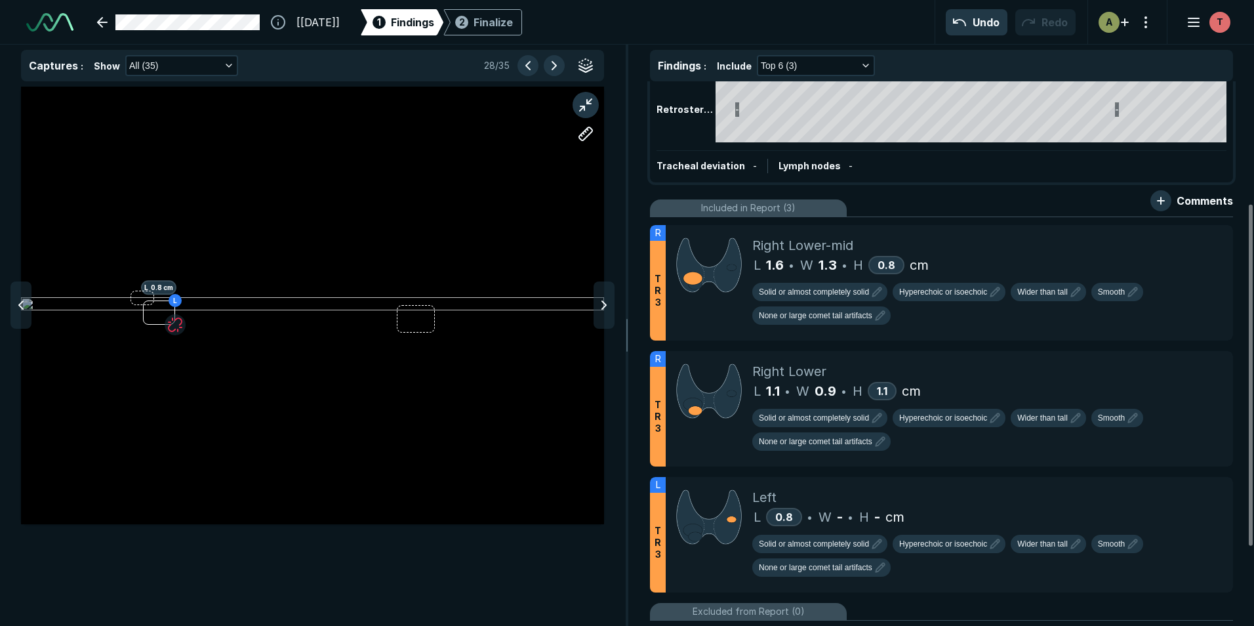
click at [176, 301] on div "L L 0.8 cm" at bounding box center [312, 305] width 583 height 328
click at [176, 323] on button "button" at bounding box center [175, 324] width 21 height 21
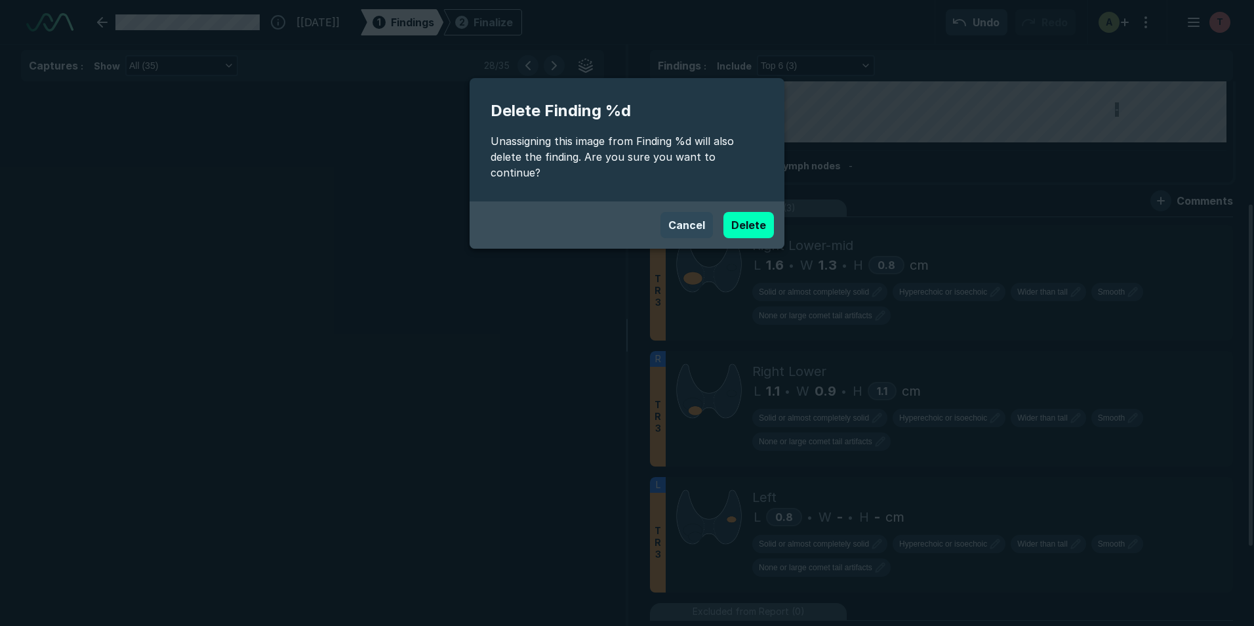
click at [700, 212] on button "Cancel" at bounding box center [686, 225] width 52 height 26
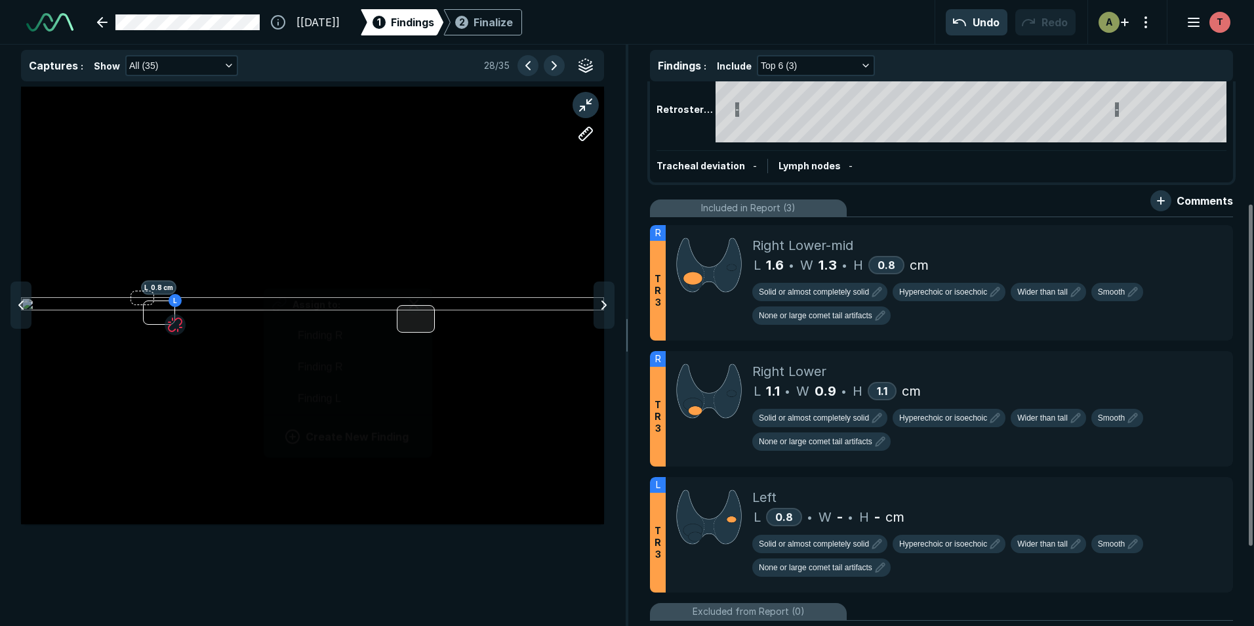
click at [431, 328] on div at bounding box center [416, 319] width 38 height 28
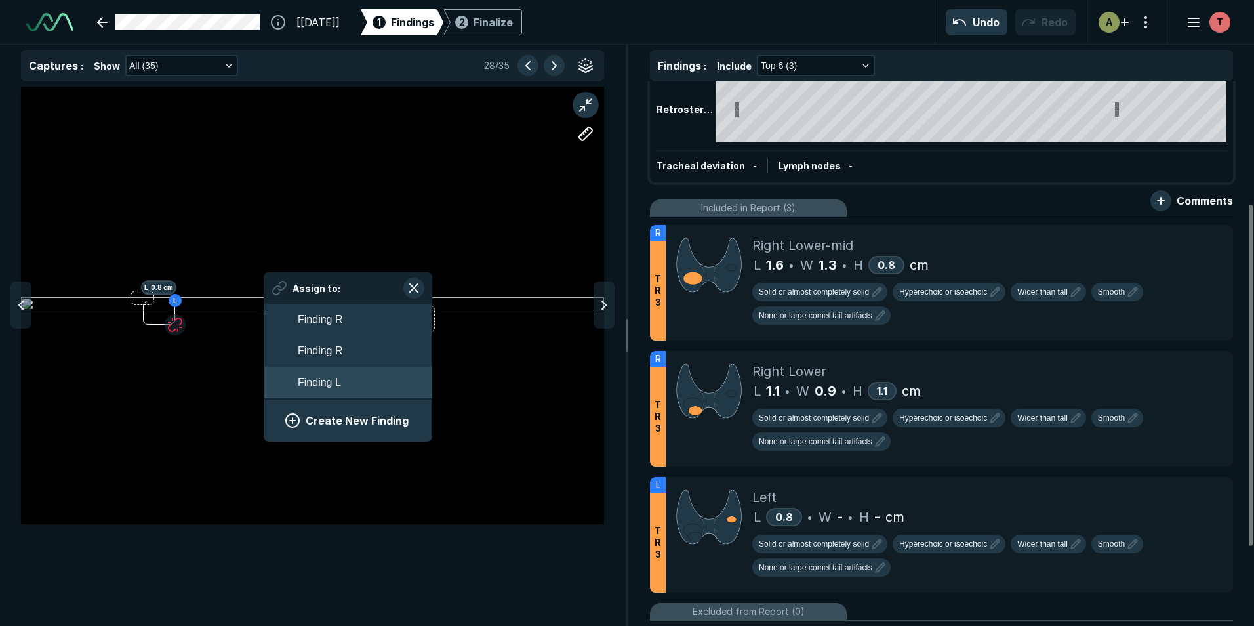
click at [369, 377] on button "Finding L" at bounding box center [348, 382] width 169 height 31
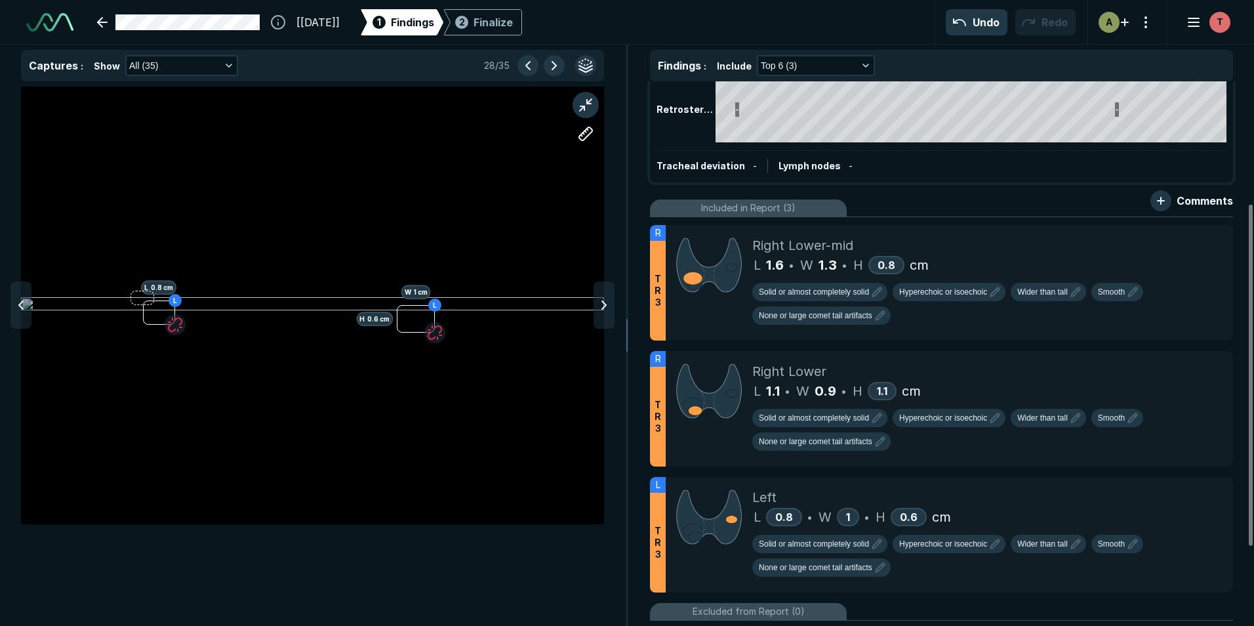
click at [584, 66] on button "button" at bounding box center [585, 65] width 21 height 21
click at [1199, 498] on icon at bounding box center [1194, 490] width 16 height 16
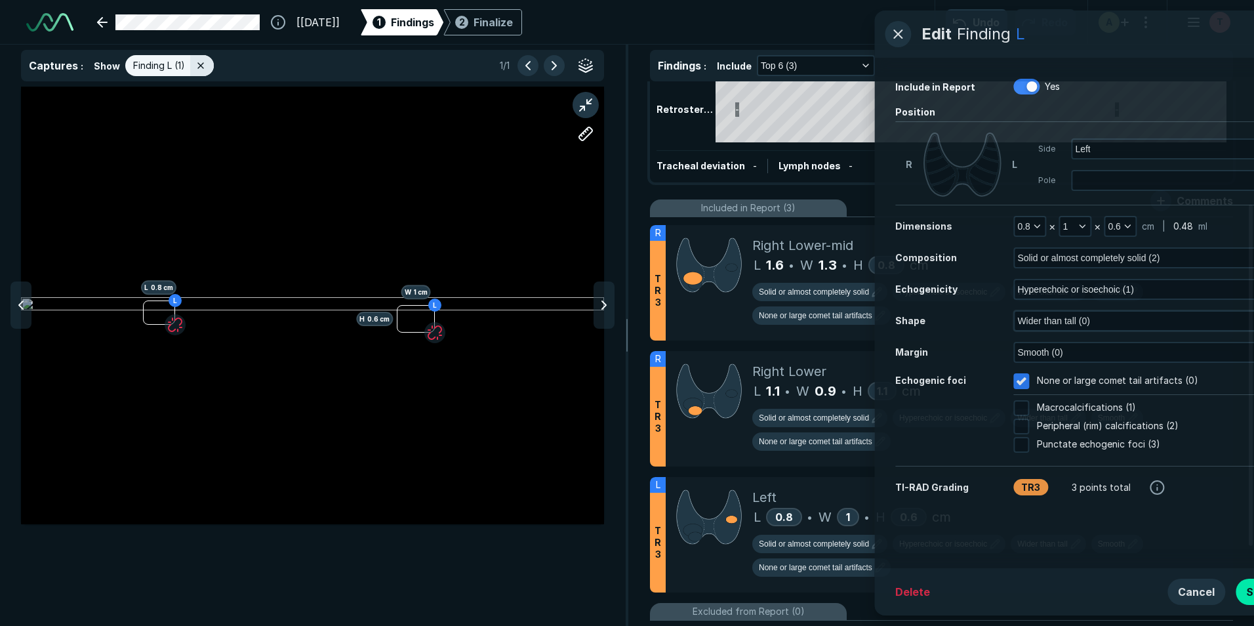
scroll to position [3967, 4288]
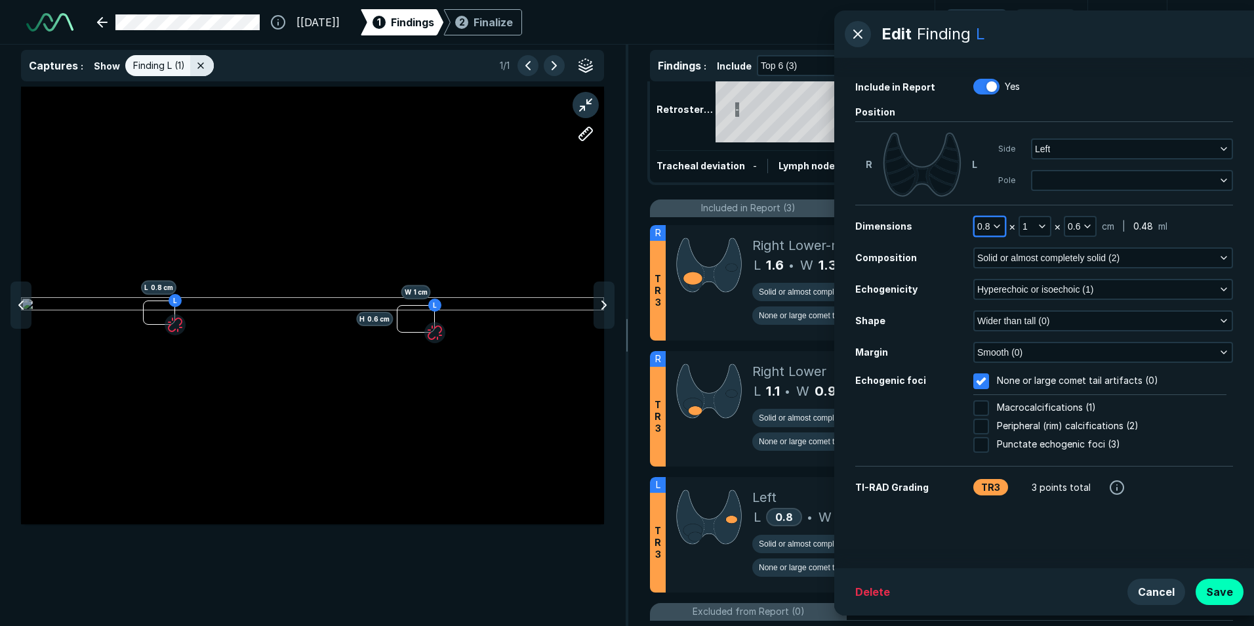
click at [996, 225] on icon "button" at bounding box center [997, 226] width 10 height 10
click at [1004, 311] on input "text" at bounding box center [1007, 310] width 51 height 18
type input "1.0"
click at [1008, 335] on button "Done" at bounding box center [1007, 339] width 54 height 21
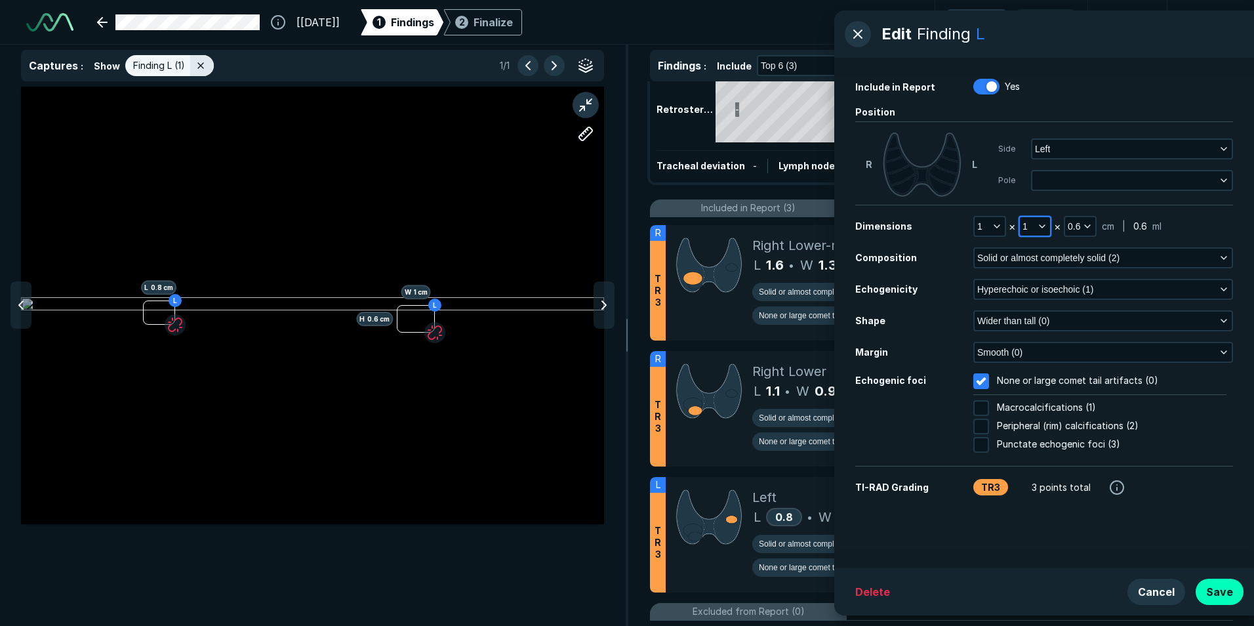
click at [1037, 224] on icon "button" at bounding box center [1042, 226] width 10 height 10
click at [1058, 315] on input "text" at bounding box center [1052, 310] width 51 height 18
type input "0.8"
click at [1051, 344] on button "Done" at bounding box center [1053, 339] width 54 height 21
click at [1087, 233] on button "0.6" at bounding box center [1080, 226] width 30 height 18
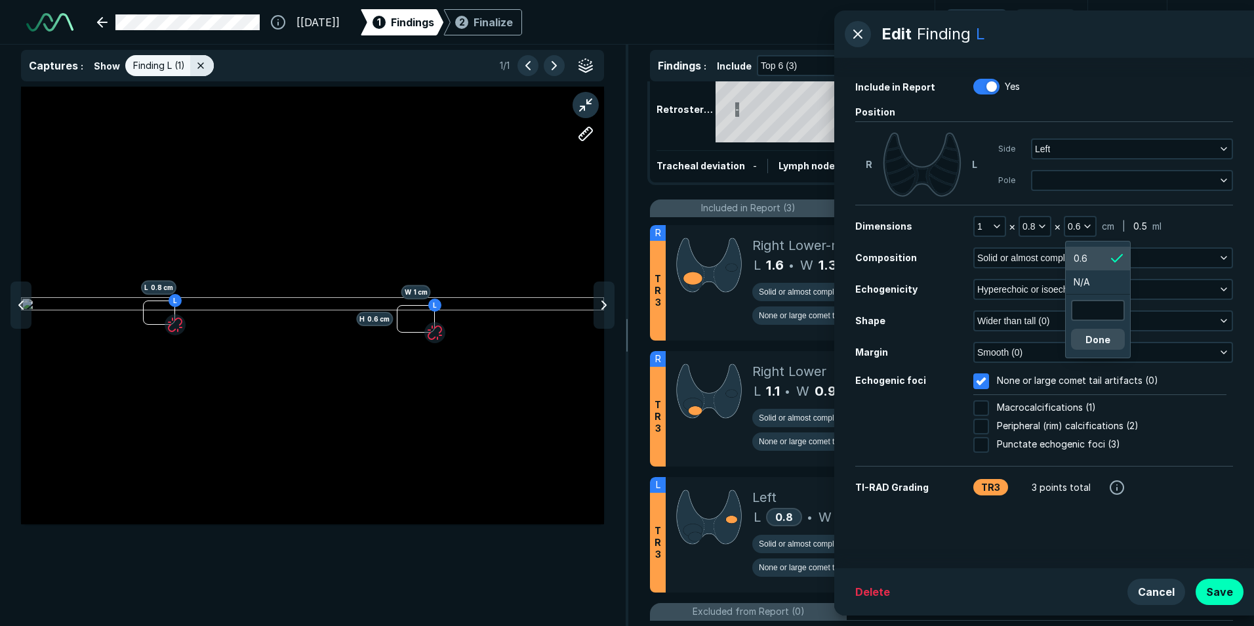
click at [1122, 322] on div "Done" at bounding box center [1098, 325] width 54 height 50
click at [1104, 336] on button "Done" at bounding box center [1098, 339] width 54 height 21
click at [1205, 209] on div "Include in Report Yes Position R L Side Left Pole Dimensions 1 × 0.8 × 0.6 cm |…" at bounding box center [1044, 313] width 420 height 510
click at [583, 67] on button "button" at bounding box center [585, 65] width 21 height 21
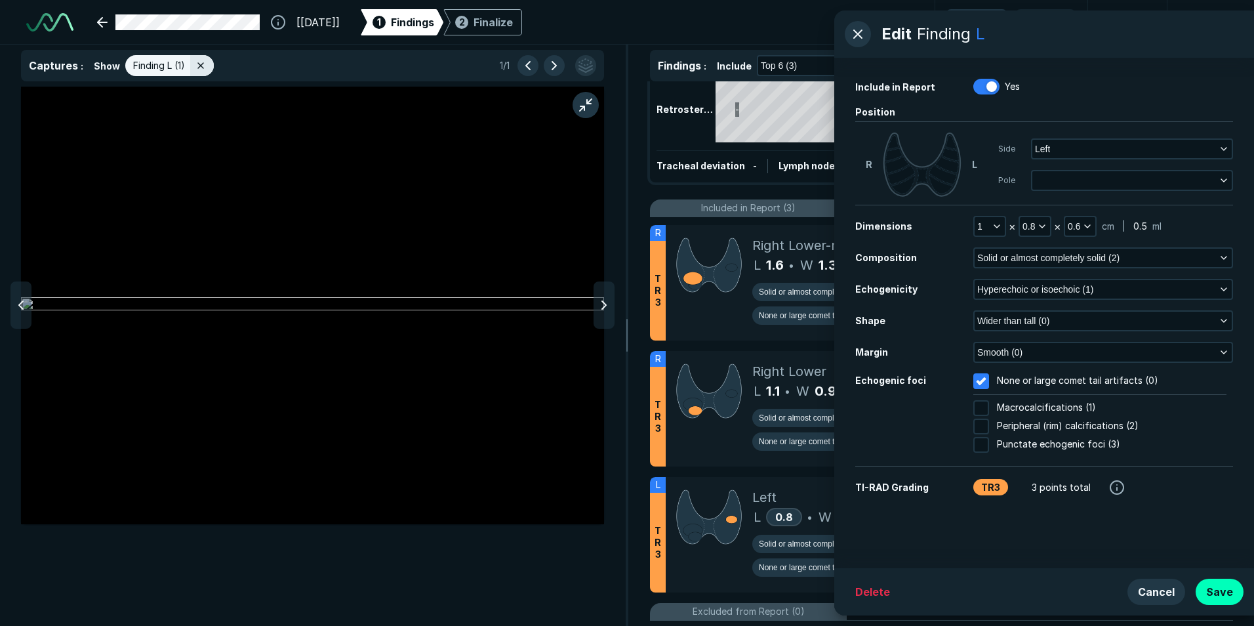
click at [583, 67] on button "button" at bounding box center [585, 65] width 21 height 21
click at [945, 178] on icon at bounding box center [943, 175] width 28 height 20
click at [1220, 591] on button "Save" at bounding box center [1219, 591] width 48 height 26
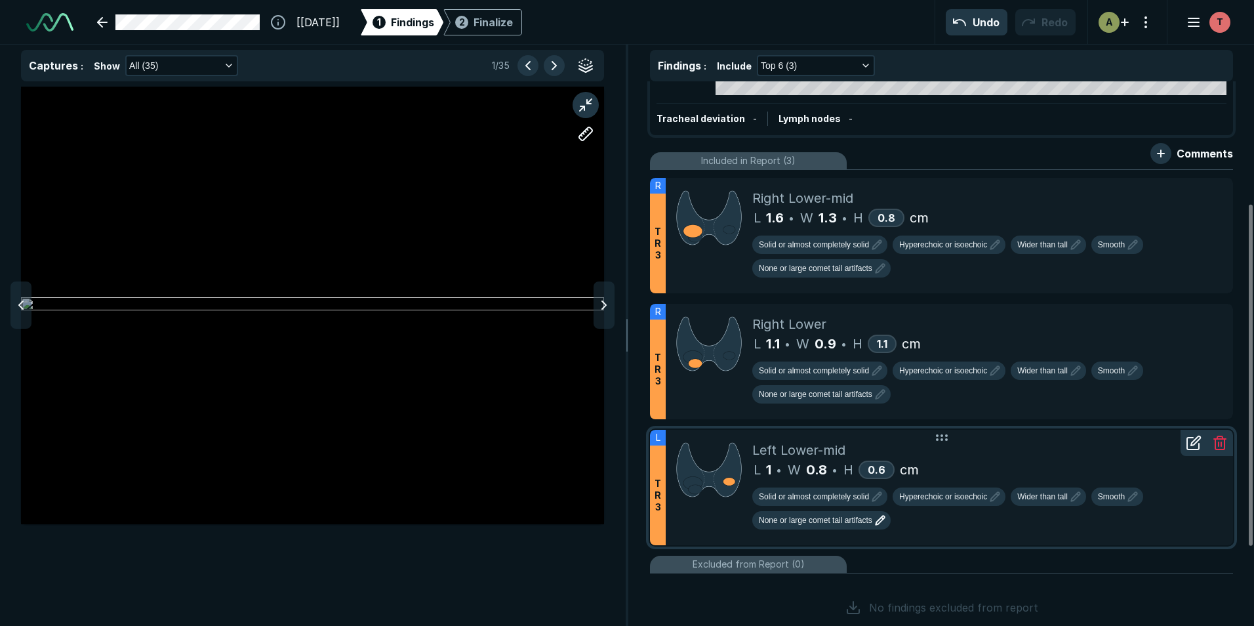
scroll to position [321, 0]
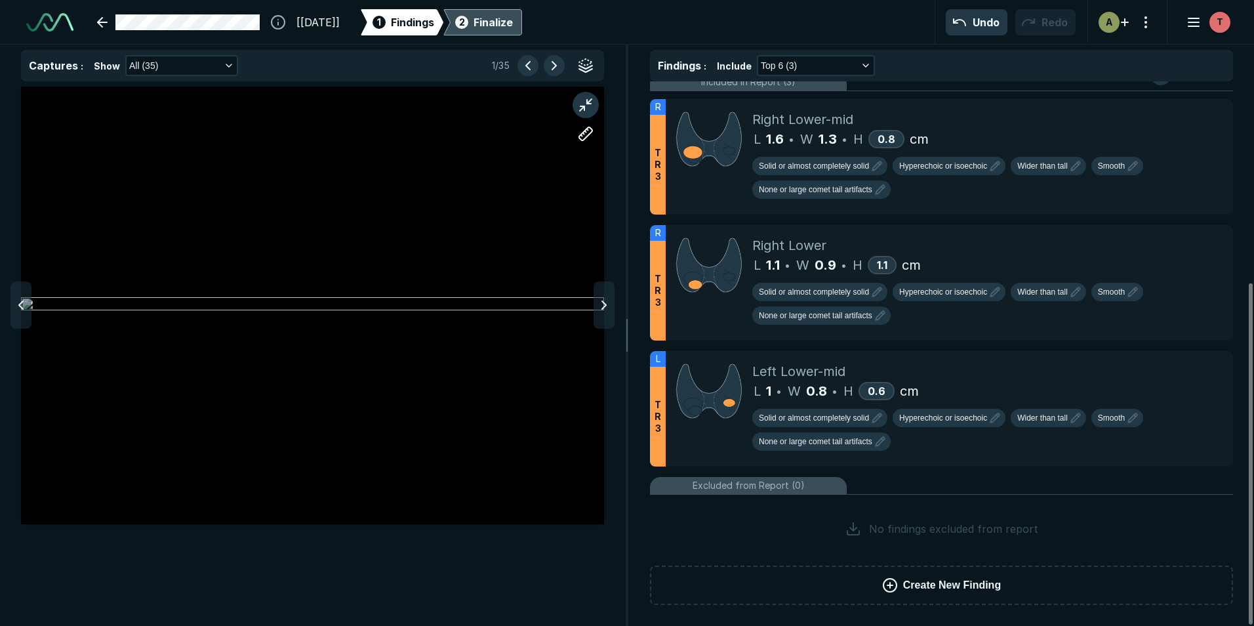
click at [513, 27] on div "Finalize" at bounding box center [492, 22] width 39 height 16
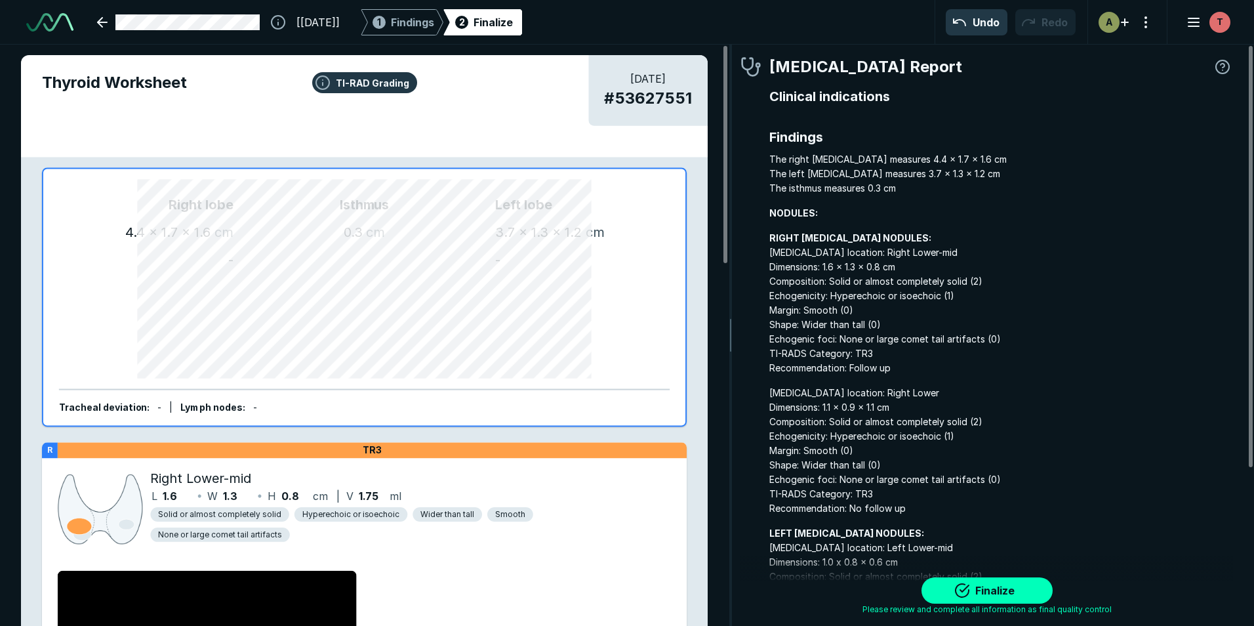
scroll to position [4224, 3881]
click at [997, 582] on button "Finalize" at bounding box center [986, 590] width 131 height 26
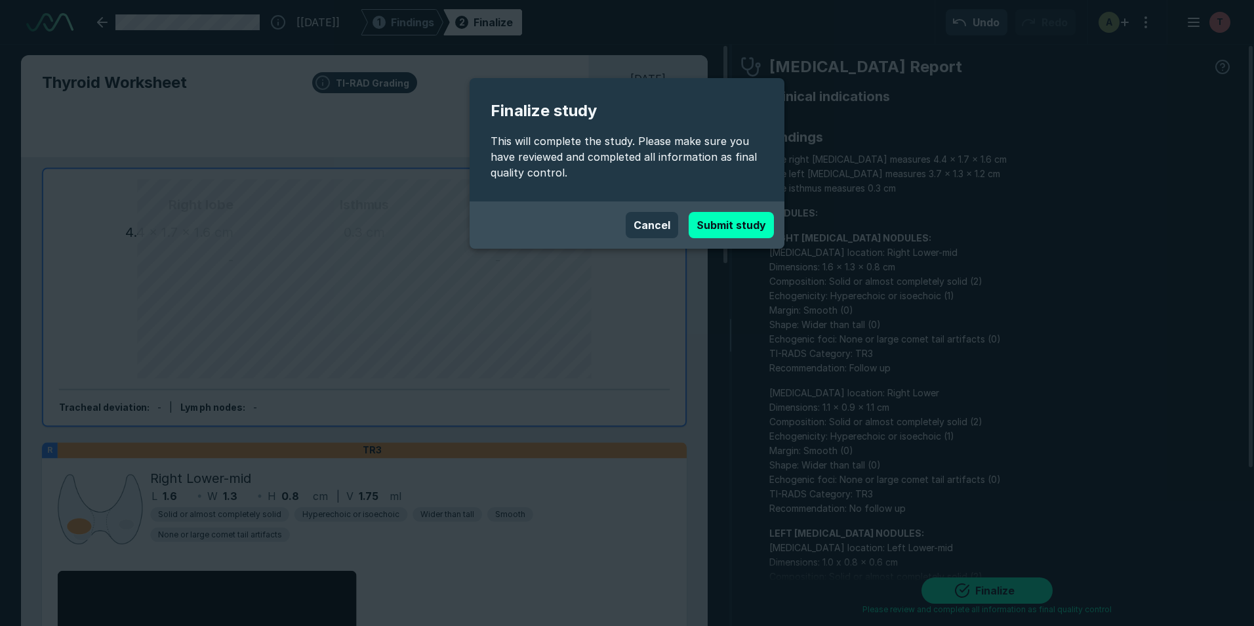
click at [741, 206] on div "Cancel Submit study" at bounding box center [627, 224] width 315 height 47
click at [741, 213] on button "Submit study" at bounding box center [731, 225] width 85 height 26
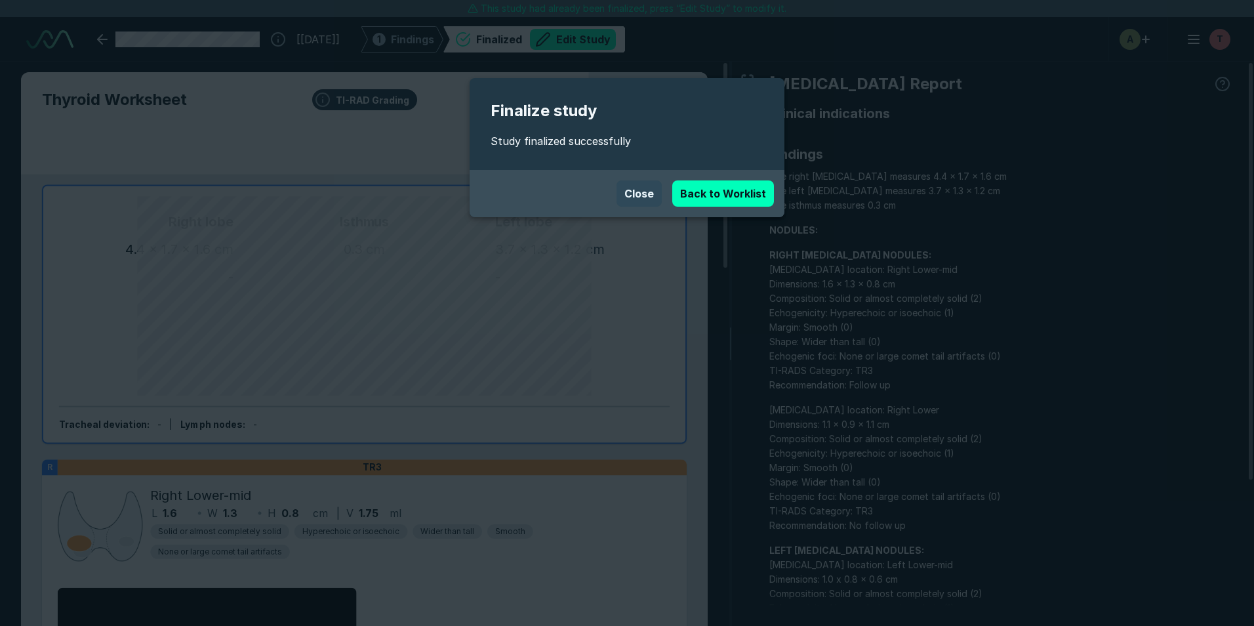
click at [649, 196] on button "Close" at bounding box center [638, 193] width 45 height 26
